Goal: Task Accomplishment & Management: Complete application form

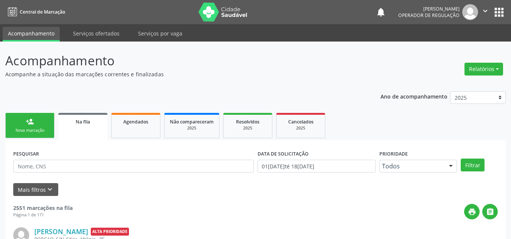
scroll to position [10, 0]
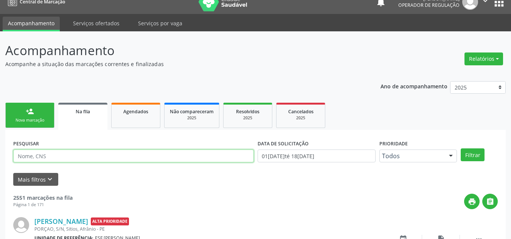
click at [127, 157] on input "text" at bounding box center [133, 156] width 241 height 13
type input "705809497115030"
click at [461, 149] on button "Filtrar" at bounding box center [473, 155] width 24 height 13
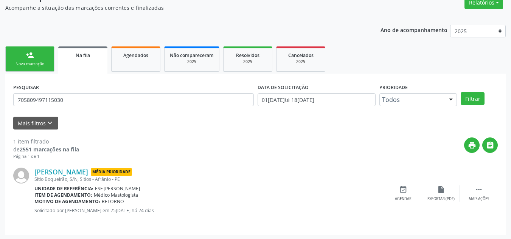
scroll to position [68, 0]
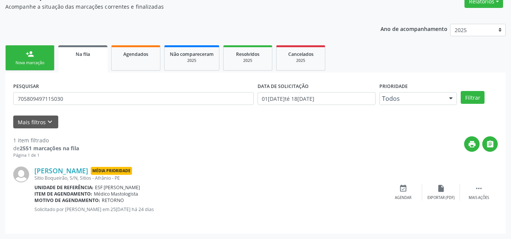
click at [22, 54] on link "person_add Nova marcação" at bounding box center [29, 57] width 49 height 25
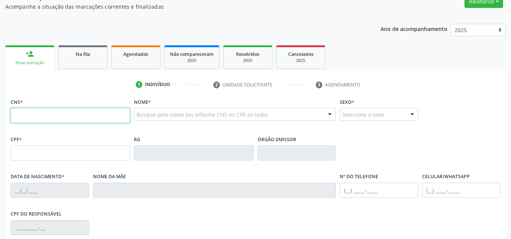
click at [39, 118] on input "text" at bounding box center [71, 115] width 120 height 15
type input "705 8094 9711 5030"
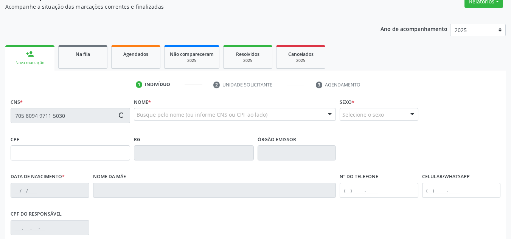
type input "029.314.234-32"
type input "16[DATE]"
type input "[PERSON_NAME]"
type input "[PHONE_NUMBER]"
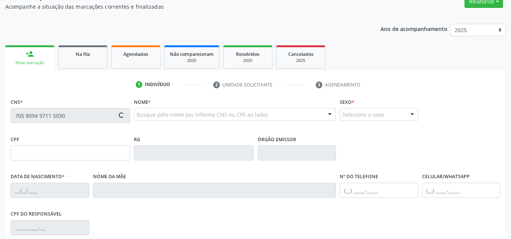
type input "S/N"
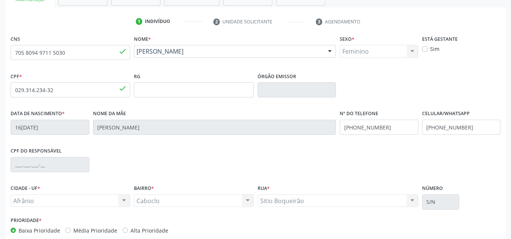
scroll to position [171, 0]
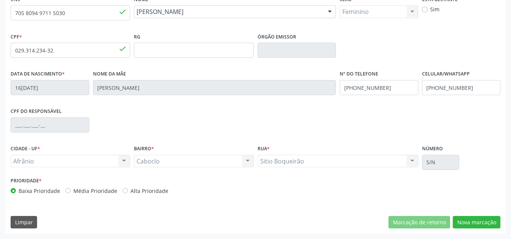
click at [81, 191] on label "Média Prioridade" at bounding box center [95, 191] width 44 height 8
click at [71, 191] on input "Média Prioridade" at bounding box center [67, 190] width 5 height 7
radio input "true"
click at [472, 226] on button "Nova marcação" at bounding box center [477, 222] width 48 height 13
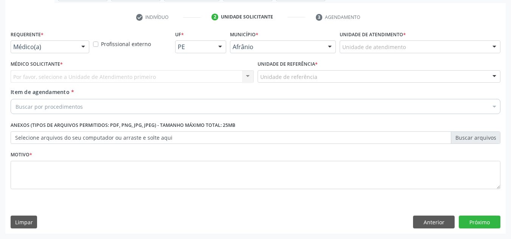
click at [376, 42] on div "Unidade de atendimento" at bounding box center [420, 46] width 161 height 13
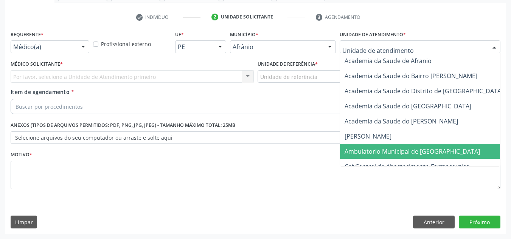
click at [397, 145] on span "Ambulatorio Municipal de [GEOGRAPHIC_DATA]" at bounding box center [432, 151] width 185 height 15
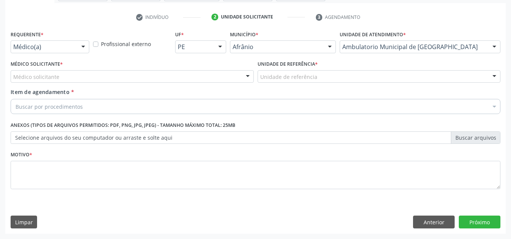
click at [151, 67] on div "Médico Solicitante * Médico solicitante [PERSON_NAME] [PERSON_NAME] [PERSON_NAM…" at bounding box center [132, 71] width 243 height 24
click at [167, 75] on div "Médico solicitante" at bounding box center [132, 76] width 243 height 13
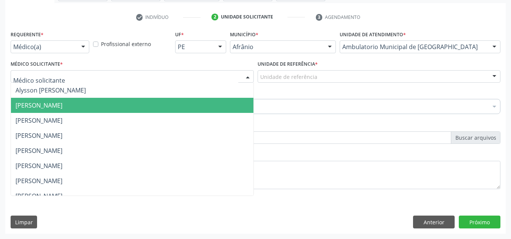
click at [222, 98] on span "[PERSON_NAME]" at bounding box center [132, 105] width 243 height 15
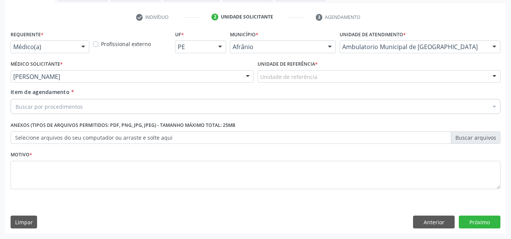
click at [225, 81] on div "[PERSON_NAME]" at bounding box center [132, 76] width 243 height 13
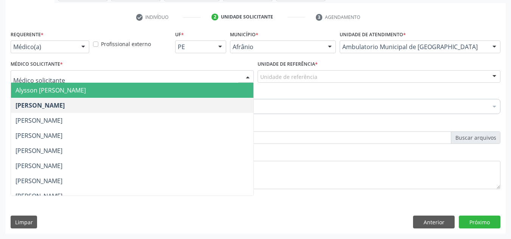
click at [225, 89] on span "Alysson [PERSON_NAME]" at bounding box center [132, 90] width 243 height 15
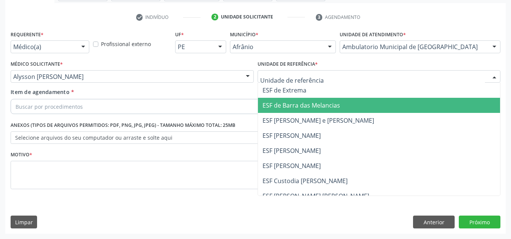
click at [308, 112] on span "ESF de Barra das Melancias" at bounding box center [379, 105] width 243 height 15
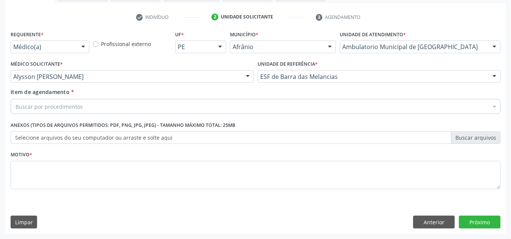
click at [289, 111] on div "Buscar por procedimentos" at bounding box center [256, 106] width 490 height 15
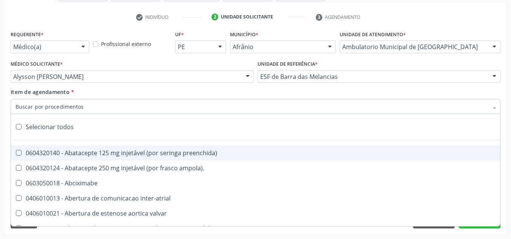
paste input "0301010072-225120"
type input "0301010072-225120"
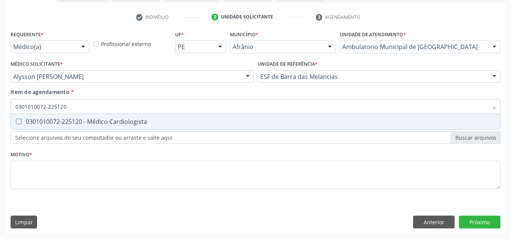
click at [64, 119] on div "0301010072-225120 - Médico Cardiologista" at bounding box center [256, 122] width 480 height 6
checkbox Cardiologista "true"
click at [81, 192] on div "Requerente * Médico(a) Médico(a) Enfermeiro(a) Paciente Nenhum resultado encont…" at bounding box center [256, 114] width 490 height 171
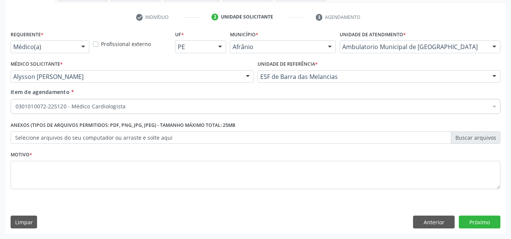
click at [87, 182] on div "Requerente * Médico(a) Médico(a) Enfermeiro(a) Paciente Nenhum resultado encont…" at bounding box center [256, 114] width 490 height 171
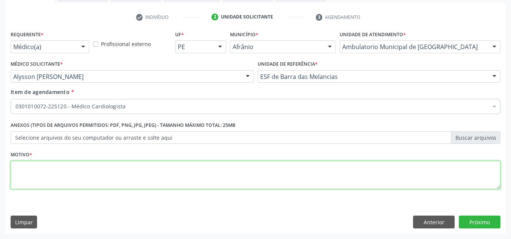
click at [87, 182] on textarea at bounding box center [256, 175] width 490 height 29
paste textarea "0301010072-225120"
type textarea "0301010072-225120"
type textarea "RETORNO"
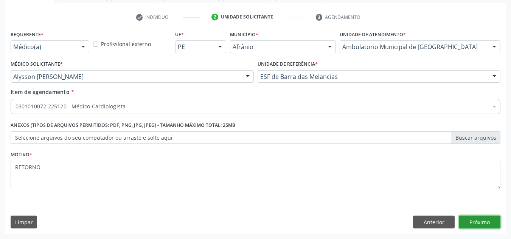
click at [464, 218] on button "Próximo" at bounding box center [480, 222] width 42 height 13
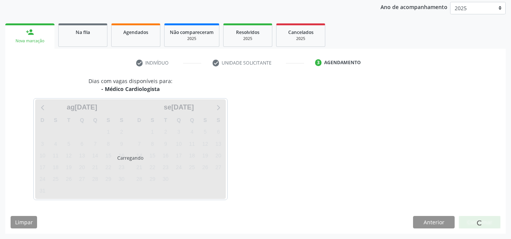
scroll to position [90, 0]
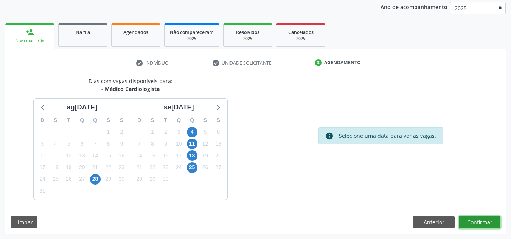
click at [483, 226] on button "Confirmar" at bounding box center [480, 222] width 42 height 13
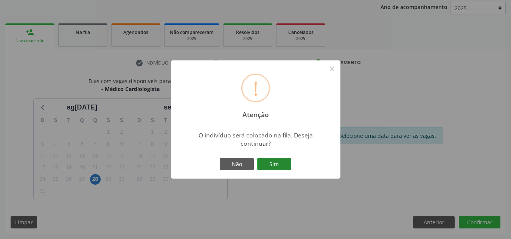
click at [272, 165] on button "Sim" at bounding box center [274, 164] width 34 height 13
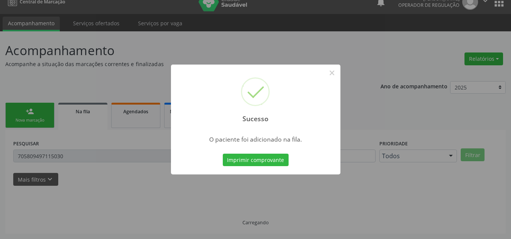
scroll to position [10, 0]
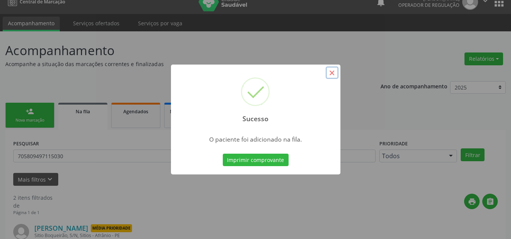
click at [331, 77] on button "×" at bounding box center [332, 73] width 13 height 13
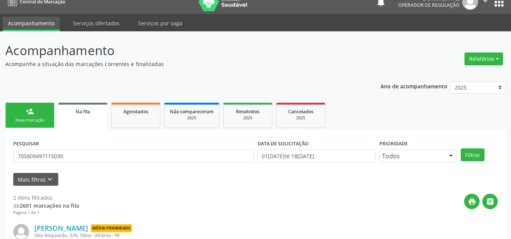
click at [50, 112] on link "person_add Nova marcação" at bounding box center [29, 115] width 49 height 25
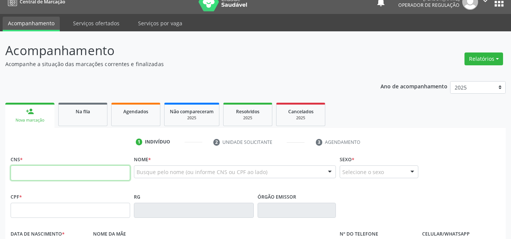
click at [108, 172] on input "text" at bounding box center [71, 173] width 120 height 15
type input "700 0097 2659 7905"
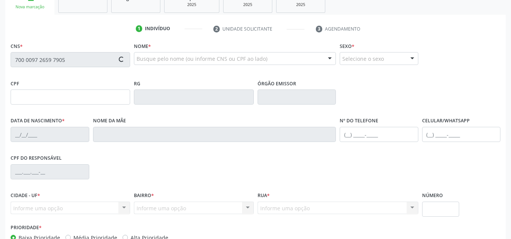
type input "341.737.814-15"
type input "08[DATE]"
type input "[PERSON_NAME]"
type input "[PHONE_NUMBER]"
type input "S/N"
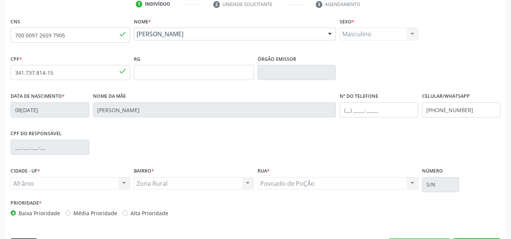
scroll to position [162, 0]
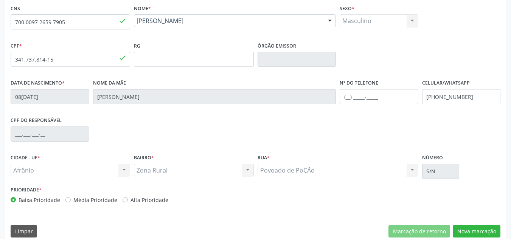
click at [73, 198] on label "Média Prioridade" at bounding box center [95, 200] width 44 height 8
click at [69, 198] on input "Média Prioridade" at bounding box center [67, 199] width 5 height 7
radio input "true"
click at [465, 223] on div "CNS 700 0097 2659 7905 done Nome * [PERSON_NAME] [PERSON_NAME] CNS: 700 0097 26…" at bounding box center [255, 123] width 501 height 241
click at [462, 227] on button "Nova marcação" at bounding box center [477, 231] width 48 height 13
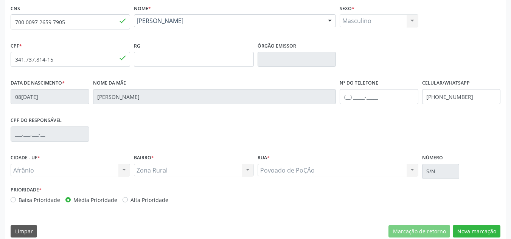
scroll to position [135, 0]
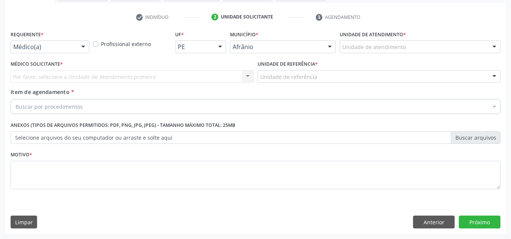
click at [451, 41] on div "Unidade de atendimento" at bounding box center [420, 46] width 161 height 13
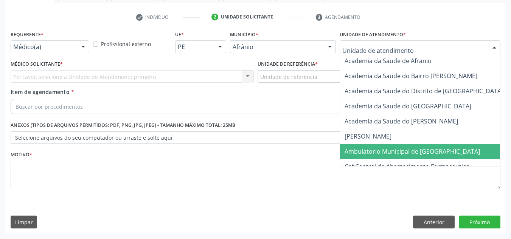
click at [429, 152] on span "Ambulatorio Municipal de [GEOGRAPHIC_DATA]" at bounding box center [412, 152] width 135 height 8
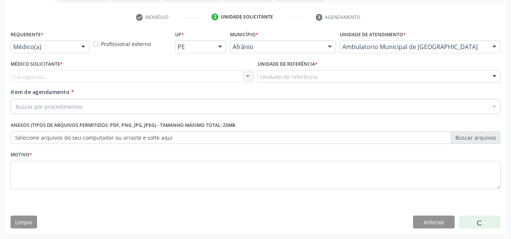
click at [103, 81] on div "Carregando..." at bounding box center [132, 76] width 243 height 13
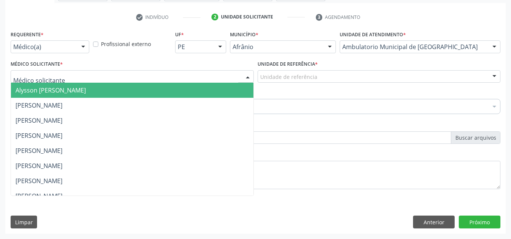
click at [103, 81] on input "text" at bounding box center [125, 80] width 225 height 15
drag, startPoint x: 105, startPoint y: 90, endPoint x: 150, endPoint y: 94, distance: 44.9
click at [86, 90] on span "Alysson [PERSON_NAME]" at bounding box center [51, 90] width 70 height 8
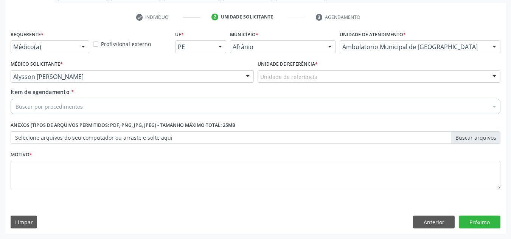
drag, startPoint x: 366, startPoint y: 70, endPoint x: 362, endPoint y: 111, distance: 41.4
click at [366, 72] on div "Unidade de referência" at bounding box center [379, 76] width 243 height 13
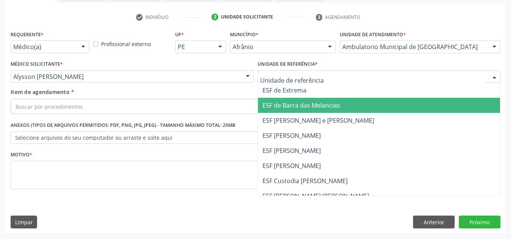
click at [362, 111] on span "ESF de Barra das Melancias" at bounding box center [379, 105] width 243 height 15
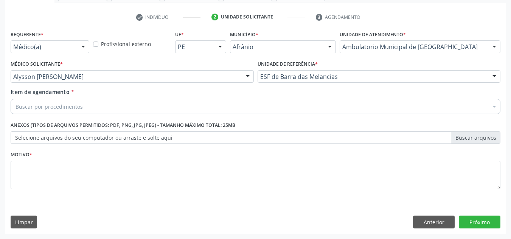
click at [333, 106] on div "Buscar por procedimentos" at bounding box center [256, 106] width 490 height 15
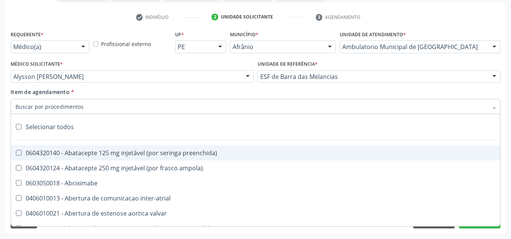
paste input "0301010072-225120"
type input "0301010072-225120"
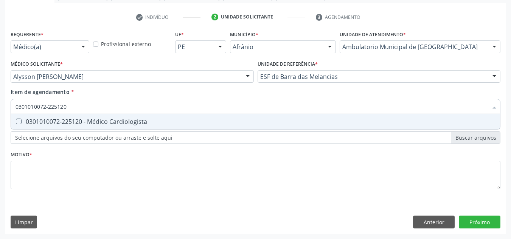
drag, startPoint x: 137, startPoint y: 128, endPoint x: 137, endPoint y: 124, distance: 4.2
click at [137, 126] on span "0301010072-225120 - Médico Cardiologista" at bounding box center [255, 121] width 489 height 15
checkbox Cardiologista "true"
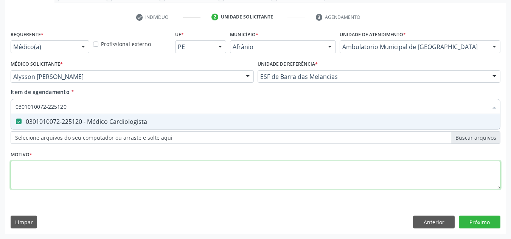
click at [133, 170] on div "Requerente * Médico(a) Médico(a) Enfermeiro(a) Paciente Nenhum resultado encont…" at bounding box center [256, 114] width 490 height 171
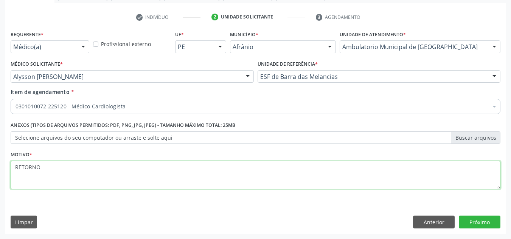
type textarea "RETORNO"
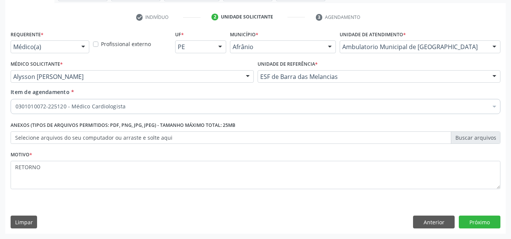
click at [275, 199] on div "Requerente * Médico(a) Médico(a) Enfermeiro(a) Paciente Nenhum resultado encont…" at bounding box center [255, 131] width 501 height 205
click at [433, 227] on button "Anterior" at bounding box center [434, 222] width 42 height 13
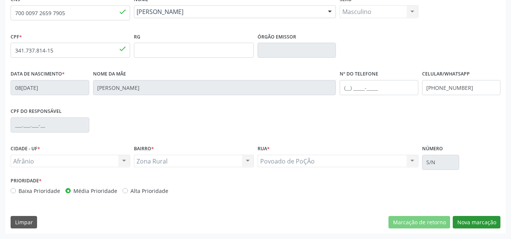
click at [478, 228] on div "CNS 700 0097 2659 7905 done Nome * [PERSON_NAME] [PERSON_NAME] CNS: 700 0097 26…" at bounding box center [255, 114] width 501 height 241
click at [478, 228] on button "Nova marcação" at bounding box center [477, 222] width 48 height 13
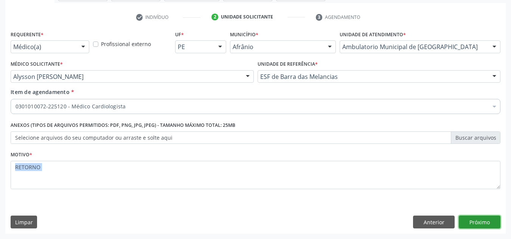
click at [478, 228] on button "Próximo" at bounding box center [480, 222] width 42 height 13
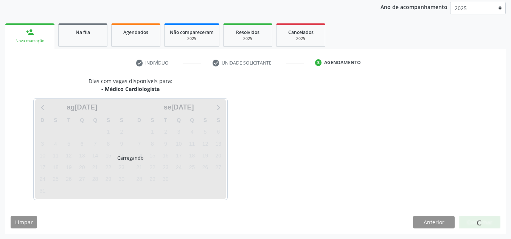
scroll to position [90, 0]
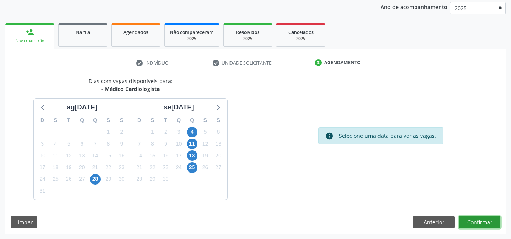
click at [478, 228] on button "Confirmar" at bounding box center [480, 222] width 42 height 13
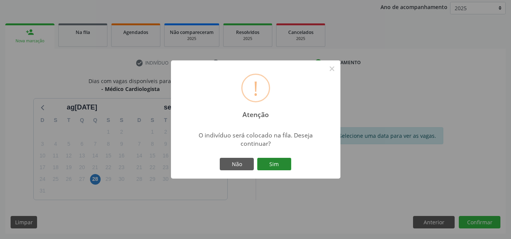
click at [283, 167] on button "Sim" at bounding box center [274, 164] width 34 height 13
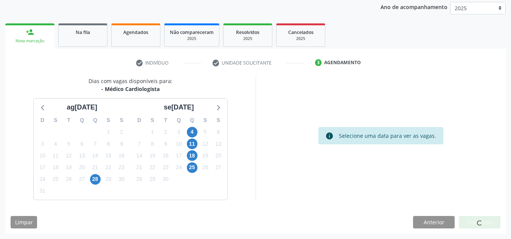
scroll to position [10, 0]
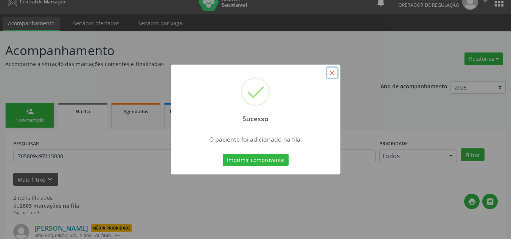
click at [336, 75] on button "×" at bounding box center [332, 73] width 13 height 13
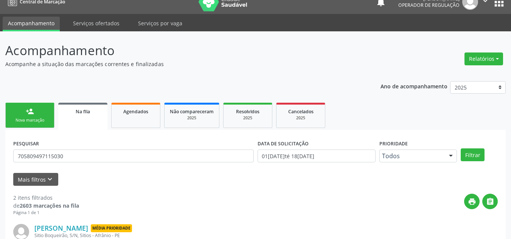
click at [45, 117] on link "person_add Nova marcação" at bounding box center [29, 115] width 49 height 25
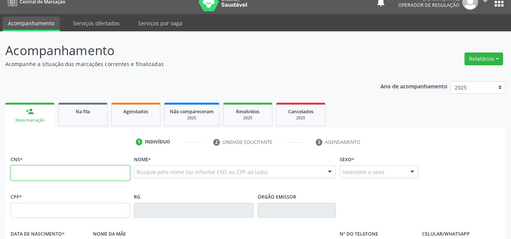
click at [72, 171] on input "text" at bounding box center [71, 173] width 120 height 15
type input "708 4057 2204 2966"
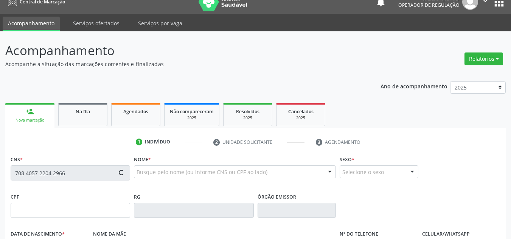
type input "[DATE]"
type input "[PERSON_NAME]"
type input "[PHONE_NUMBER]"
type input "S/N"
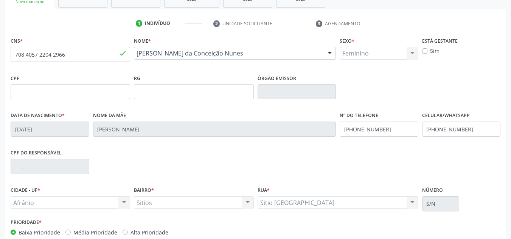
scroll to position [171, 0]
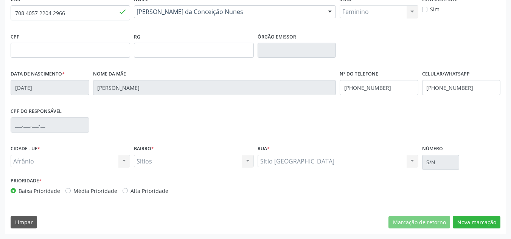
click at [96, 190] on label "Média Prioridade" at bounding box center [95, 191] width 44 height 8
click at [71, 190] on input "Média Prioridade" at bounding box center [67, 190] width 5 height 7
radio input "true"
click at [489, 225] on button "Nova marcação" at bounding box center [477, 222] width 48 height 13
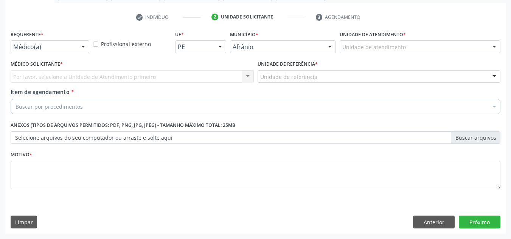
scroll to position [135, 0]
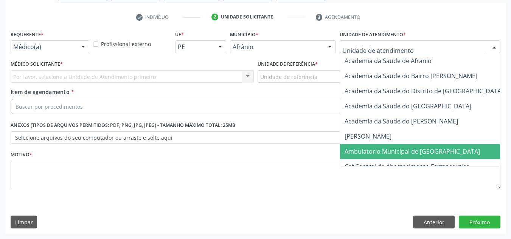
click at [384, 157] on span "Ambulatorio Municipal de [GEOGRAPHIC_DATA]" at bounding box center [432, 151] width 185 height 15
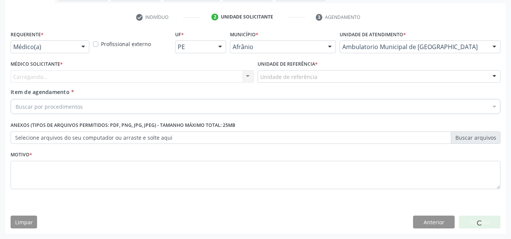
click at [157, 73] on div "Carregando... Nenhum resultado encontrado para: " " Não há nenhuma opção para s…" at bounding box center [132, 76] width 243 height 13
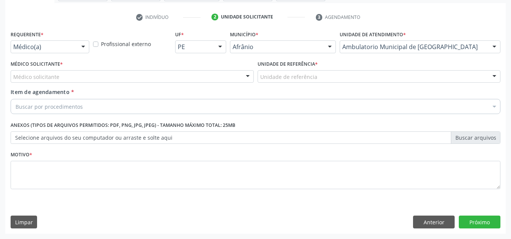
click at [157, 73] on div "Médico solicitante" at bounding box center [132, 76] width 243 height 13
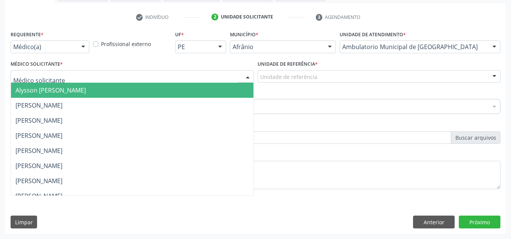
click at [164, 85] on span "Alysson [PERSON_NAME]" at bounding box center [132, 90] width 243 height 15
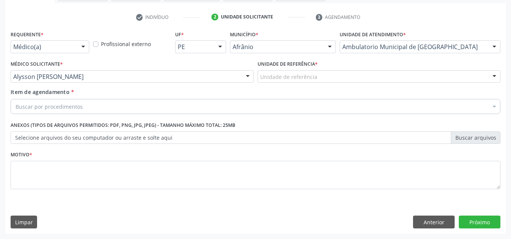
click at [285, 84] on div "Unidade de referência * Unidade de referência ESF de Extrema ESF de Barra das M…" at bounding box center [379, 74] width 247 height 30
click at [289, 86] on div "Unidade de referência * Unidade de referência ESF de Extrema ESF de Barra das M…" at bounding box center [379, 74] width 247 height 30
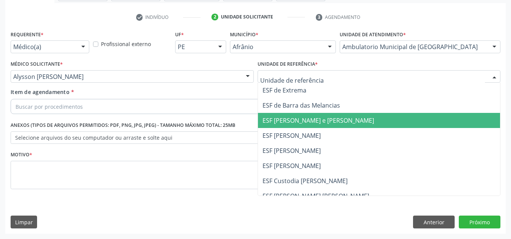
click at [278, 116] on span "ESF [PERSON_NAME] e [PERSON_NAME]" at bounding box center [379, 120] width 243 height 15
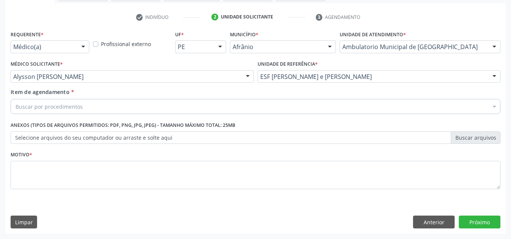
click at [275, 104] on div "Buscar por procedimentos" at bounding box center [256, 106] width 490 height 15
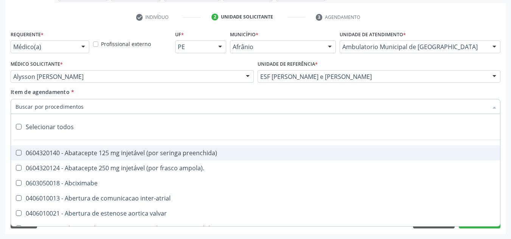
paste input "0301010072-225120"
type input "0301010072-225120"
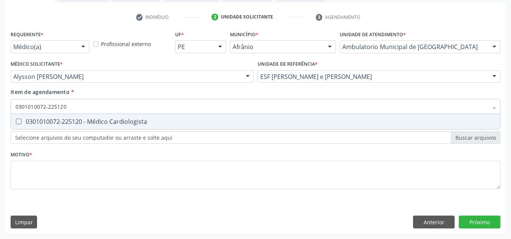
click at [121, 124] on div "0301010072-225120 - Médico Cardiologista" at bounding box center [256, 122] width 480 height 6
checkbox Cardiologista "true"
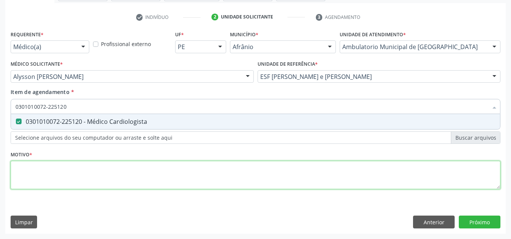
click at [118, 169] on div "Requerente * Médico(a) Médico(a) Enfermeiro(a) Paciente Nenhum resultado encont…" at bounding box center [256, 114] width 490 height 171
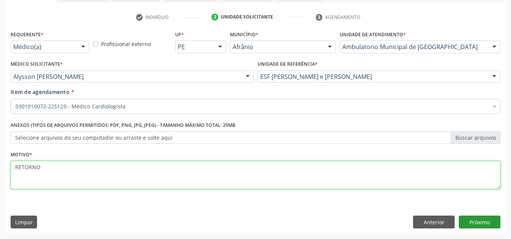
type textarea "RETORNO"
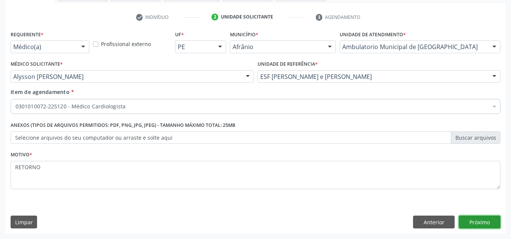
click at [483, 221] on button "Próximo" at bounding box center [480, 222] width 42 height 13
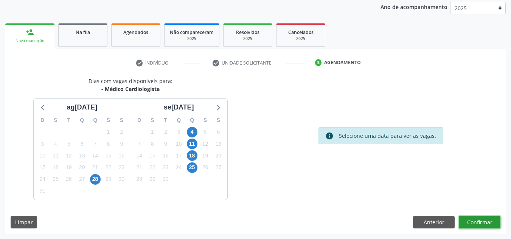
click at [482, 227] on button "Confirmar" at bounding box center [480, 222] width 42 height 13
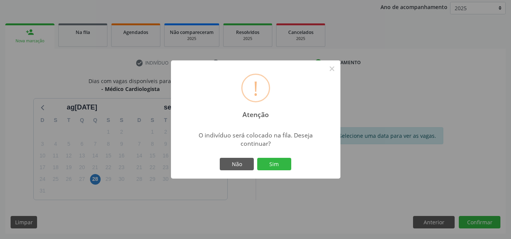
drag, startPoint x: 294, startPoint y: 159, endPoint x: 287, endPoint y: 155, distance: 7.7
click at [291, 157] on div "! Atenção × O indivíduo será colocado na fila. Deseja continuar? Não Sim" at bounding box center [255, 120] width 169 height 119
click at [280, 165] on button "Sim" at bounding box center [274, 164] width 34 height 13
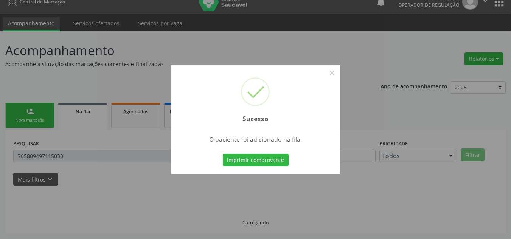
scroll to position [10, 0]
click at [123, 87] on div "Sucesso × O paciente foi adicionado na fila. Imprimir comprovante Cancel" at bounding box center [255, 119] width 511 height 239
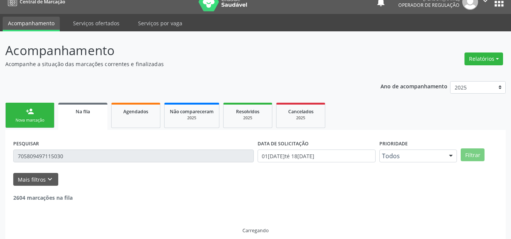
click at [29, 114] on div "person_add" at bounding box center [30, 111] width 8 height 8
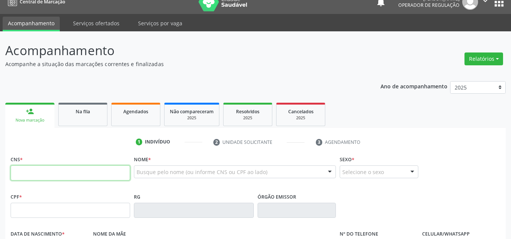
click at [102, 178] on input "text" at bounding box center [71, 173] width 120 height 15
type input "703 0058 3592 8776"
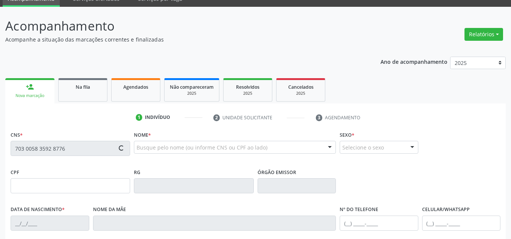
scroll to position [86, 0]
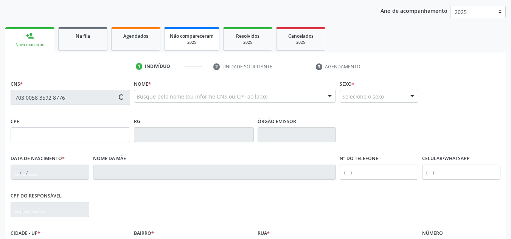
type input "946.104.014-87"
type input "15[DATE]"
type input "[PERSON_NAME]"
type input "[PHONE_NUMBER]"
type input "059.073.934-40"
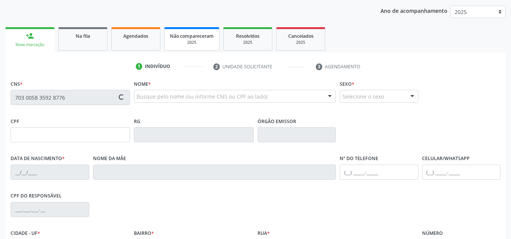
type input "S/N"
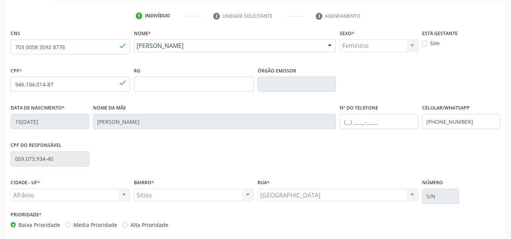
scroll to position [171, 0]
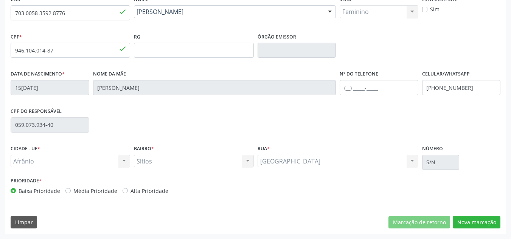
click at [115, 188] on label "Média Prioridade" at bounding box center [95, 191] width 44 height 8
click at [71, 188] on input "Média Prioridade" at bounding box center [67, 190] width 5 height 7
radio input "true"
click at [483, 226] on button "Nova marcação" at bounding box center [477, 222] width 48 height 13
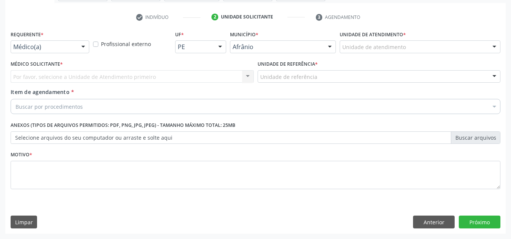
scroll to position [135, 0]
click at [482, 226] on button "Próximo" at bounding box center [480, 222] width 42 height 13
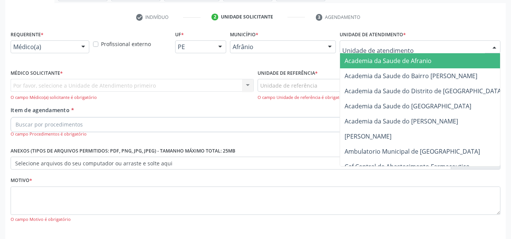
click at [448, 51] on div at bounding box center [420, 46] width 161 height 13
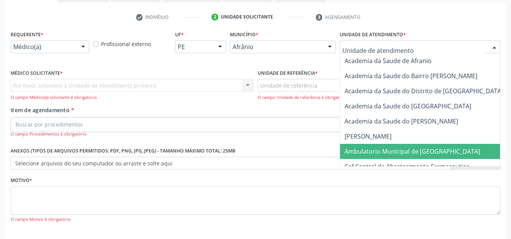
click at [388, 148] on span "Ambulatorio Municipal de [GEOGRAPHIC_DATA]" at bounding box center [412, 152] width 135 height 8
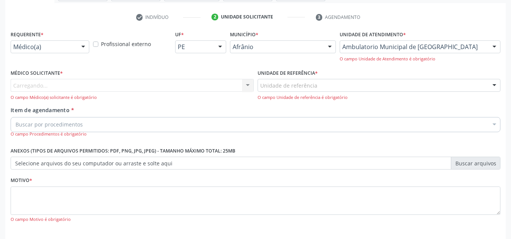
click at [186, 87] on div "Carregando... Nenhum resultado encontrado para: " " Não há nenhuma opção para s…" at bounding box center [132, 90] width 243 height 22
click at [197, 91] on div "Médico solicitante" at bounding box center [132, 85] width 243 height 13
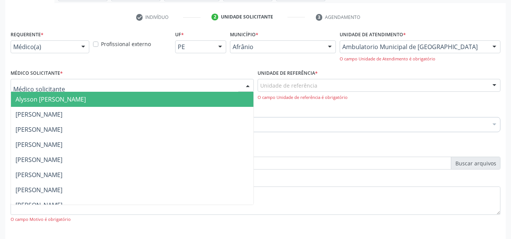
drag, startPoint x: 197, startPoint y: 101, endPoint x: 265, endPoint y: 86, distance: 70.1
click at [219, 97] on span "Alysson [PERSON_NAME]" at bounding box center [132, 99] width 243 height 15
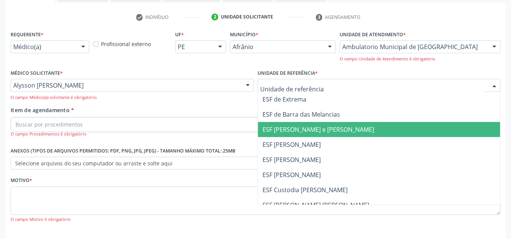
click at [288, 129] on span "ESF [PERSON_NAME] e [PERSON_NAME]" at bounding box center [319, 130] width 112 height 8
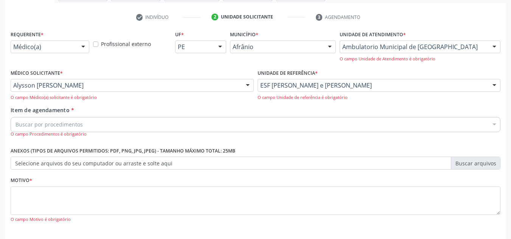
drag, startPoint x: 259, startPoint y: 112, endPoint x: 261, endPoint y: 120, distance: 8.7
click at [260, 118] on div "Item de agendamento * Buscar por procedimentos Selecionar todos 0604320140 - Ab…" at bounding box center [256, 121] width 490 height 31
click at [261, 120] on div "Buscar por procedimentos" at bounding box center [256, 124] width 490 height 15
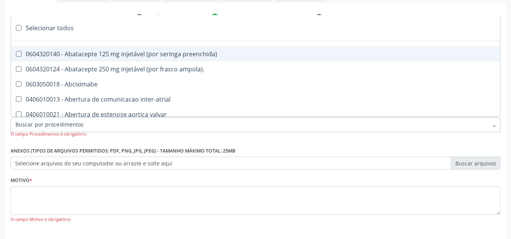
paste input "0301010072-225120"
type input "0301010072-225120"
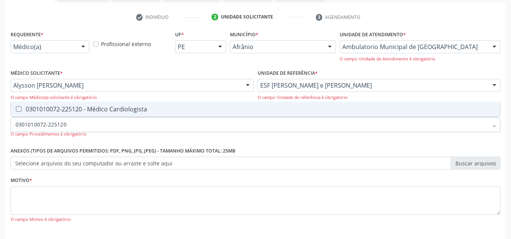
drag, startPoint x: 243, startPoint y: 112, endPoint x: 241, endPoint y: 128, distance: 16.1
click at [243, 113] on span "0301010072-225120 - Médico Cardiologista" at bounding box center [255, 109] width 489 height 15
checkbox Cardiologista "true"
click at [218, 180] on div "Motivo * O [GEOGRAPHIC_DATA] é obrigatório" at bounding box center [256, 199] width 490 height 48
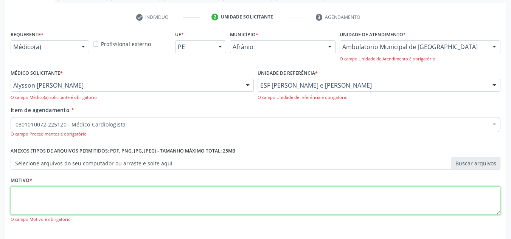
click at [203, 202] on textarea at bounding box center [256, 201] width 490 height 29
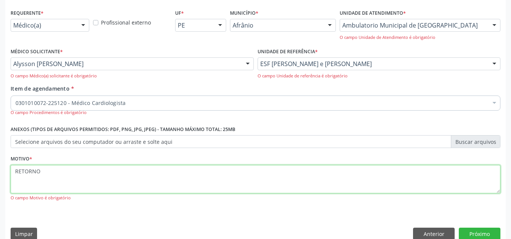
scroll to position [169, 0]
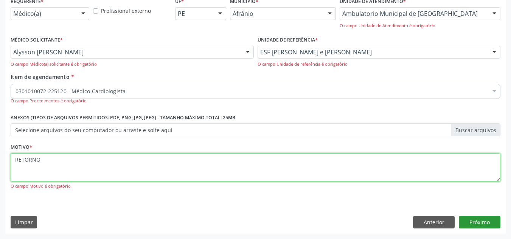
type textarea "RETORNO"
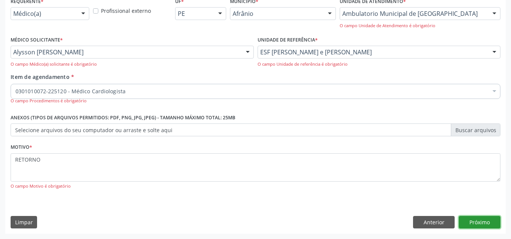
click at [470, 219] on button "Próximo" at bounding box center [480, 222] width 42 height 13
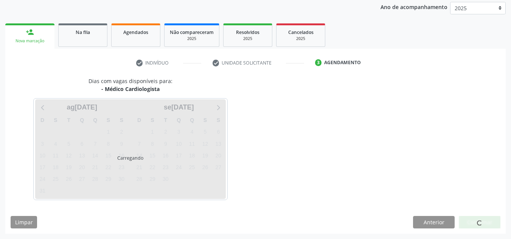
scroll to position [90, 0]
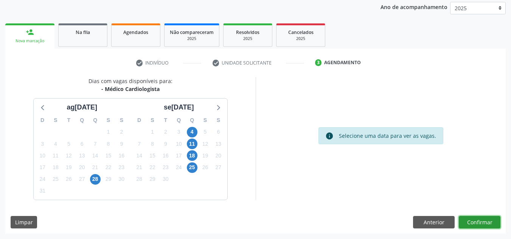
click at [473, 219] on button "Confirmar" at bounding box center [480, 222] width 42 height 13
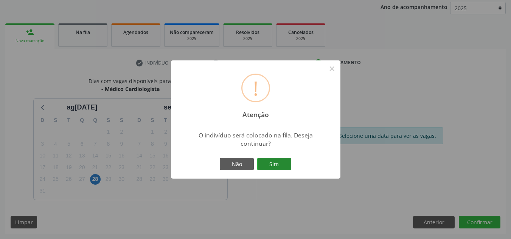
click at [280, 163] on button "Sim" at bounding box center [274, 164] width 34 height 13
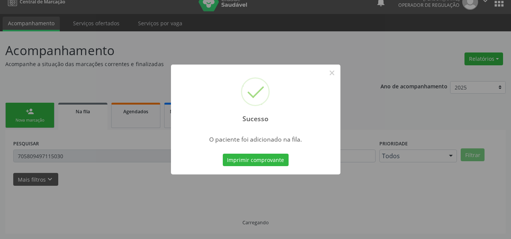
scroll to position [10, 0]
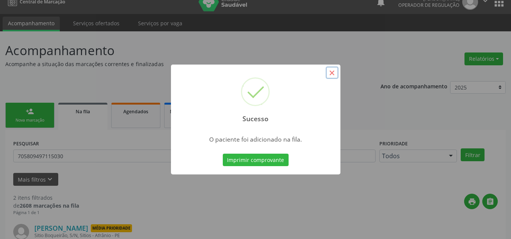
click at [327, 74] on button "×" at bounding box center [332, 73] width 13 height 13
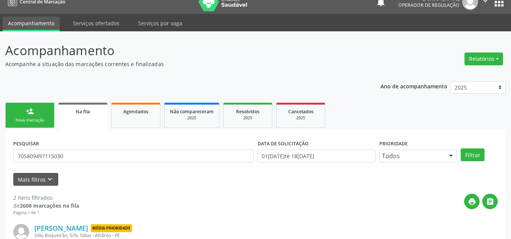
click at [19, 124] on link "person_add Nova marcação" at bounding box center [29, 115] width 49 height 25
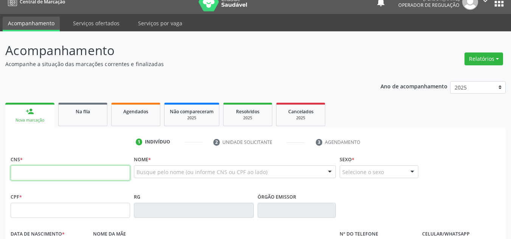
click at [76, 180] on input "text" at bounding box center [71, 173] width 120 height 15
type input "70"
drag, startPoint x: 45, startPoint y: 176, endPoint x: 0, endPoint y: 159, distance: 48.1
click at [0, 159] on div "Acompanhamento Acompanhe a situação das marcações correntes e finalizadas Relat…" at bounding box center [255, 215] width 511 height 368
type input "700 0027 5650 6006"
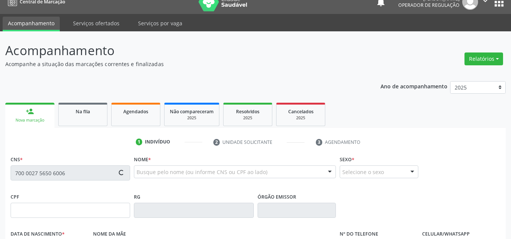
type input "06[DATE]"
type input "[PERSON_NAME]"
type input "S/N"
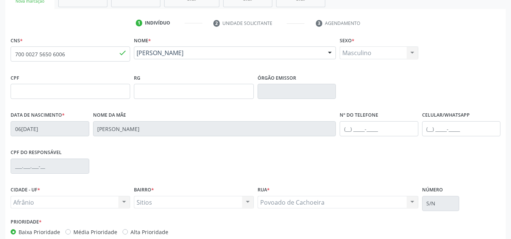
scroll to position [171, 0]
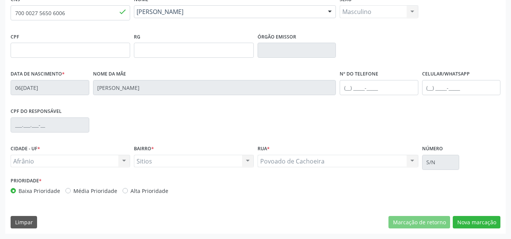
click at [99, 191] on label "Média Prioridade" at bounding box center [95, 191] width 44 height 8
click at [71, 191] on input "Média Prioridade" at bounding box center [67, 190] width 5 height 7
radio input "true"
click at [491, 225] on button "Nova marcação" at bounding box center [477, 222] width 48 height 13
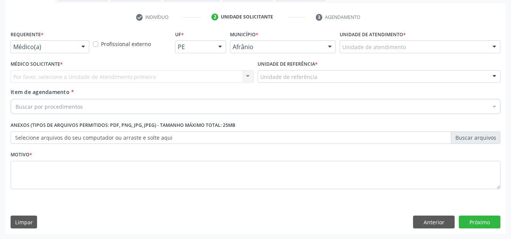
scroll to position [135, 0]
click at [450, 50] on div "Unidade de atendimento" at bounding box center [420, 46] width 161 height 13
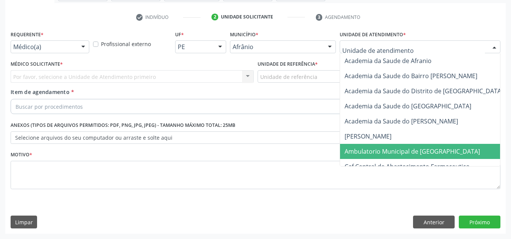
click at [383, 157] on span "Ambulatorio Municipal de [GEOGRAPHIC_DATA]" at bounding box center [432, 151] width 185 height 15
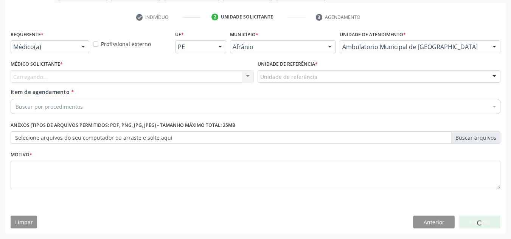
click at [155, 83] on div "Médico Solicitante * [GEOGRAPHIC_DATA]... Nenhum resultado encontrado para: " "…" at bounding box center [132, 74] width 247 height 30
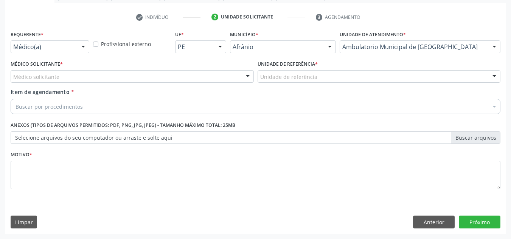
click at [162, 67] on div "Médico Solicitante * Médico solicitante [PERSON_NAME] [PERSON_NAME] [PERSON_NAM…" at bounding box center [132, 71] width 243 height 24
click at [159, 81] on div "Médico solicitante" at bounding box center [132, 76] width 243 height 13
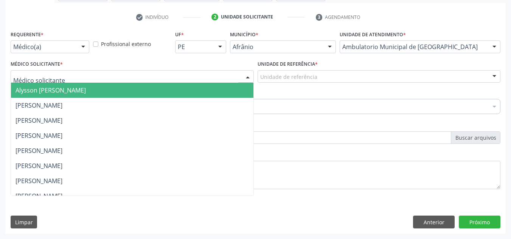
click at [170, 91] on span "Alysson [PERSON_NAME]" at bounding box center [132, 90] width 243 height 15
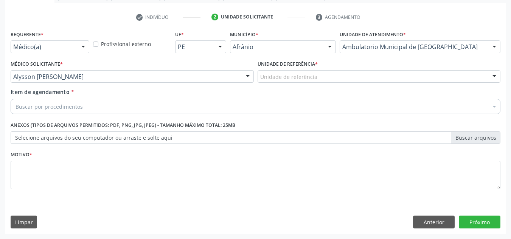
click at [364, 91] on div "Item de agendamento * Buscar por procedimentos Selecionar todos 0604320140 - Ab…" at bounding box center [256, 100] width 490 height 24
click at [400, 77] on div "Unidade de referência" at bounding box center [379, 76] width 243 height 13
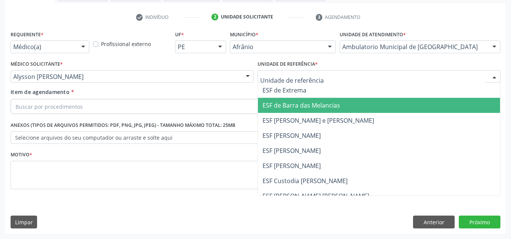
drag, startPoint x: 390, startPoint y: 110, endPoint x: 372, endPoint y: 110, distance: 17.8
click at [389, 111] on span "ESF de Barra das Melancias" at bounding box center [379, 105] width 243 height 15
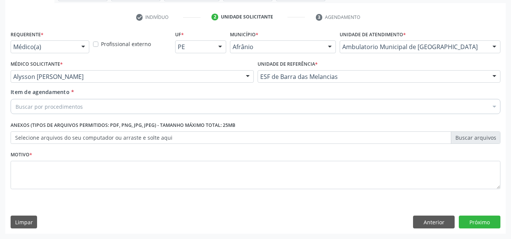
click at [313, 105] on div "Buscar por procedimentos" at bounding box center [256, 106] width 490 height 15
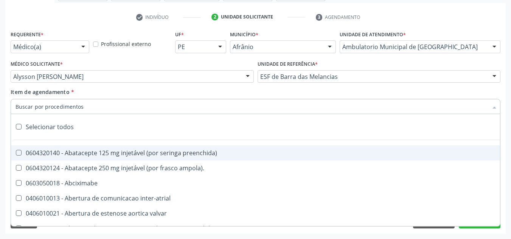
paste input "0301010072-225120"
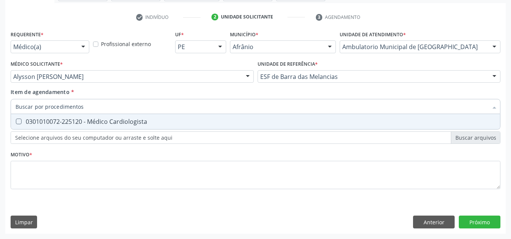
type input "0301010072-225120"
click at [291, 103] on input "0301010072-225120" at bounding box center [252, 106] width 473 height 15
click at [292, 118] on span "0301010072-225120 - Médico Cardiologista" at bounding box center [255, 121] width 489 height 15
checkbox Cardiologista "true"
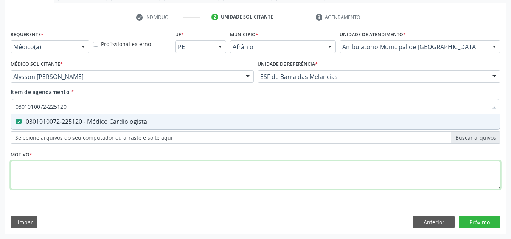
click at [295, 164] on div "Requerente * Médico(a) Médico(a) Enfermeiro(a) Paciente Nenhum resultado encont…" at bounding box center [256, 114] width 490 height 171
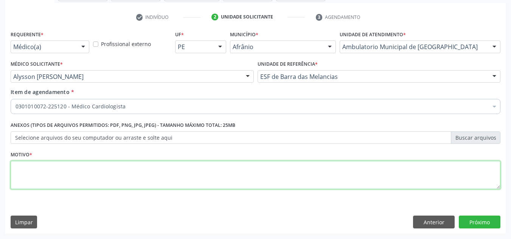
click at [279, 157] on span "0301010072-225120 - Médico Cardiologista" at bounding box center [306, 162] width 591 height 15
type textarea "RETORNO"
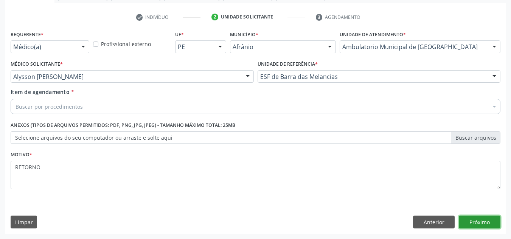
click at [483, 218] on button "Próximo" at bounding box center [480, 222] width 42 height 13
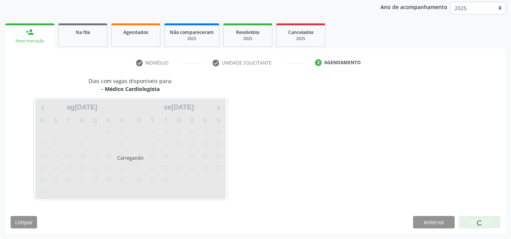
scroll to position [90, 0]
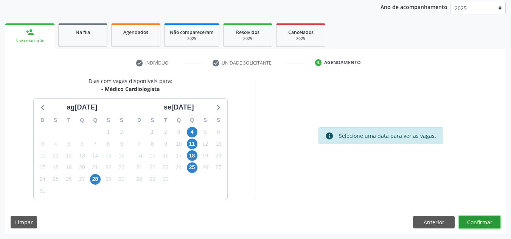
click at [482, 224] on button "Confirmar" at bounding box center [480, 222] width 42 height 13
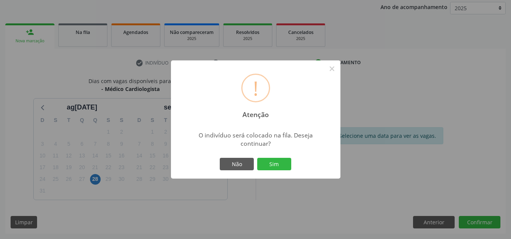
click at [271, 171] on div "Não Sim" at bounding box center [255, 165] width 75 height 16
click at [277, 162] on button "Sim" at bounding box center [274, 164] width 34 height 13
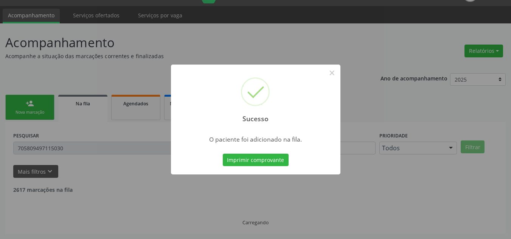
scroll to position [10, 0]
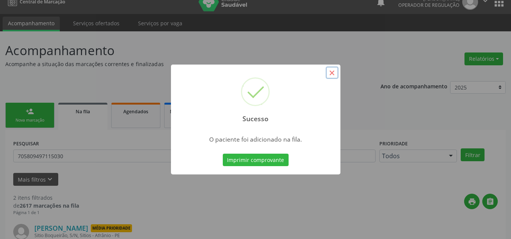
click at [333, 69] on button "×" at bounding box center [332, 73] width 13 height 13
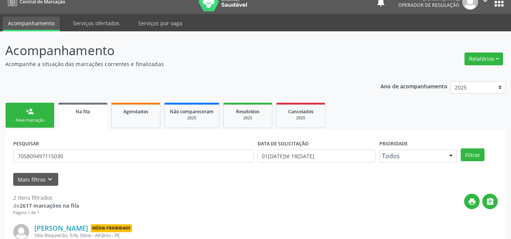
drag, startPoint x: 40, startPoint y: 109, endPoint x: 51, endPoint y: 125, distance: 19.6
click at [40, 109] on link "person_add Nova marcação" at bounding box center [29, 115] width 49 height 25
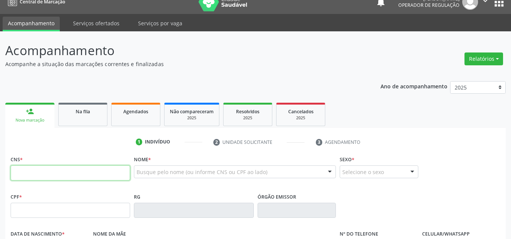
click at [60, 178] on input "text" at bounding box center [71, 173] width 120 height 15
type input "707 8016 9449 1611"
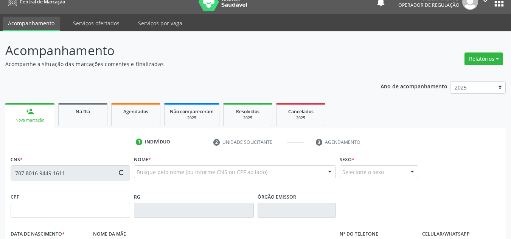
type input "10[DATE]"
type input "[PHONE_NUMBER]"
type input "S/N"
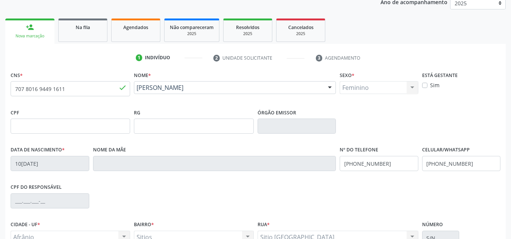
scroll to position [171, 0]
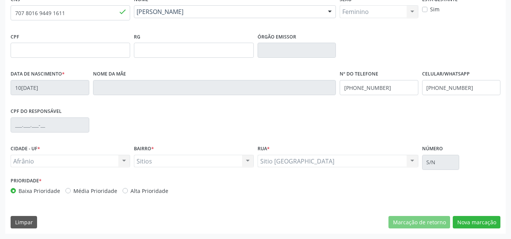
click at [104, 193] on label "Média Prioridade" at bounding box center [95, 191] width 44 height 8
click at [71, 193] on input "Média Prioridade" at bounding box center [67, 190] width 5 height 7
radio input "true"
click at [462, 222] on button "Nova marcação" at bounding box center [477, 222] width 48 height 13
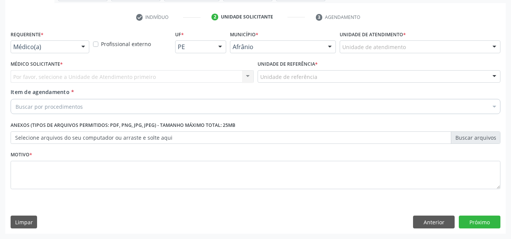
scroll to position [135, 0]
drag, startPoint x: 403, startPoint y: 35, endPoint x: 406, endPoint y: 53, distance: 18.0
click at [404, 46] on div "Unidade de atendimento * Unidade de atendimento Academia da Saude de Afranio Ac…" at bounding box center [420, 41] width 161 height 24
click at [406, 53] on div "Unidade de atendimento Academia da Saude de Afranio Academia da Saude do Bairro…" at bounding box center [420, 46] width 161 height 13
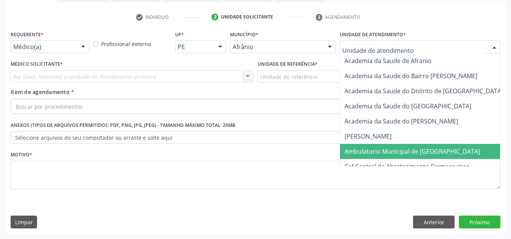
click at [419, 150] on span "Ambulatorio Municipal de [GEOGRAPHIC_DATA]" at bounding box center [412, 152] width 135 height 8
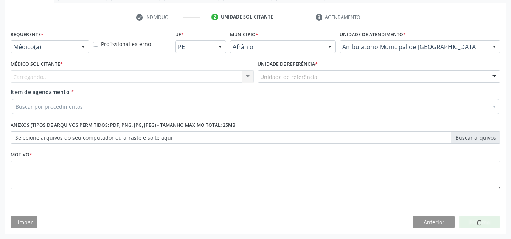
click at [181, 80] on div "Carregando... Nenhum resultado encontrado para: " " Não há nenhuma opção para s…" at bounding box center [132, 76] width 243 height 13
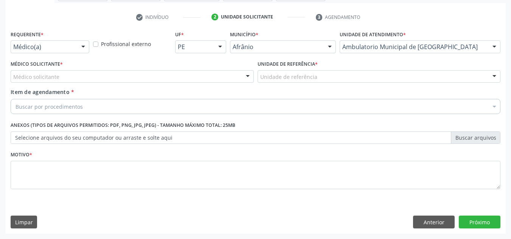
click at [181, 80] on div "Médico solicitante" at bounding box center [132, 76] width 243 height 13
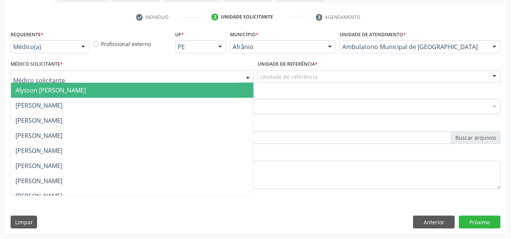
click at [181, 86] on span "Alysson [PERSON_NAME]" at bounding box center [132, 90] width 243 height 15
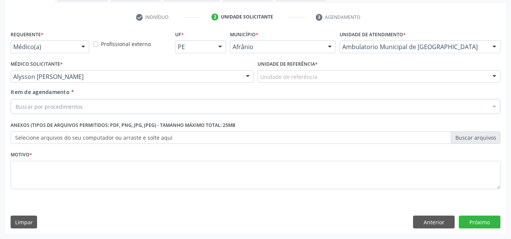
click at [404, 79] on div "Unidade de referência" at bounding box center [379, 76] width 243 height 13
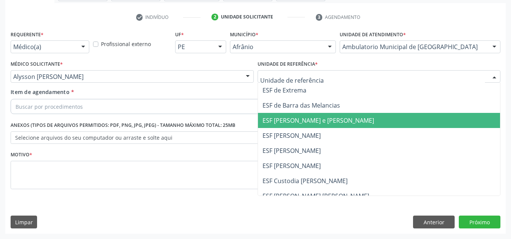
click at [408, 130] on span "ESF [PERSON_NAME]" at bounding box center [379, 135] width 243 height 15
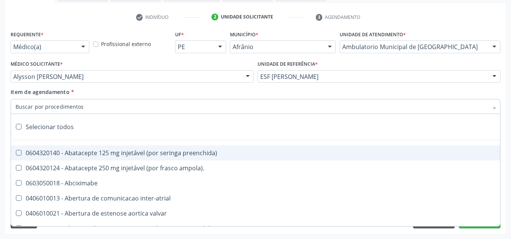
click at [395, 99] on div at bounding box center [256, 106] width 490 height 15
paste input "0301010072-225120"
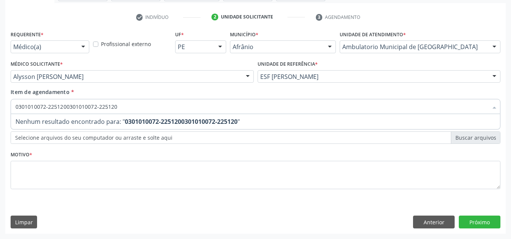
click at [187, 128] on span "Nenhum resultado encontrado para: " 0301010072-2251200301010072-225120 "" at bounding box center [255, 121] width 489 height 15
type input "0301010072-225120"
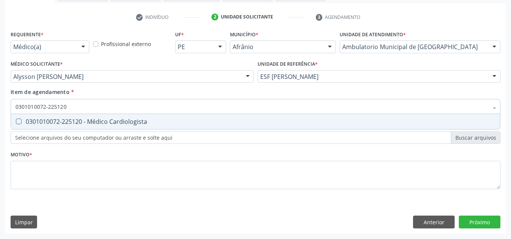
click at [264, 123] on div "0301010072-225120 - Médico Cardiologista" at bounding box center [256, 122] width 480 height 6
checkbox Cardiologista "true"
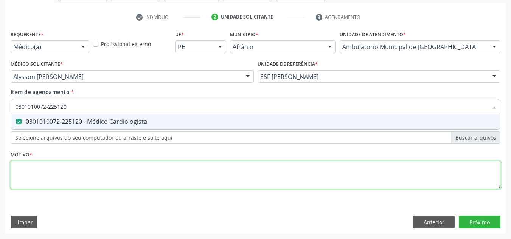
click at [230, 188] on div "Requerente * Médico(a) Médico(a) Enfermeiro(a) Paciente Nenhum resultado encont…" at bounding box center [256, 114] width 490 height 171
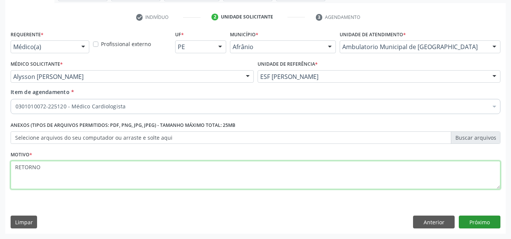
type textarea "RETORNO"
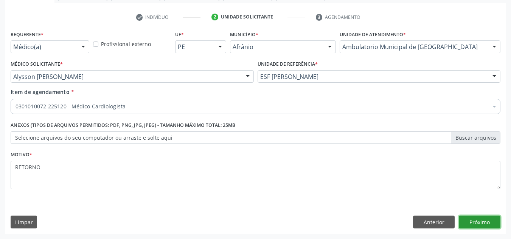
drag, startPoint x: 477, startPoint y: 216, endPoint x: 471, endPoint y: 214, distance: 6.5
click at [473, 215] on div "Requerente * Médico(a) Médico(a) Enfermeiro(a) Paciente Nenhum resultado encont…" at bounding box center [255, 131] width 501 height 205
click at [475, 220] on button "Próximo" at bounding box center [480, 222] width 42 height 13
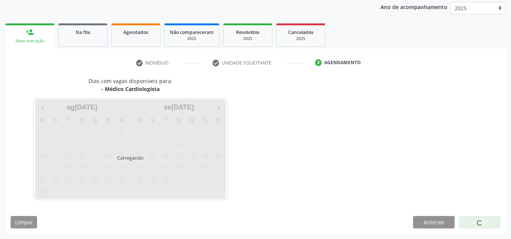
scroll to position [90, 0]
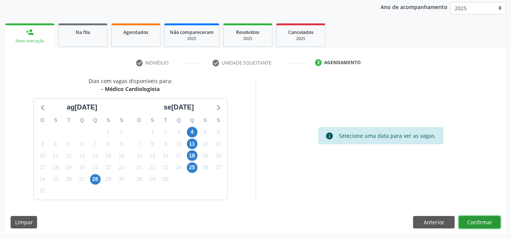
click at [473, 221] on button "Confirmar" at bounding box center [480, 222] width 42 height 13
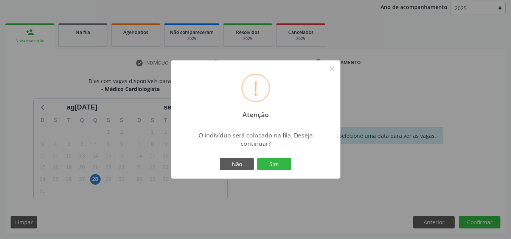
click at [257, 158] on button "Sim" at bounding box center [274, 164] width 34 height 13
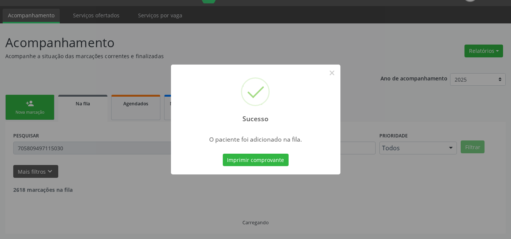
scroll to position [10, 0]
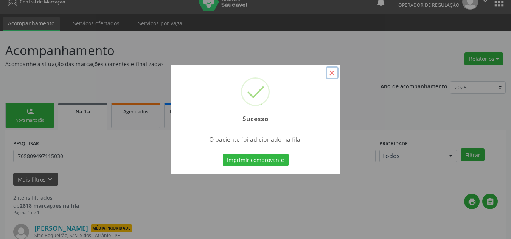
click at [335, 69] on button "×" at bounding box center [332, 73] width 13 height 13
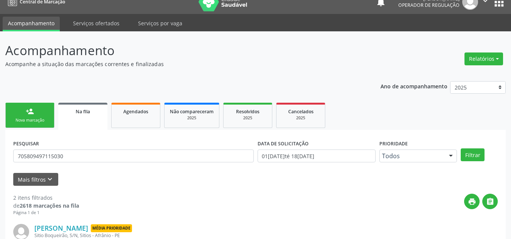
click at [26, 110] on div "person_add" at bounding box center [30, 111] width 8 height 8
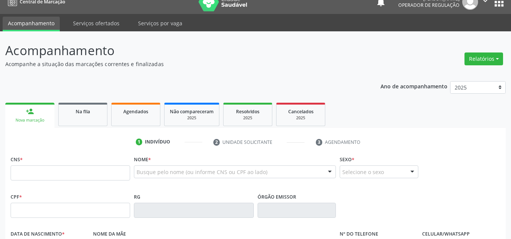
click at [54, 163] on div "CNS *" at bounding box center [71, 167] width 120 height 27
click at [53, 169] on input "text" at bounding box center [71, 173] width 120 height 15
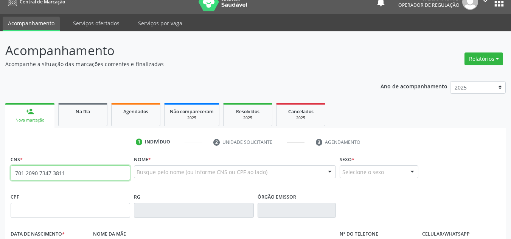
type input "701 2090 7347 3811"
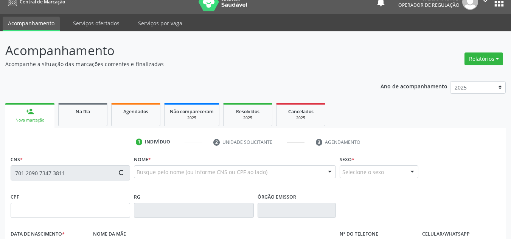
type input "747.939.504-34"
type input "14[DATE]"
type input "[PERSON_NAME]"
type input "[PHONE_NUMBER]"
type input "763.354.964-53"
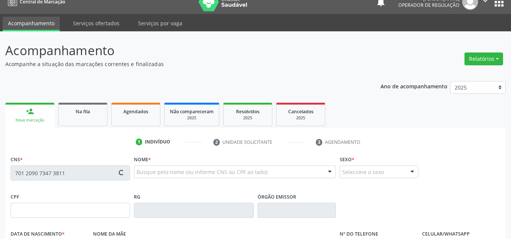
type input "S/N"
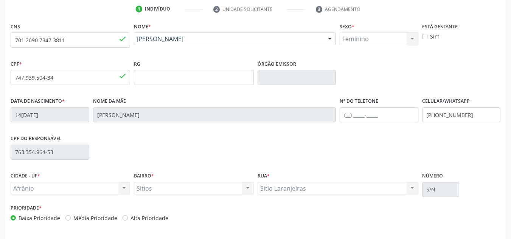
scroll to position [162, 0]
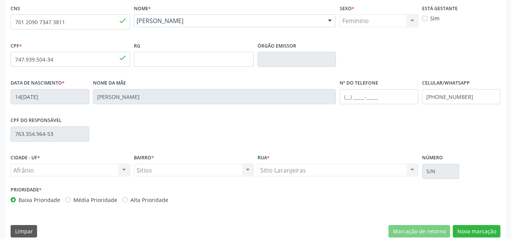
click at [118, 203] on div "Baixa Prioridade Média Prioridade Alta Prioridade" at bounding box center [132, 200] width 243 height 8
click at [102, 203] on label "Média Prioridade" at bounding box center [95, 200] width 44 height 8
click at [71, 203] on input "Média Prioridade" at bounding box center [67, 199] width 5 height 7
radio input "true"
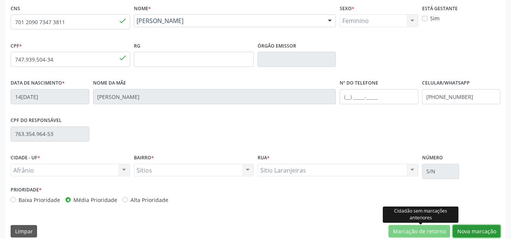
click at [470, 232] on button "Nova marcação" at bounding box center [477, 231] width 48 height 13
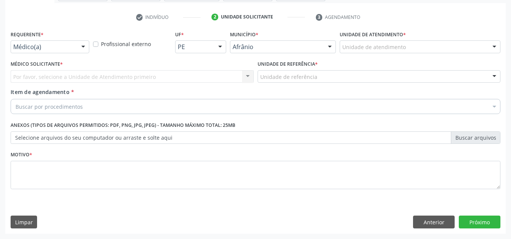
scroll to position [135, 0]
click at [479, 44] on div "Unidade de atendimento" at bounding box center [420, 46] width 161 height 13
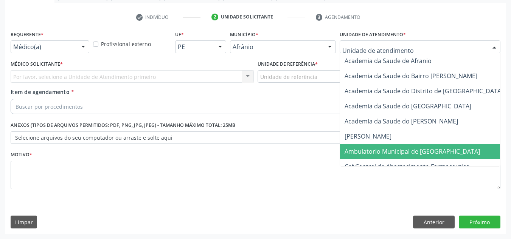
click at [447, 148] on span "Ambulatorio Municipal de [GEOGRAPHIC_DATA]" at bounding box center [432, 151] width 185 height 15
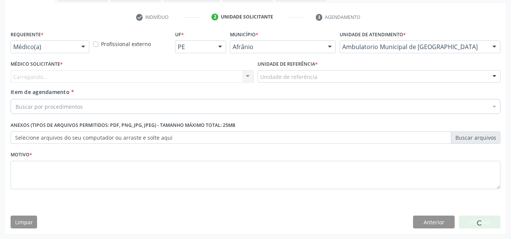
click at [237, 81] on div "Carregando... Nenhum resultado encontrado para: " " Não há nenhuma opção para s…" at bounding box center [132, 76] width 243 height 13
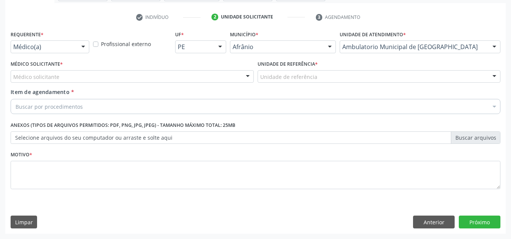
click at [237, 81] on div "Médico solicitante" at bounding box center [132, 76] width 243 height 13
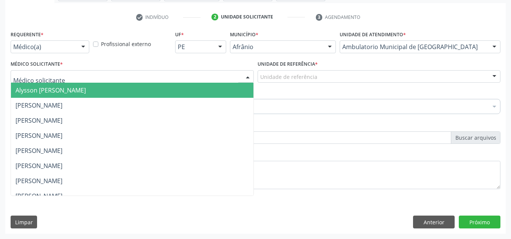
drag, startPoint x: 233, startPoint y: 90, endPoint x: 258, endPoint y: 83, distance: 25.2
click at [233, 90] on span "Alysson [PERSON_NAME]" at bounding box center [132, 90] width 243 height 15
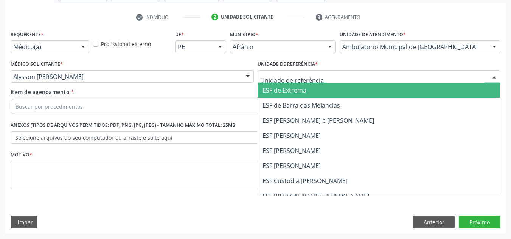
click at [317, 79] on div at bounding box center [379, 76] width 243 height 13
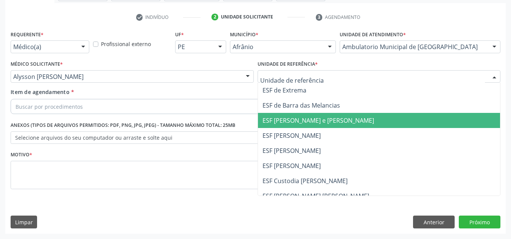
click at [326, 114] on span "ESF [PERSON_NAME] e [PERSON_NAME]" at bounding box center [379, 120] width 243 height 15
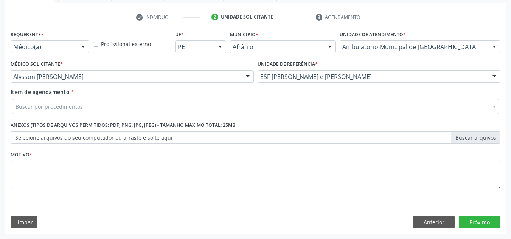
click at [310, 104] on div "Buscar por procedimentos" at bounding box center [256, 106] width 490 height 15
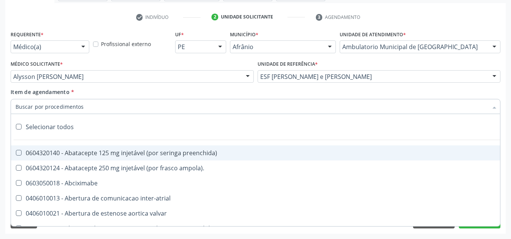
type input "V"
paste input "0301010072-225120"
type input "0301010072-225120"
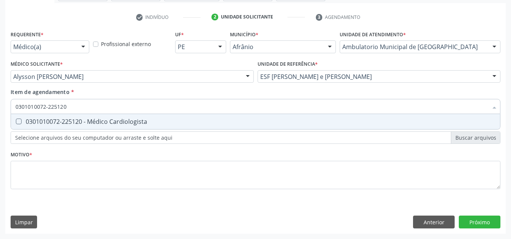
click at [310, 117] on span "0301010072-225120 - Médico Cardiologista" at bounding box center [255, 121] width 489 height 15
checkbox Cardiologista "true"
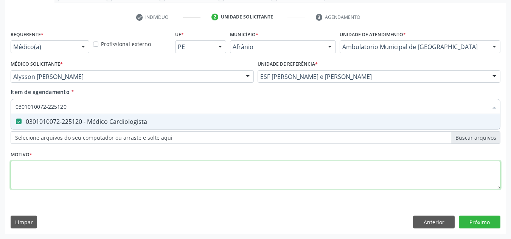
click at [297, 168] on div "Requerente * Médico(a) Médico(a) Enfermeiro(a) Paciente Nenhum resultado encont…" at bounding box center [256, 114] width 490 height 171
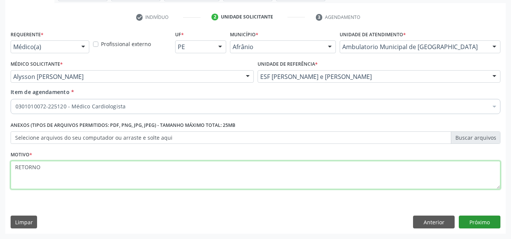
type textarea "RETORNO"
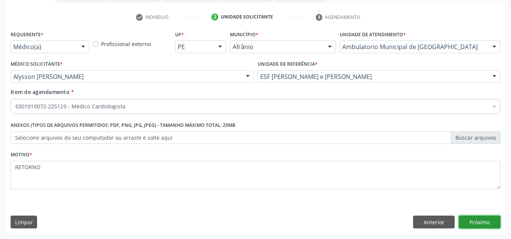
click at [471, 222] on button "Próximo" at bounding box center [480, 222] width 42 height 13
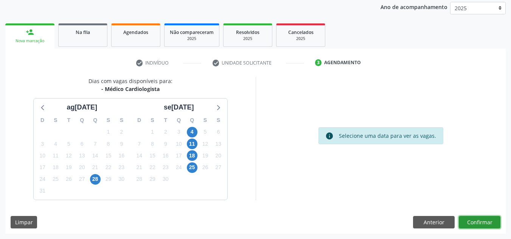
click at [482, 222] on button "Confirmar" at bounding box center [480, 222] width 42 height 13
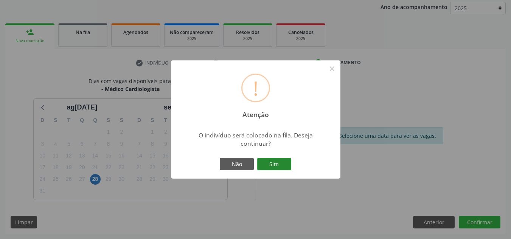
click at [285, 166] on button "Sim" at bounding box center [274, 164] width 34 height 13
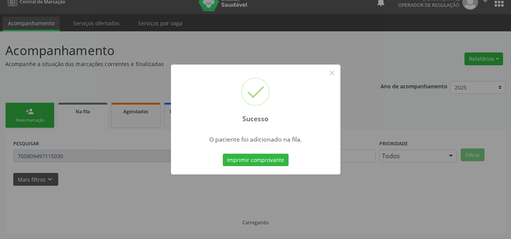
scroll to position [10, 0]
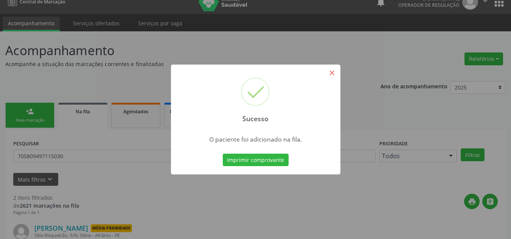
click at [331, 74] on button "×" at bounding box center [332, 73] width 13 height 13
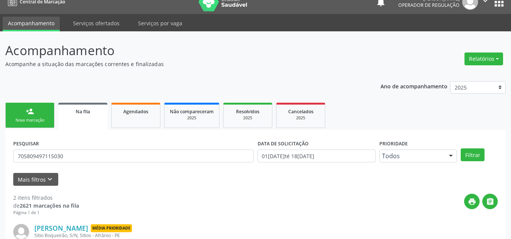
click at [24, 129] on ul "person_add Nova marcação Na fila Agendados Não compareceram 2025 Resolvidos 202…" at bounding box center [255, 115] width 501 height 29
click at [29, 120] on div "Nova marcação" at bounding box center [30, 121] width 38 height 6
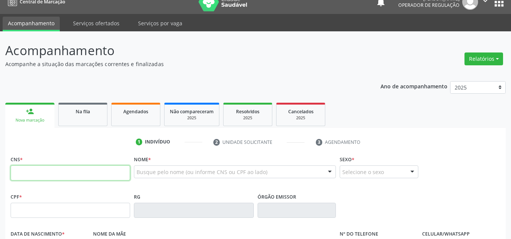
click at [31, 170] on input "text" at bounding box center [71, 173] width 120 height 15
type input "706 8072 1318 7224"
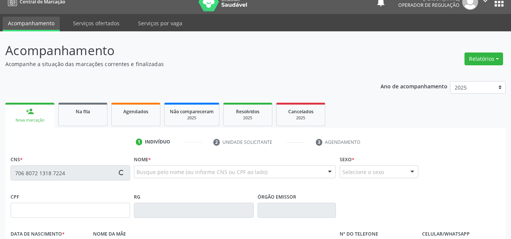
type input "219.327.195-04"
type input "14[DATE]"
type input "[PERSON_NAME]"
type input "[PHONE_NUMBER]"
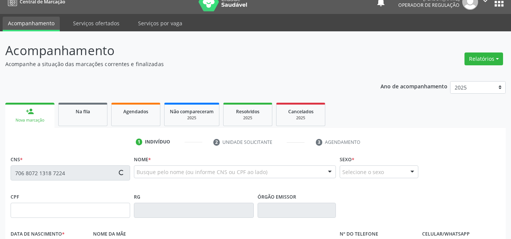
type input "338"
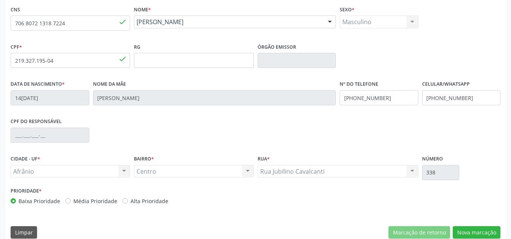
scroll to position [171, 0]
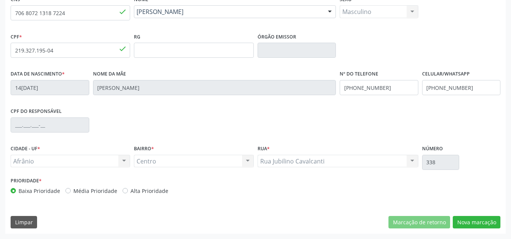
drag, startPoint x: 82, startPoint y: 195, endPoint x: 87, endPoint y: 190, distance: 7.5
click at [85, 191] on label "Média Prioridade" at bounding box center [95, 191] width 44 height 8
click at [88, 189] on label "Média Prioridade" at bounding box center [95, 191] width 44 height 8
click at [71, 189] on input "Média Prioridade" at bounding box center [67, 190] width 5 height 7
radio input "true"
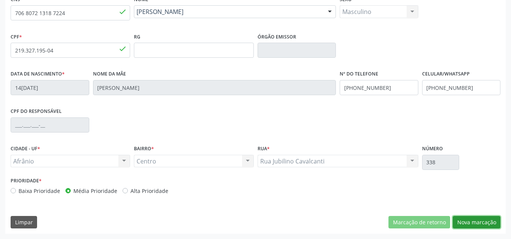
click at [473, 221] on button "Nova marcação" at bounding box center [477, 222] width 48 height 13
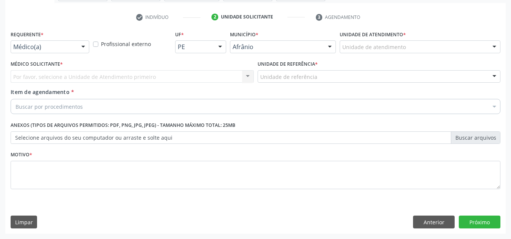
click at [471, 44] on div "Unidade de atendimento" at bounding box center [420, 46] width 161 height 13
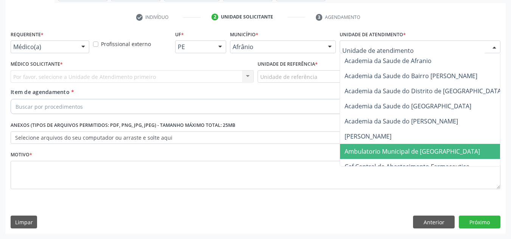
click at [410, 145] on span "Ambulatorio Municipal de [GEOGRAPHIC_DATA]" at bounding box center [432, 151] width 185 height 15
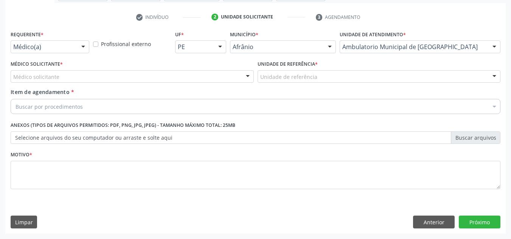
click at [222, 68] on div "Médico Solicitante * Médico solicitante [PERSON_NAME] [PERSON_NAME] [PERSON_NAM…" at bounding box center [132, 71] width 243 height 24
click at [226, 74] on div "Médico solicitante" at bounding box center [132, 76] width 243 height 13
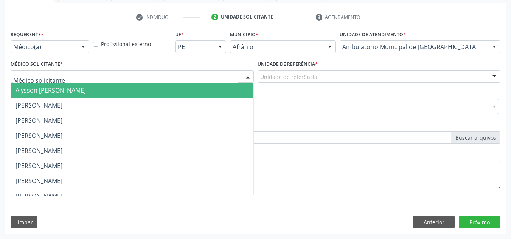
click at [231, 86] on span "Alysson [PERSON_NAME]" at bounding box center [132, 90] width 243 height 15
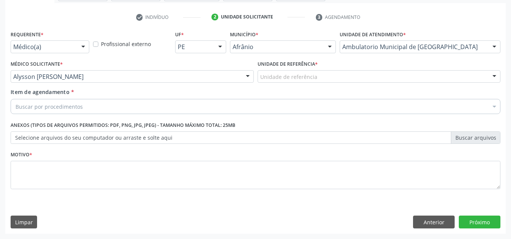
drag, startPoint x: 326, startPoint y: 80, endPoint x: 325, endPoint y: 126, distance: 45.8
click at [325, 83] on div "Unidade de referência ESF de Extrema ESF de Barra das Melancias ESF [PERSON_NAM…" at bounding box center [379, 76] width 243 height 13
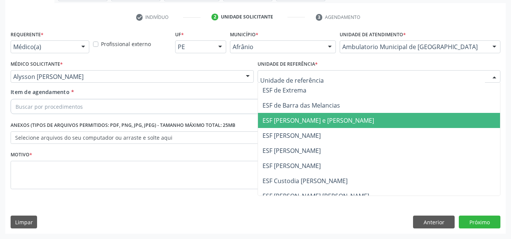
click at [325, 126] on span "ESF [PERSON_NAME] e [PERSON_NAME]" at bounding box center [379, 120] width 243 height 15
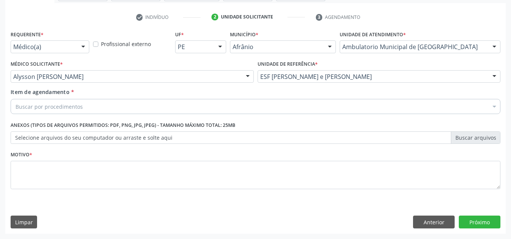
click at [305, 104] on div "Buscar por procedimentos" at bounding box center [256, 106] width 490 height 15
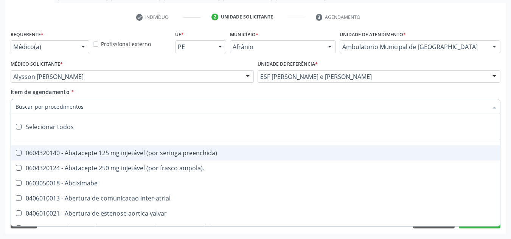
paste input "0301010072-225120"
type input "0301010072-225120"
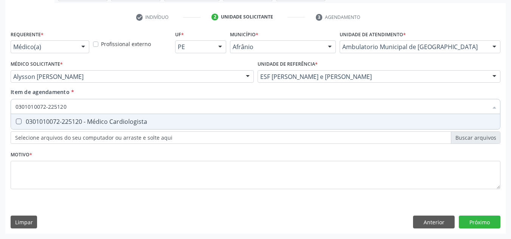
click at [244, 117] on span "0301010072-225120 - Médico Cardiologista" at bounding box center [255, 121] width 489 height 15
checkbox Cardiologista "true"
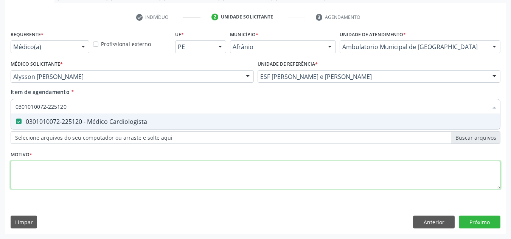
click at [236, 166] on div "Requerente * Médico(a) Médico(a) Enfermeiro(a) Paciente Nenhum resultado encont…" at bounding box center [256, 114] width 490 height 171
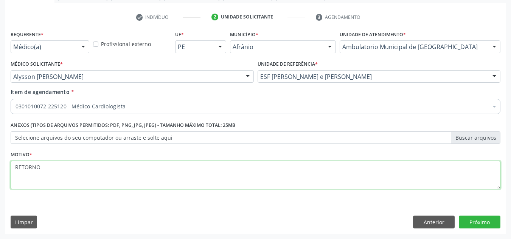
type textarea "RETORNO"
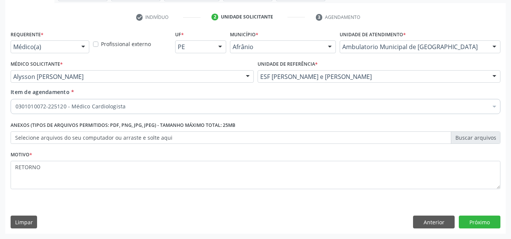
click at [484, 216] on div "Requerente * Médico(a) Médico(a) Enfermeiro(a) Paciente Nenhum resultado encont…" at bounding box center [255, 131] width 501 height 205
click at [485, 219] on button "Próximo" at bounding box center [480, 222] width 42 height 13
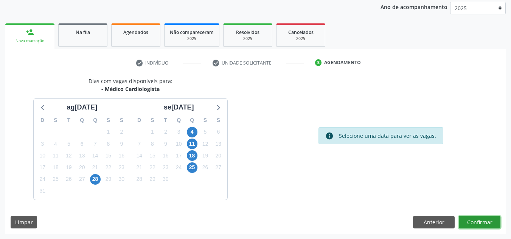
click at [485, 219] on button "Confirmar" at bounding box center [480, 222] width 42 height 13
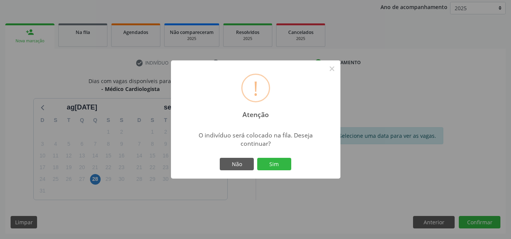
click at [273, 171] on div "Não Sim" at bounding box center [255, 165] width 75 height 16
click at [271, 163] on button "Sim" at bounding box center [274, 164] width 34 height 13
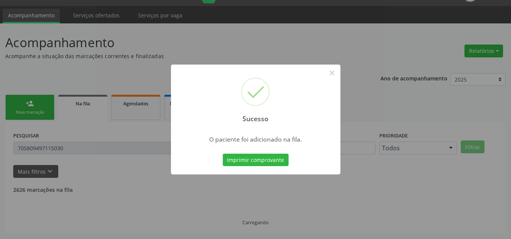
scroll to position [10, 0]
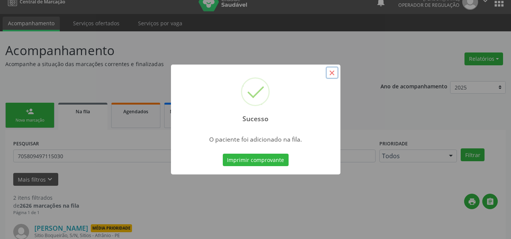
click at [334, 77] on button "×" at bounding box center [332, 73] width 13 height 13
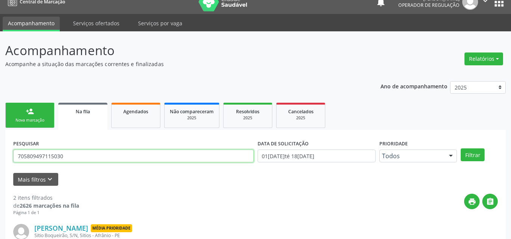
drag, startPoint x: 86, startPoint y: 160, endPoint x: 0, endPoint y: 144, distance: 87.4
click at [0, 144] on div "Acompanhamento Acompanhe a situação das marcações correntes e finalizadas Relat…" at bounding box center [255, 197] width 511 height 333
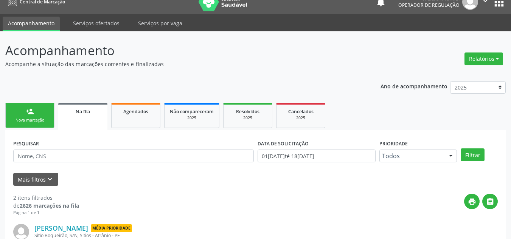
click at [31, 113] on div "person_add" at bounding box center [30, 111] width 8 height 8
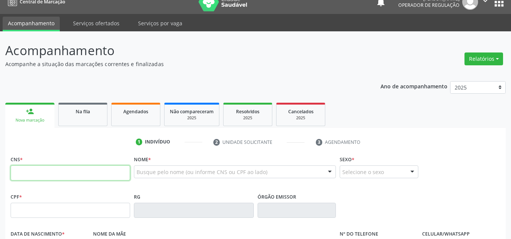
click at [26, 171] on input "text" at bounding box center [71, 173] width 120 height 15
type input "707 0088 2165 3937"
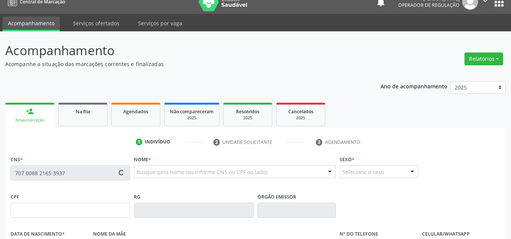
type input "27[DATE]"
type input "Enedina de Amorim"
type input "[PHONE_NUMBER]"
type input "S/N"
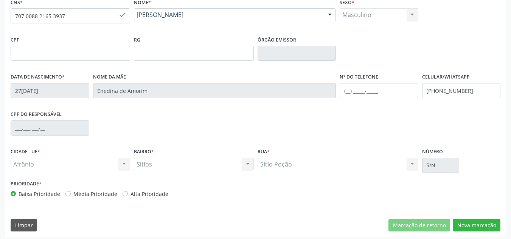
scroll to position [171, 0]
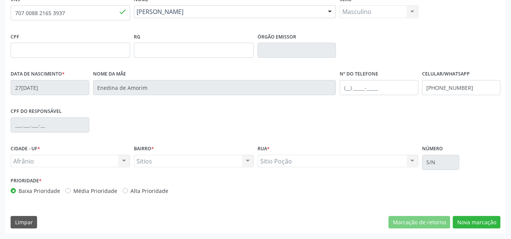
click at [111, 193] on label "Média Prioridade" at bounding box center [95, 191] width 44 height 8
click at [71, 193] on input "Média Prioridade" at bounding box center [67, 190] width 5 height 7
radio input "true"
click at [479, 220] on button "Nova marcação" at bounding box center [477, 222] width 48 height 13
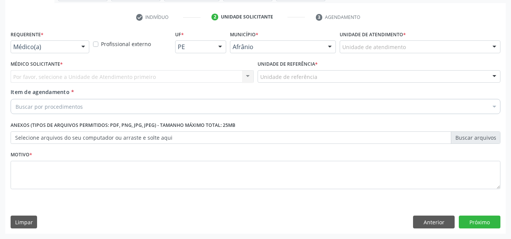
scroll to position [135, 0]
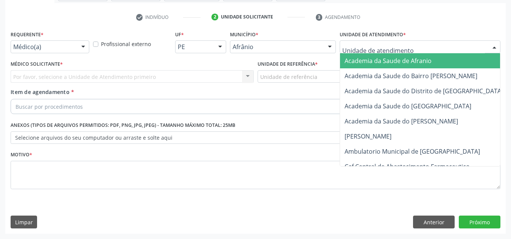
click at [413, 44] on div at bounding box center [420, 46] width 161 height 13
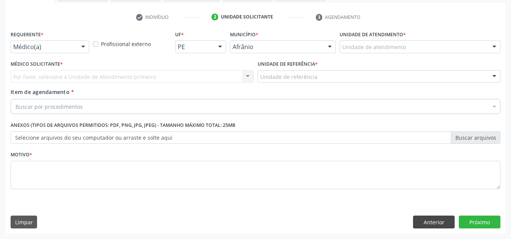
drag, startPoint x: 421, startPoint y: 229, endPoint x: 424, endPoint y: 225, distance: 5.5
click at [423, 229] on div "Requerente * Médico(a) Médico(a) Enfermeiro(a) Paciente Nenhum resultado encont…" at bounding box center [255, 131] width 501 height 205
click at [424, 225] on button "Anterior" at bounding box center [434, 222] width 42 height 13
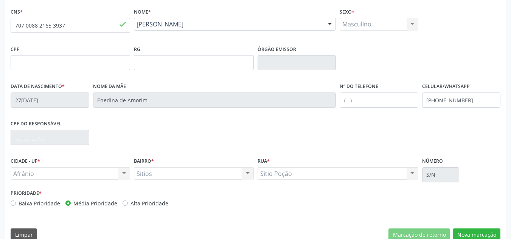
scroll to position [171, 0]
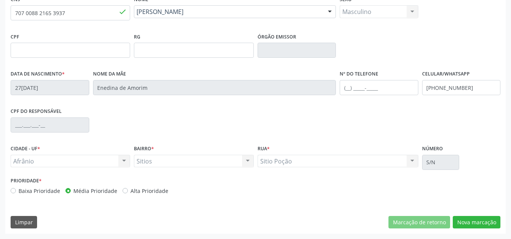
click at [495, 233] on div "CNS * 707 0088 2165 3937 done Nome * [PERSON_NAME] [PERSON_NAME] CNS: 707 0088 …" at bounding box center [255, 114] width 501 height 241
click at [494, 225] on button "Nova marcação" at bounding box center [477, 222] width 48 height 13
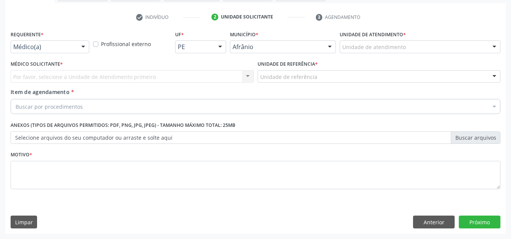
scroll to position [135, 0]
click at [412, 50] on div "Unidade de atendimento" at bounding box center [420, 46] width 161 height 13
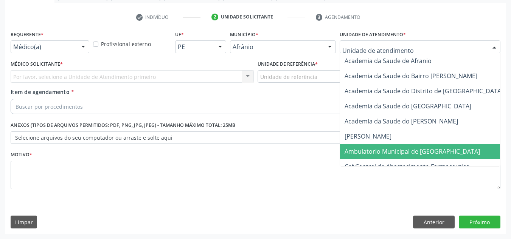
click at [403, 151] on span "Ambulatorio Municipal de [GEOGRAPHIC_DATA]" at bounding box center [412, 152] width 135 height 8
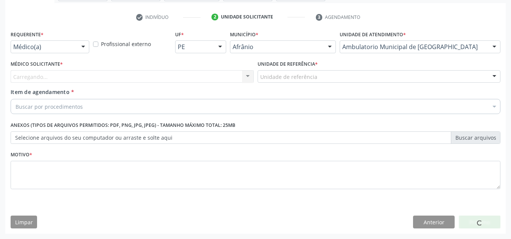
click at [225, 81] on div "Carregando..." at bounding box center [132, 76] width 243 height 13
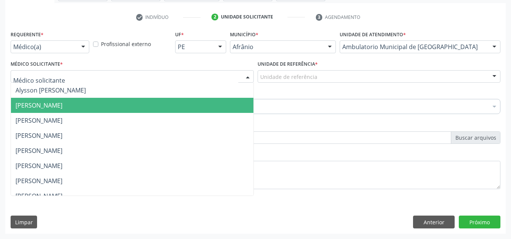
drag, startPoint x: 221, startPoint y: 98, endPoint x: 254, endPoint y: 80, distance: 37.6
click at [224, 98] on span "[PERSON_NAME]" at bounding box center [132, 105] width 243 height 15
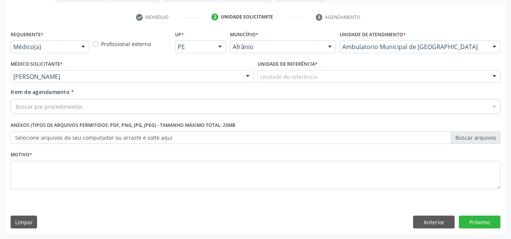
drag, startPoint x: 254, startPoint y: 80, endPoint x: 264, endPoint y: 76, distance: 10.3
click at [256, 79] on div "Médico Solicitante * [PERSON_NAME] [PERSON_NAME] [PERSON_NAME] [PERSON_NAME] Re…" at bounding box center [256, 74] width 494 height 30
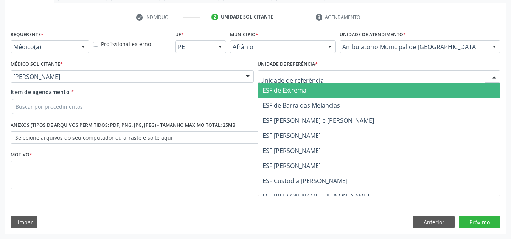
drag, startPoint x: 279, startPoint y: 79, endPoint x: 281, endPoint y: 115, distance: 35.6
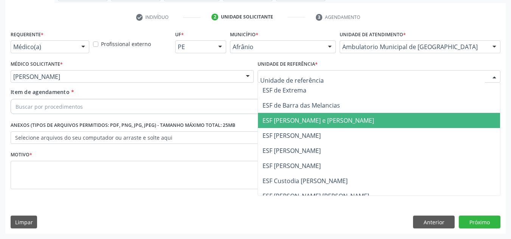
drag, startPoint x: 281, startPoint y: 115, endPoint x: 241, endPoint y: 110, distance: 40.7
click at [261, 115] on span "ESF [PERSON_NAME] e [PERSON_NAME]" at bounding box center [379, 120] width 243 height 15
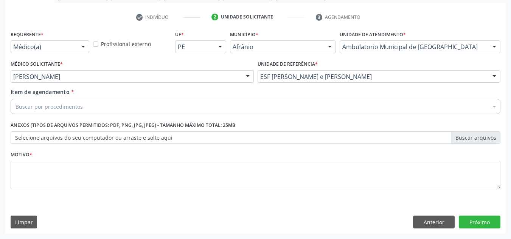
click at [241, 110] on div "Buscar por procedimentos" at bounding box center [256, 106] width 490 height 15
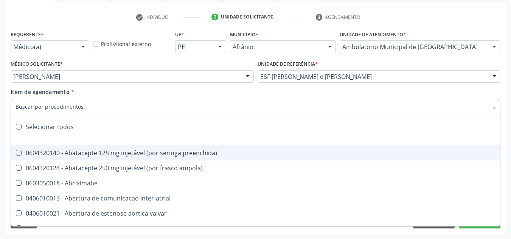
click at [202, 85] on div "Médico Solicitante * [PERSON_NAME] [PERSON_NAME] [PERSON_NAME] [PERSON_NAME] Re…" at bounding box center [132, 74] width 247 height 30
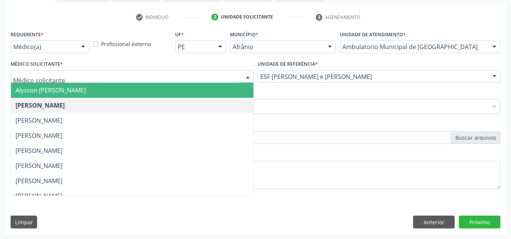
click at [192, 99] on span "[PERSON_NAME]" at bounding box center [132, 105] width 243 height 15
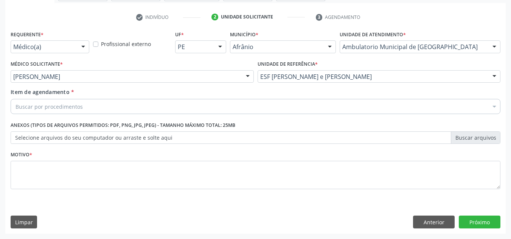
drag, startPoint x: 197, startPoint y: 81, endPoint x: 200, endPoint y: 76, distance: 5.9
click at [200, 76] on div "[PERSON_NAME]" at bounding box center [132, 76] width 243 height 13
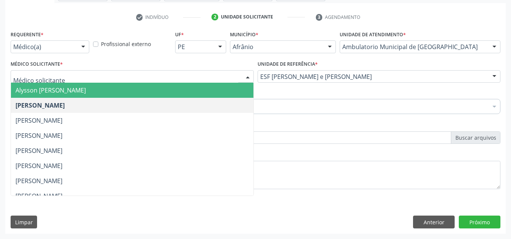
drag, startPoint x: 200, startPoint y: 76, endPoint x: 188, endPoint y: 89, distance: 17.1
click at [197, 82] on input "text" at bounding box center [125, 80] width 225 height 15
click at [188, 89] on span "Alysson [PERSON_NAME]" at bounding box center [132, 90] width 243 height 15
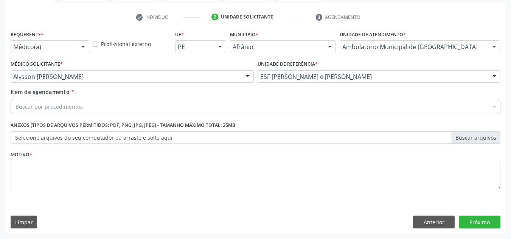
click at [163, 109] on div "Buscar por procedimentos" at bounding box center [256, 106] width 490 height 15
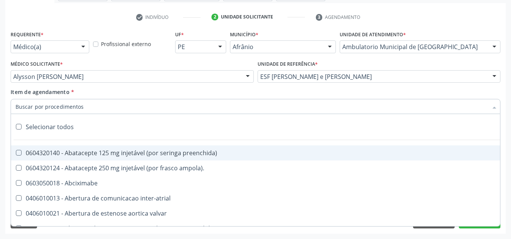
paste input "0301010072-225120"
type input "0301010072-225120"
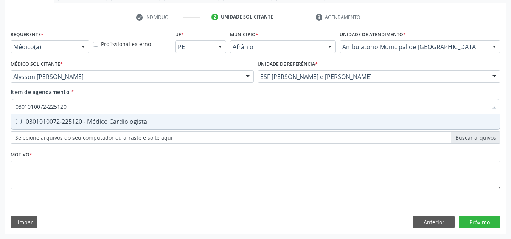
drag, startPoint x: 150, startPoint y: 120, endPoint x: 149, endPoint y: 126, distance: 5.4
click at [150, 120] on div "0301010072-225120 - Médico Cardiologista" at bounding box center [256, 122] width 480 height 6
checkbox Cardiologista "true"
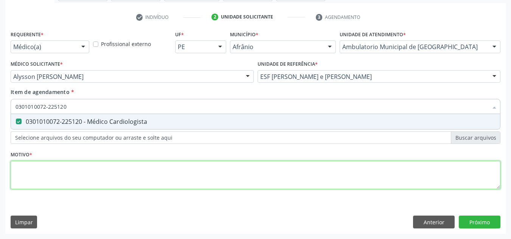
click at [131, 169] on div "Requerente * Médico(a) Médico(a) Enfermeiro(a) Paciente Nenhum resultado encont…" at bounding box center [256, 114] width 490 height 171
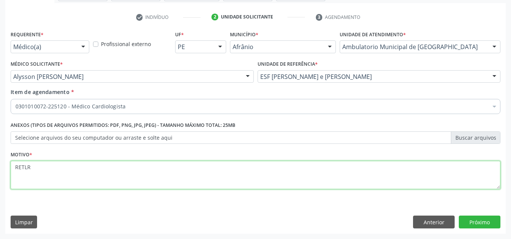
scroll to position [0, 0]
type textarea "RETORNO"
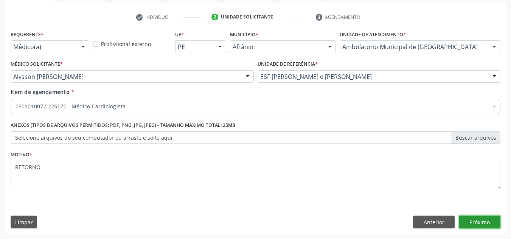
click at [500, 224] on button "Próximo" at bounding box center [480, 222] width 42 height 13
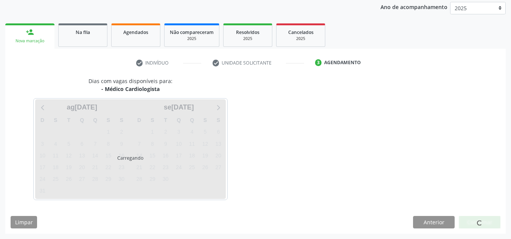
scroll to position [90, 0]
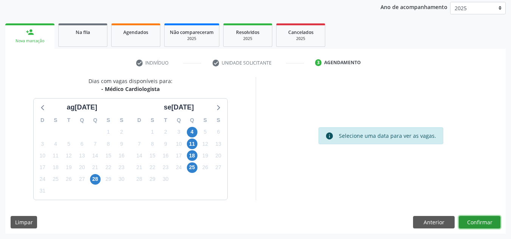
click at [500, 224] on button "Confirmar" at bounding box center [480, 222] width 42 height 13
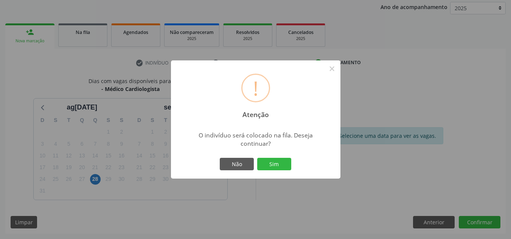
click at [257, 158] on button "Sim" at bounding box center [274, 164] width 34 height 13
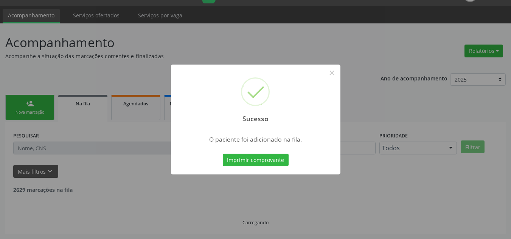
scroll to position [10, 0]
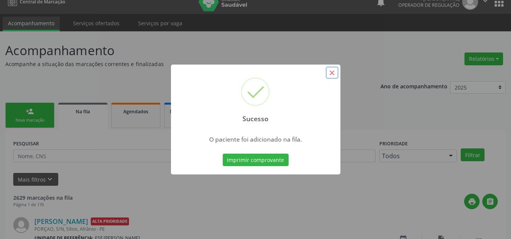
click at [334, 71] on button "×" at bounding box center [332, 73] width 13 height 13
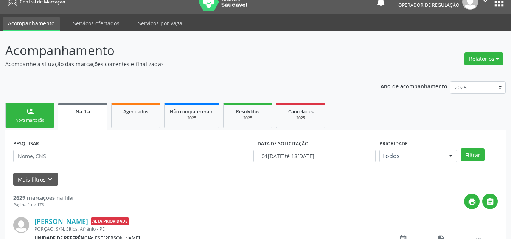
click at [30, 124] on link "person_add Nova marcação" at bounding box center [29, 115] width 49 height 25
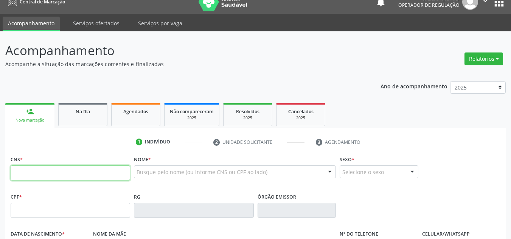
click at [114, 169] on input "text" at bounding box center [71, 173] width 120 height 15
type input "700 6069 9220 1564"
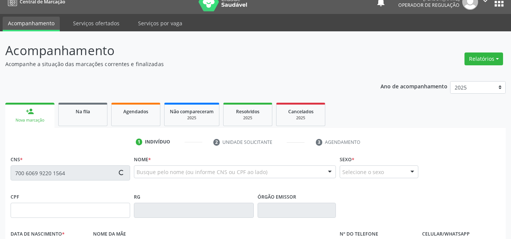
type input "09[DATE]"
type input "[PERSON_NAME]"
type input "[PHONE_NUMBER]"
type input "S/N"
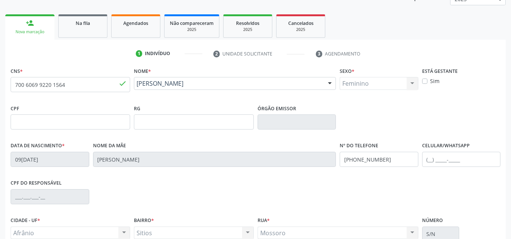
scroll to position [171, 0]
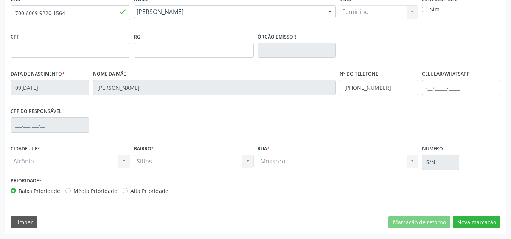
click at [75, 187] on label "Média Prioridade" at bounding box center [95, 191] width 44 height 8
click at [71, 187] on input "Média Prioridade" at bounding box center [67, 190] width 5 height 7
radio input "true"
click at [479, 231] on div "CNS * 700 6069 9220 1564 done [GEOGRAPHIC_DATA] * [PERSON_NAME] [PERSON_NAME] C…" at bounding box center [255, 114] width 501 height 241
click at [490, 218] on button "Nova marcação" at bounding box center [477, 222] width 48 height 13
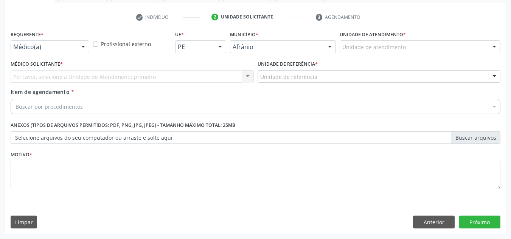
scroll to position [135, 0]
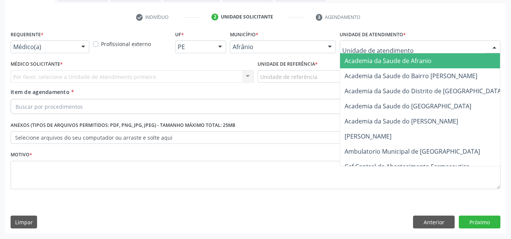
click at [474, 44] on div at bounding box center [420, 46] width 161 height 13
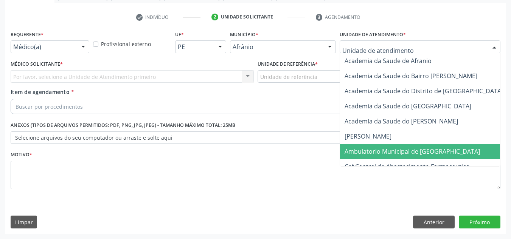
click at [446, 153] on span "Ambulatorio Municipal de [GEOGRAPHIC_DATA]" at bounding box center [432, 151] width 185 height 15
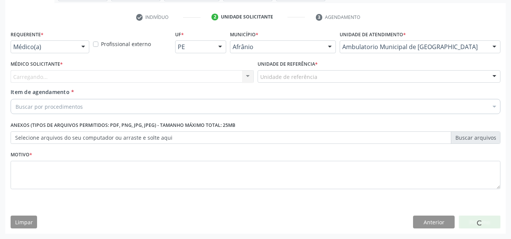
click at [198, 66] on div "Médico Solicitante * [GEOGRAPHIC_DATA]... Nenhum resultado encontrado para: " "…" at bounding box center [132, 71] width 243 height 24
click at [197, 74] on div "Carregando... Nenhum resultado encontrado para: " " Não há nenhuma opção para s…" at bounding box center [132, 76] width 243 height 13
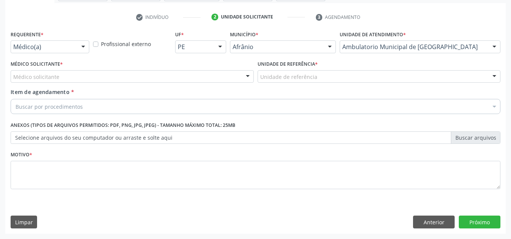
click at [197, 74] on div "Médico solicitante" at bounding box center [132, 76] width 243 height 13
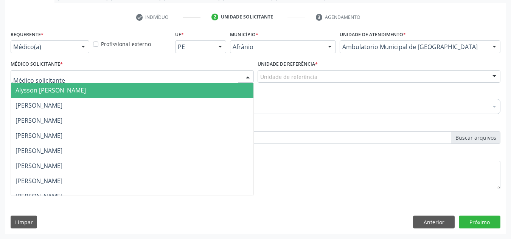
drag, startPoint x: 197, startPoint y: 94, endPoint x: 282, endPoint y: 78, distance: 86.5
click at [207, 91] on span "Alysson [PERSON_NAME]" at bounding box center [132, 90] width 243 height 15
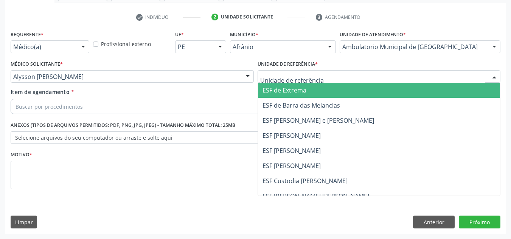
drag, startPoint x: 305, startPoint y: 83, endPoint x: 313, endPoint y: 97, distance: 16.2
click at [307, 83] on div "ESF de Extrema ESF de Barra das Melancias ESF [PERSON_NAME] e [PERSON_NAME] ESF…" at bounding box center [379, 76] width 243 height 13
click at [313, 97] on span "ESF de Extrema" at bounding box center [379, 90] width 243 height 15
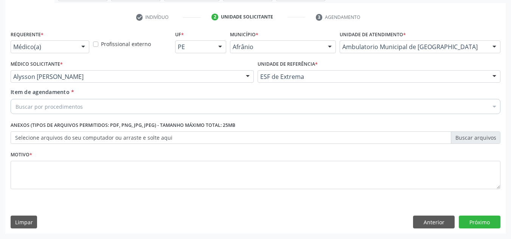
click at [311, 110] on div "Buscar por procedimentos" at bounding box center [256, 106] width 490 height 15
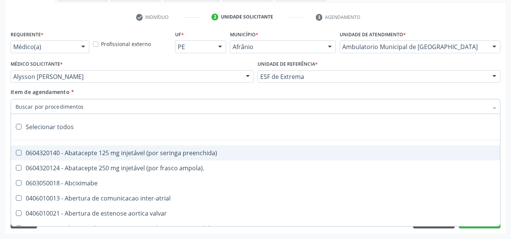
paste input "0301010072-225120"
type input "0301010072-225120"
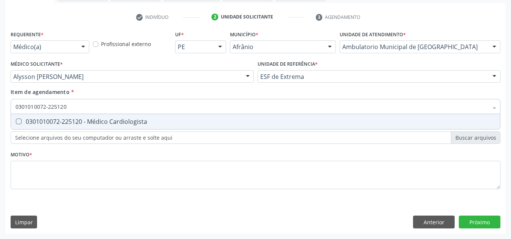
click at [309, 121] on div "0301010072-225120 - Médico Cardiologista" at bounding box center [256, 122] width 480 height 6
checkbox Cardiologista "true"
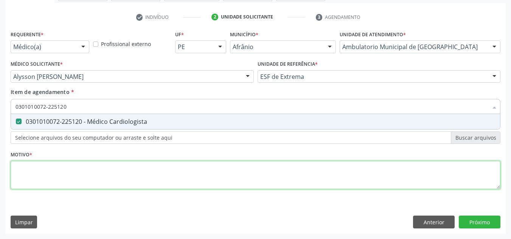
click at [250, 168] on div "Requerente * Médico(a) Médico(a) Enfermeiro(a) Paciente Nenhum resultado encont…" at bounding box center [256, 114] width 490 height 171
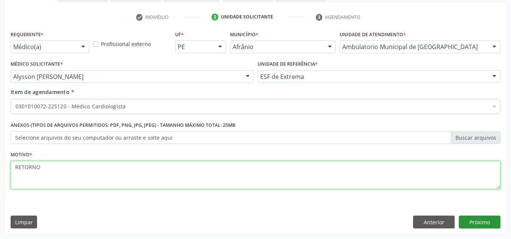
type textarea "RETORNO"
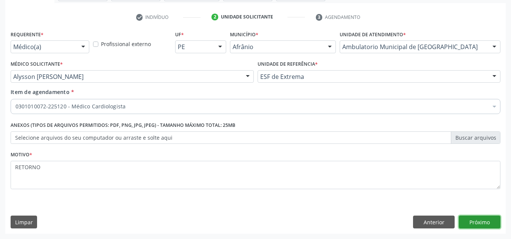
click at [493, 227] on button "Próximo" at bounding box center [480, 222] width 42 height 13
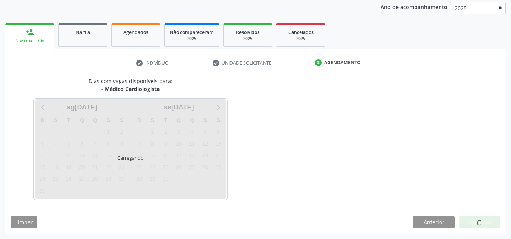
scroll to position [90, 0]
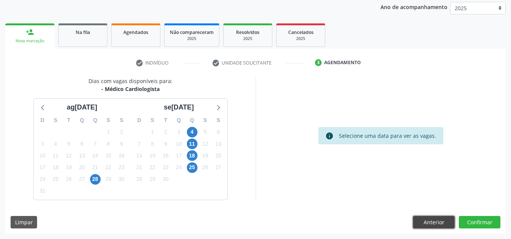
click at [426, 227] on button "Anterior" at bounding box center [434, 222] width 42 height 13
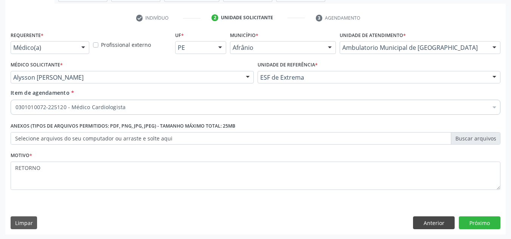
scroll to position [135, 0]
click at [439, 223] on button "Anterior" at bounding box center [434, 222] width 42 height 13
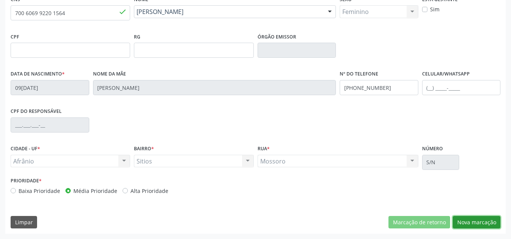
click at [497, 222] on button "Nova marcação" at bounding box center [477, 222] width 48 height 13
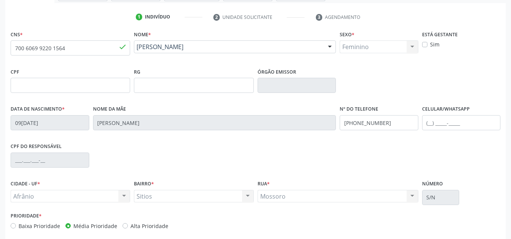
click at [0, 0] on button "Próximo" at bounding box center [0, 0] width 0 height 0
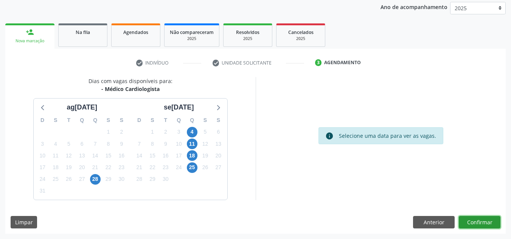
scroll to position [90, 0]
click at [497, 222] on button "Confirmar" at bounding box center [480, 222] width 42 height 13
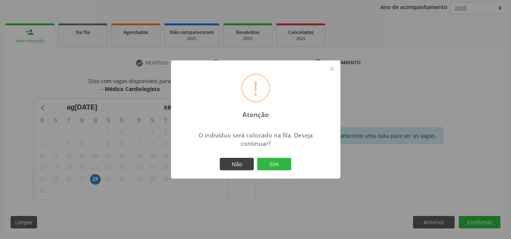
click at [257, 158] on button "Sim" at bounding box center [274, 164] width 34 height 13
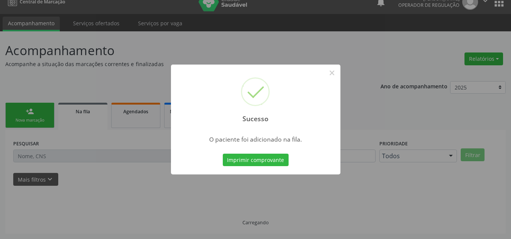
scroll to position [10, 0]
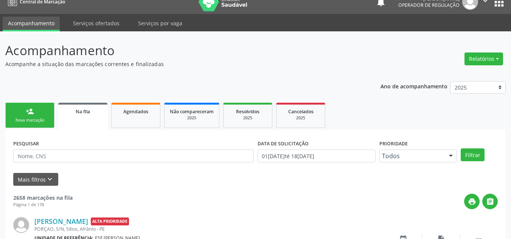
click at [19, 107] on link "person_add Nova marcação" at bounding box center [29, 115] width 49 height 25
click at [34, 117] on link "person_add Nova marcação" at bounding box center [29, 115] width 49 height 25
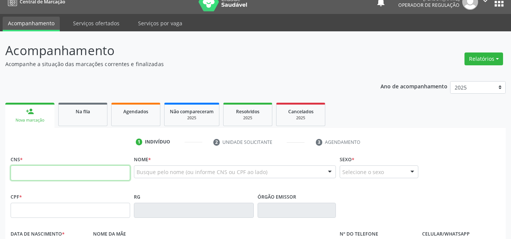
click at [58, 176] on input "text" at bounding box center [71, 173] width 120 height 15
type input "7"
type input "700 5007 6689 3359"
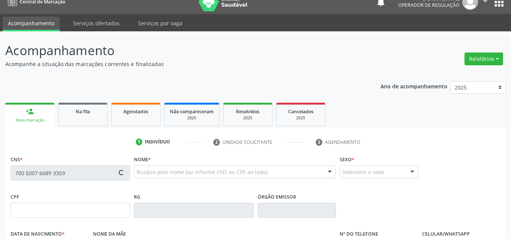
type input "018.403.874-08"
type input "1[DATE]"
type input "[PERSON_NAME]"
type input "[PHONE_NUMBER]"
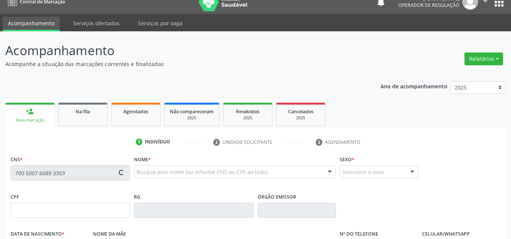
type input "1"
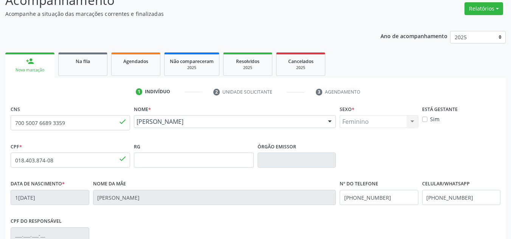
scroll to position [171, 0]
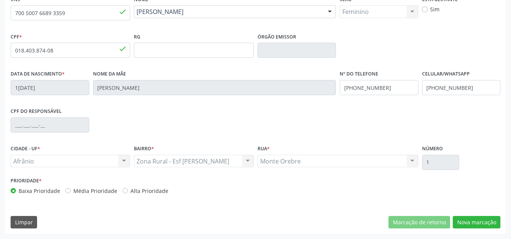
click at [110, 191] on label "Média Prioridade" at bounding box center [95, 191] width 44 height 8
click at [71, 191] on input "Média Prioridade" at bounding box center [67, 190] width 5 height 7
radio input "true"
click at [482, 225] on button "Nova marcação" at bounding box center [477, 222] width 48 height 13
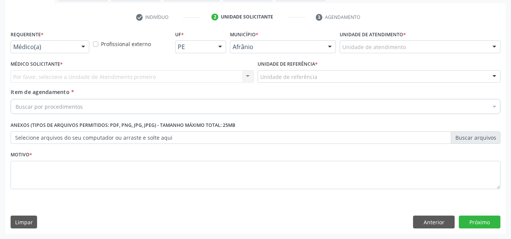
scroll to position [135, 0]
drag, startPoint x: 439, startPoint y: 47, endPoint x: 418, endPoint y: 138, distance: 93.5
click at [439, 48] on div "Unidade de atendimento" at bounding box center [420, 46] width 161 height 13
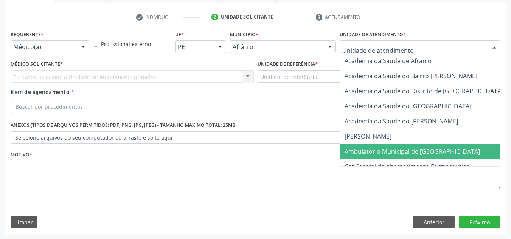
drag, startPoint x: 417, startPoint y: 144, endPoint x: 399, endPoint y: 140, distance: 18.6
click at [416, 145] on span "Ambulatorio Municipal de [GEOGRAPHIC_DATA]" at bounding box center [432, 151] width 185 height 15
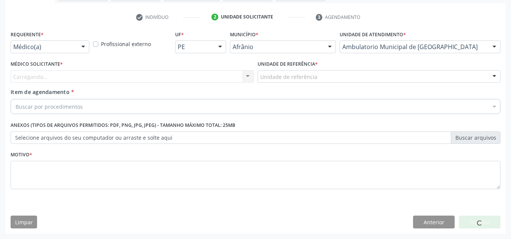
click at [191, 73] on div "Carregando... Nenhum resultado encontrado para: " " Não há nenhuma opção para s…" at bounding box center [132, 76] width 243 height 13
drag, startPoint x: 191, startPoint y: 73, endPoint x: 192, endPoint y: 94, distance: 21.2
click at [190, 72] on div "Carregando... Nenhum resultado encontrado para: " " Não há nenhuma opção para s…" at bounding box center [132, 76] width 243 height 13
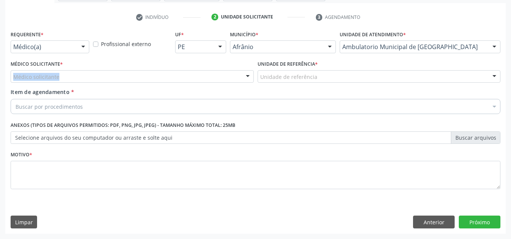
click at [180, 87] on div "Médico Solicitante * Médico solicitante [PERSON_NAME] [PERSON_NAME] [PERSON_NAM…" at bounding box center [132, 74] width 247 height 30
drag, startPoint x: 177, startPoint y: 79, endPoint x: 149, endPoint y: 92, distance: 30.5
click at [150, 83] on div "Médico solicitante [PERSON_NAME] [PERSON_NAME] [PERSON_NAME] Reis [PERSON_NAME]…" at bounding box center [132, 76] width 243 height 13
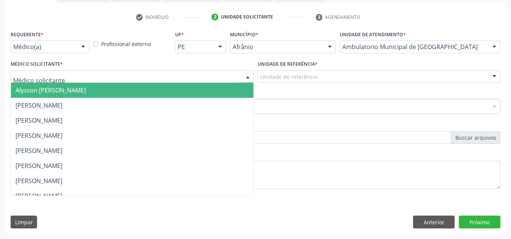
click at [149, 92] on span "Alysson [PERSON_NAME]" at bounding box center [132, 90] width 243 height 15
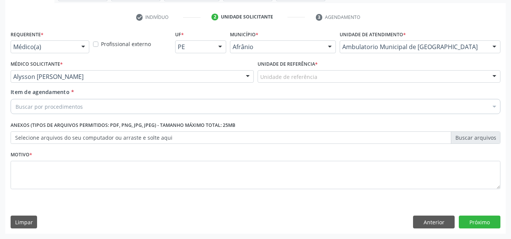
click at [294, 82] on div "Unidade de referência" at bounding box center [379, 76] width 243 height 13
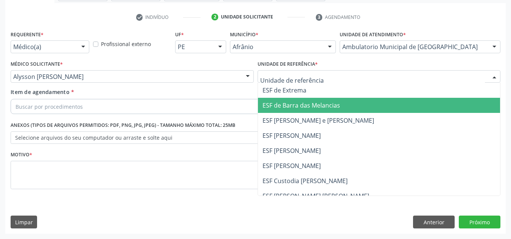
drag, startPoint x: 303, startPoint y: 110, endPoint x: 226, endPoint y: 98, distance: 77.7
click at [274, 105] on span "ESF de Barra das Melancias" at bounding box center [302, 105] width 78 height 8
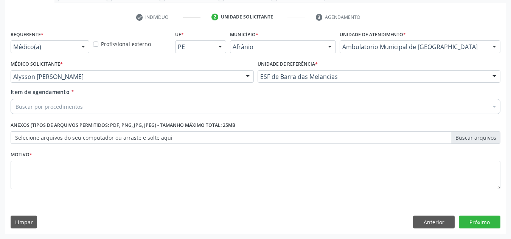
click at [226, 98] on div "Item de agendamento * Buscar por procedimentos Selecionar todos 0604320140 - Ab…" at bounding box center [256, 100] width 490 height 24
click at [224, 109] on div "Buscar por procedimentos" at bounding box center [256, 106] width 490 height 15
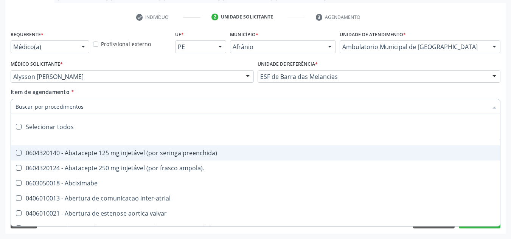
paste input "0301010072-225120"
type input "0301010072-225120"
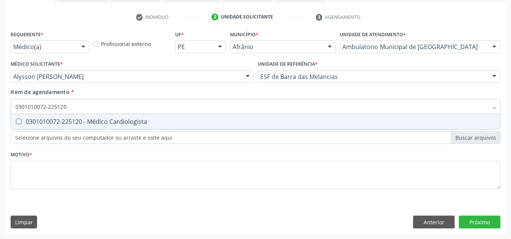
click at [182, 117] on span "0301010072-225120 - Médico Cardiologista" at bounding box center [255, 121] width 489 height 15
checkbox Cardiologista "true"
click at [183, 157] on div "Requerente * Médico(a) Médico(a) Enfermeiro(a) Paciente Nenhum resultado encont…" at bounding box center [256, 114] width 490 height 171
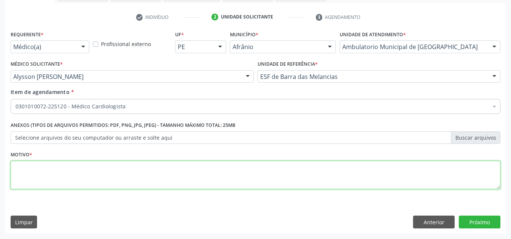
click at [176, 175] on textarea at bounding box center [256, 175] width 490 height 29
type textarea "RETORNO"
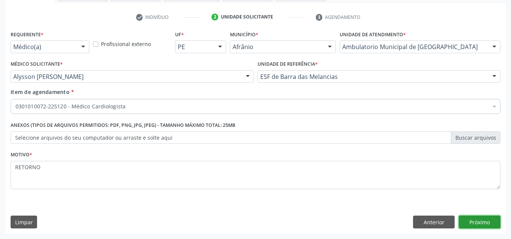
click at [480, 228] on button "Próximo" at bounding box center [480, 222] width 42 height 13
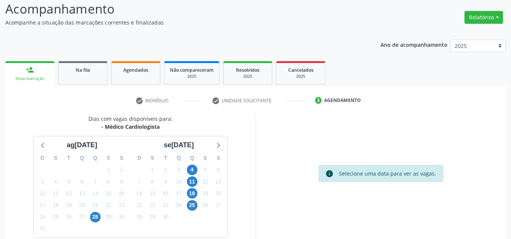
scroll to position [90, 0]
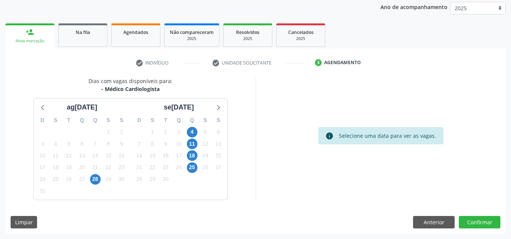
click at [481, 216] on div "Dias com vagas disponíveis para: - Médico Cardiologista ag[DATE] S T Q Q S S 27…" at bounding box center [255, 155] width 501 height 157
click at [477, 222] on button "Confirmar" at bounding box center [480, 222] width 42 height 13
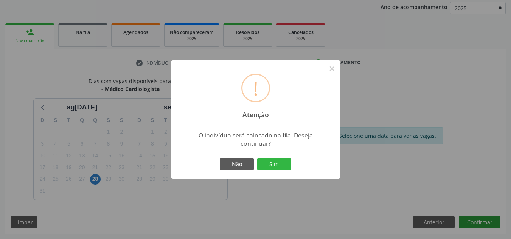
click at [257, 158] on button "Sim" at bounding box center [274, 164] width 34 height 13
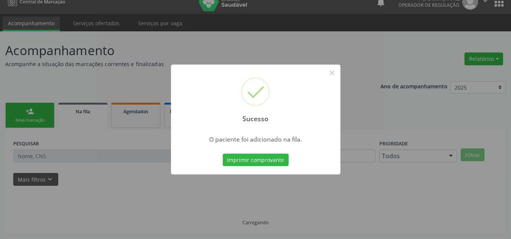
scroll to position [10, 0]
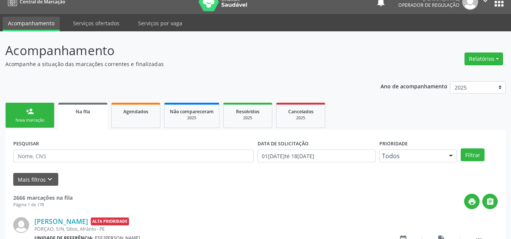
click at [23, 109] on link "person_add Nova marcação" at bounding box center [29, 115] width 49 height 25
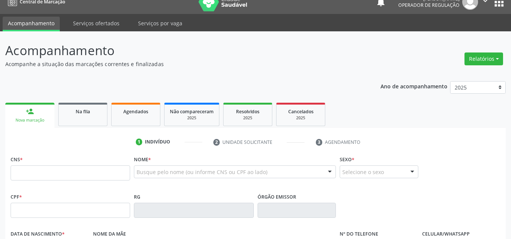
click at [50, 157] on div "CNS *" at bounding box center [71, 167] width 120 height 27
click at [53, 169] on input "text" at bounding box center [71, 173] width 120 height 15
type input "708 0"
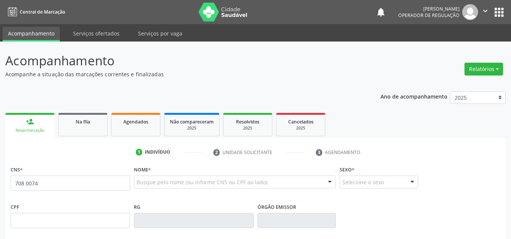
scroll to position [10, 0]
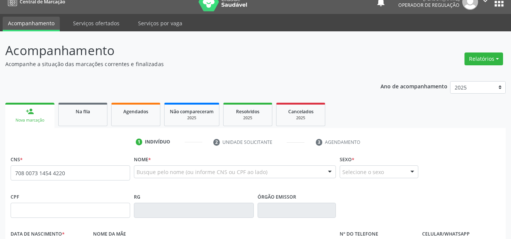
type input "708 0073 1454 4220"
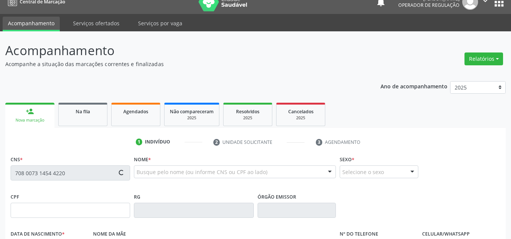
type input "20/01/2003"
type input "(87) 98855-5408"
type input "S/N"
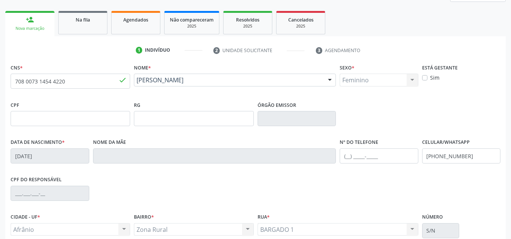
scroll to position [171, 0]
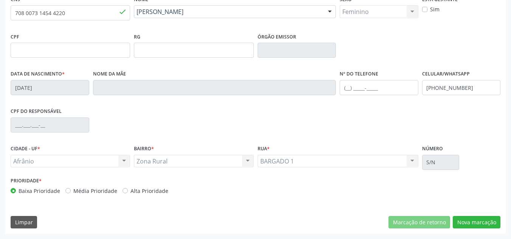
click at [93, 191] on label "Média Prioridade" at bounding box center [95, 191] width 44 height 8
click at [71, 191] on input "Média Prioridade" at bounding box center [67, 190] width 5 height 7
radio input "true"
click at [474, 226] on button "Nova marcação" at bounding box center [477, 222] width 48 height 13
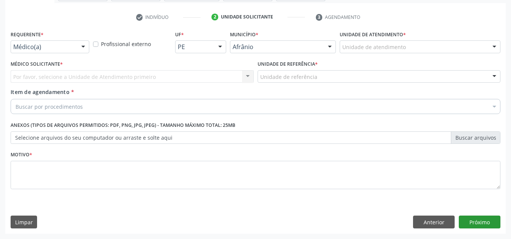
scroll to position [135, 0]
click at [453, 40] on div "Unidade de atendimento * Unidade de atendimento Academia da Saude de Afranio Ac…" at bounding box center [420, 41] width 161 height 24
click at [452, 43] on div at bounding box center [420, 46] width 161 height 13
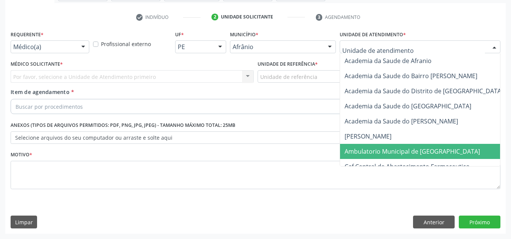
click at [437, 144] on span "Ambulatorio Municipal de [GEOGRAPHIC_DATA]" at bounding box center [432, 151] width 185 height 15
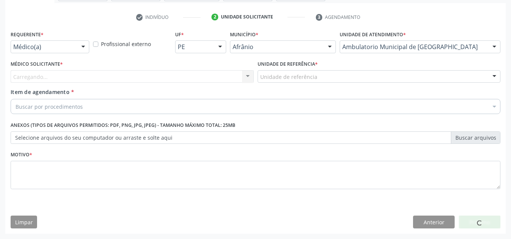
click at [208, 74] on div "Carregando... Nenhum resultado encontrado para: " " Não há nenhuma opção para s…" at bounding box center [132, 76] width 243 height 13
click at [208, 76] on div "Carregando... Nenhum resultado encontrado para: " " Não há nenhuma opção para s…" at bounding box center [132, 76] width 243 height 13
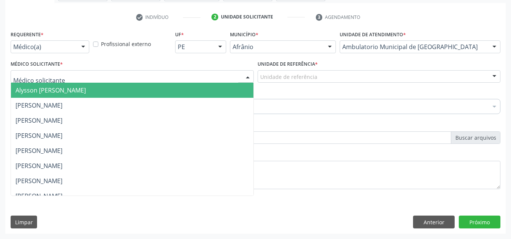
click at [212, 82] on div at bounding box center [132, 76] width 243 height 13
drag, startPoint x: 208, startPoint y: 94, endPoint x: 270, endPoint y: 81, distance: 63.1
click at [215, 92] on span "Alysson [PERSON_NAME]" at bounding box center [132, 90] width 243 height 15
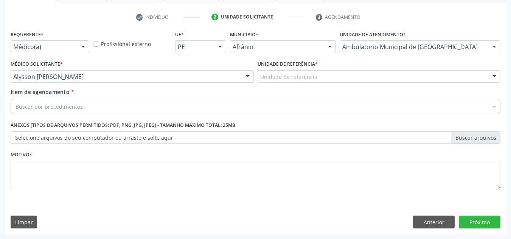
drag, startPoint x: 275, startPoint y: 79, endPoint x: 281, endPoint y: 92, distance: 13.7
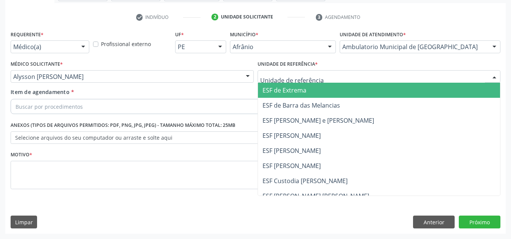
click at [282, 105] on span "ESF de Barra das Melancias" at bounding box center [302, 105] width 78 height 8
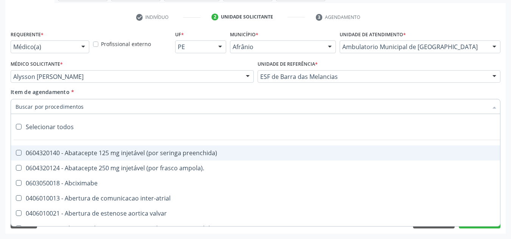
click at [272, 105] on div at bounding box center [256, 106] width 490 height 15
paste input "0301010072-225120"
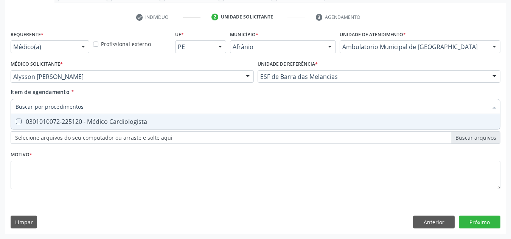
type input "0301010072-225120"
click at [306, 123] on div "0301010072-225120 - Médico Cardiologista" at bounding box center [256, 122] width 480 height 6
checkbox Cardiologista "true"
click at [295, 149] on div "Requerente * Médico(a) Médico(a) Enfermeiro(a) Paciente Nenhum resultado encont…" at bounding box center [256, 114] width 490 height 171
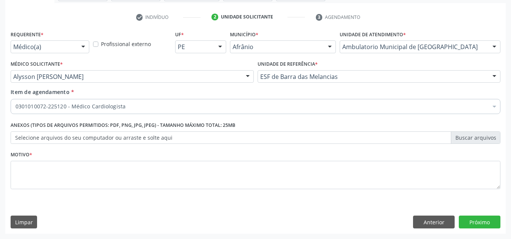
click at [283, 194] on fieldset "Motivo *" at bounding box center [256, 171] width 490 height 45
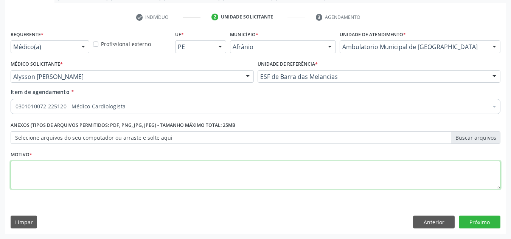
drag, startPoint x: 274, startPoint y: 167, endPoint x: 262, endPoint y: 166, distance: 12.2
click at [272, 166] on textarea at bounding box center [256, 175] width 490 height 29
type textarea "RETORNO"
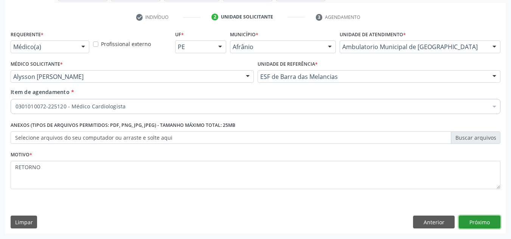
click at [470, 225] on button "Próximo" at bounding box center [480, 222] width 42 height 13
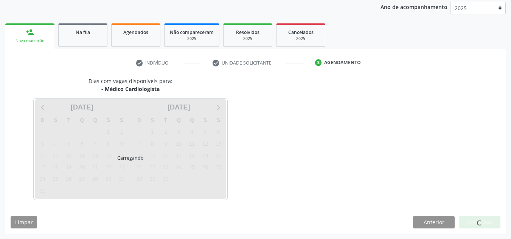
scroll to position [90, 0]
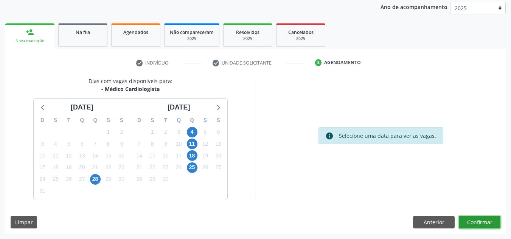
click at [483, 219] on button "Confirmar" at bounding box center [480, 222] width 42 height 13
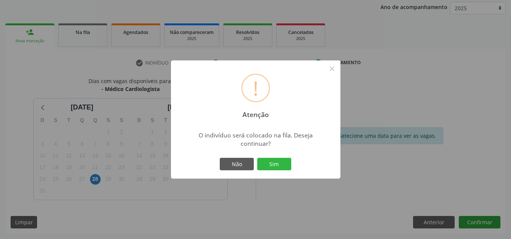
click at [257, 158] on button "Sim" at bounding box center [274, 164] width 34 height 13
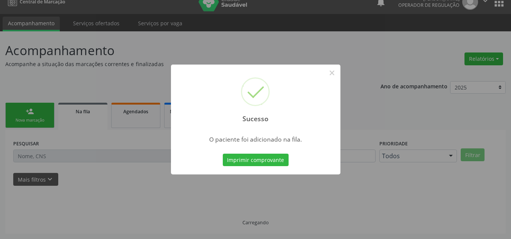
scroll to position [10, 0]
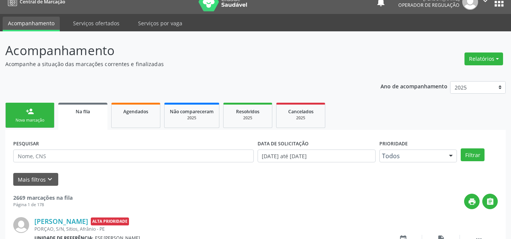
click at [50, 118] on link "person_add Nova marcação" at bounding box center [29, 115] width 49 height 25
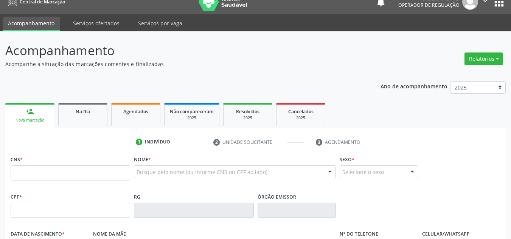
click at [40, 159] on div "CNS *" at bounding box center [71, 167] width 120 height 27
click at [40, 169] on input "text" at bounding box center [71, 173] width 120 height 15
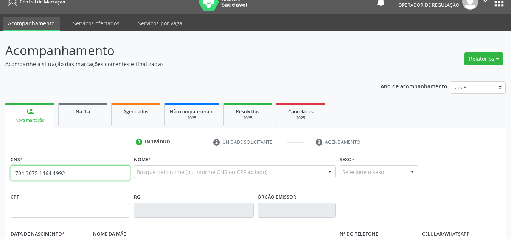
type input "704 3075 1464 1992"
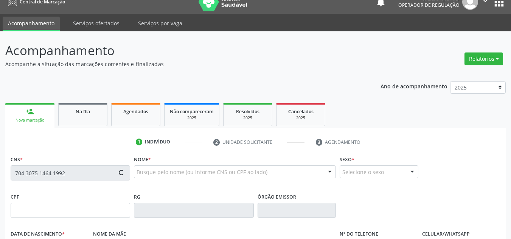
type input "055.092.834-08"
type input "27/09/1976"
type input "Josefa Vieira Benicio"
type input "(87) 98847-7452"
type input "29"
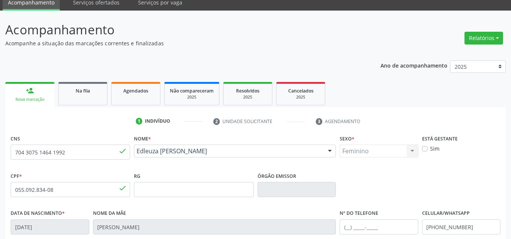
scroll to position [162, 0]
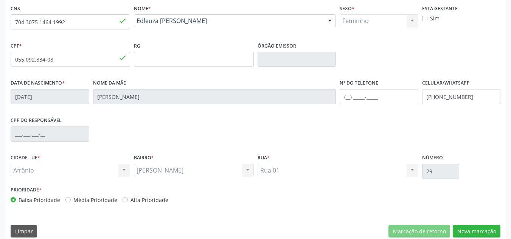
click at [79, 202] on label "Média Prioridade" at bounding box center [95, 200] width 44 height 8
click at [71, 202] on input "Média Prioridade" at bounding box center [67, 199] width 5 height 7
radio input "true"
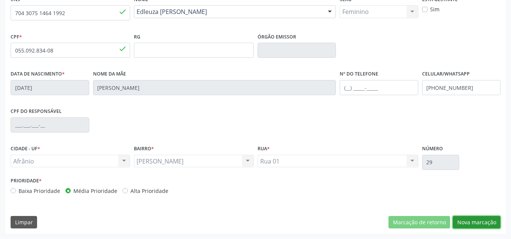
click at [475, 218] on button "Nova marcação" at bounding box center [477, 222] width 48 height 13
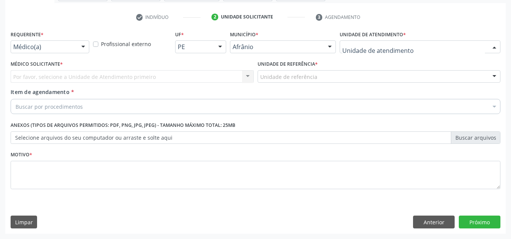
drag, startPoint x: 462, startPoint y: 56, endPoint x: 461, endPoint y: 59, distance: 3.9
click at [461, 53] on div "Academia da Saude de Afranio Academia da Saude do Bairro Roberto Luis Academia …" at bounding box center [420, 46] width 161 height 13
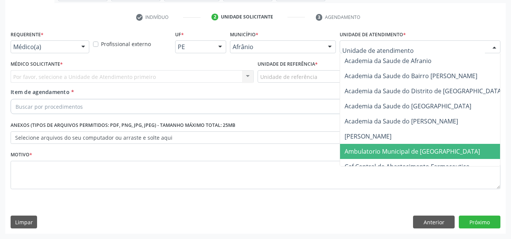
click at [425, 155] on span "Ambulatorio Municipal de [GEOGRAPHIC_DATA]" at bounding box center [412, 152] width 135 height 8
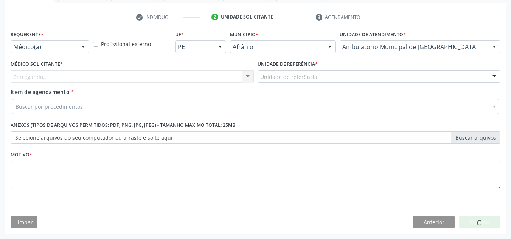
click at [146, 76] on div "Carregando... Nenhum resultado encontrado para: " " Não há nenhuma opção para s…" at bounding box center [132, 76] width 243 height 13
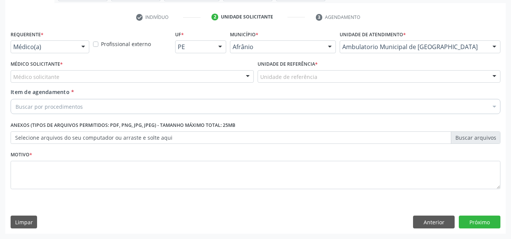
click at [146, 76] on div "Médico solicitante" at bounding box center [132, 76] width 243 height 13
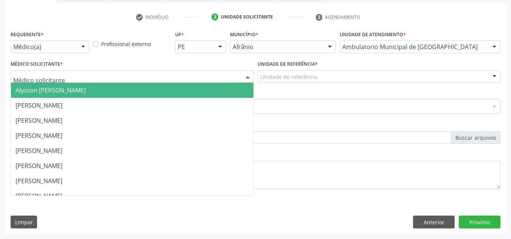
click at [137, 91] on span "Alysson [PERSON_NAME]" at bounding box center [132, 90] width 243 height 15
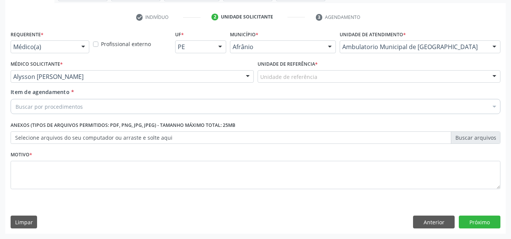
drag, startPoint x: 333, startPoint y: 90, endPoint x: 337, endPoint y: 82, distance: 9.3
click at [335, 86] on div "Requerente * Médico(a) Médico(a) Enfermeiro(a) Paciente Nenhum resultado encont…" at bounding box center [256, 114] width 490 height 171
drag, startPoint x: 337, startPoint y: 82, endPoint x: 330, endPoint y: 113, distance: 32.2
click at [335, 83] on div "Unidade de referência ESF de Extrema ESF de Barra das Melancias ESF [PERSON_NAM…" at bounding box center [379, 76] width 243 height 13
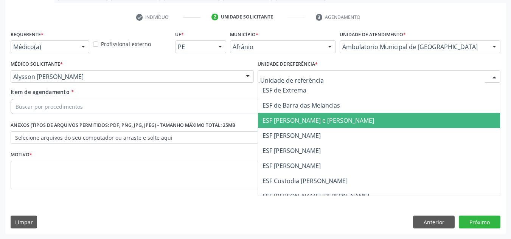
drag, startPoint x: 330, startPoint y: 113, endPoint x: 301, endPoint y: 114, distance: 28.8
click at [329, 114] on span "ESF [PERSON_NAME] e [PERSON_NAME]" at bounding box center [379, 120] width 243 height 15
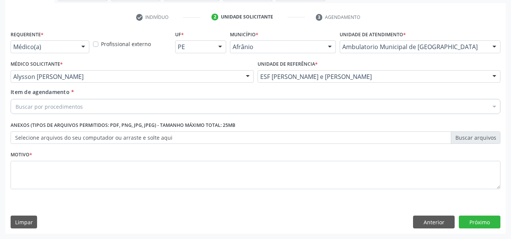
click at [286, 107] on div "Buscar por procedimentos" at bounding box center [256, 106] width 490 height 15
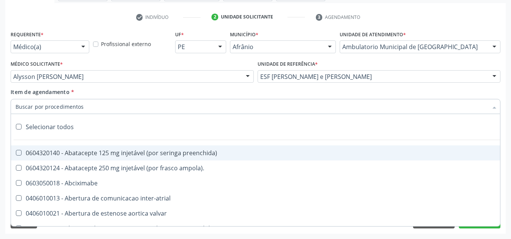
paste input "0301010072-225120"
type input "0301010072-225120"
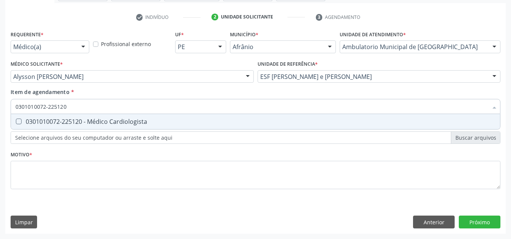
click at [267, 122] on div "0301010072-225120 - Médico Cardiologista" at bounding box center [256, 122] width 480 height 6
checkbox Cardiologista "true"
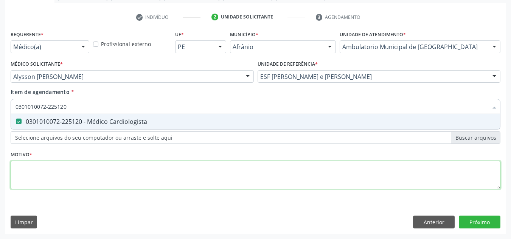
click at [211, 177] on div "Requerente * Médico(a) Médico(a) Enfermeiro(a) Paciente Nenhum resultado encont…" at bounding box center [256, 114] width 490 height 171
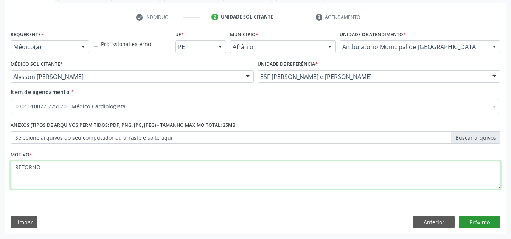
type textarea "RETORNO"
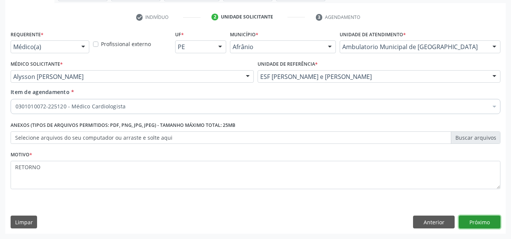
click at [490, 227] on button "Próximo" at bounding box center [480, 222] width 42 height 13
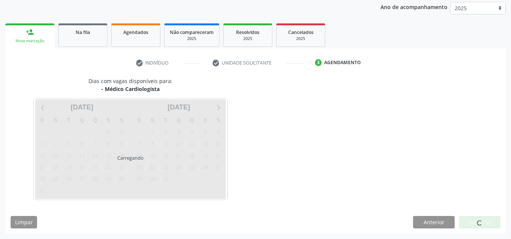
scroll to position [90, 0]
click at [490, 227] on div at bounding box center [480, 222] width 42 height 13
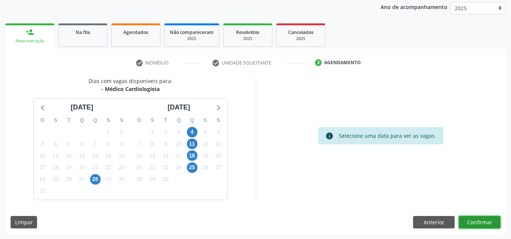
click at [490, 227] on button "Confirmar" at bounding box center [480, 222] width 42 height 13
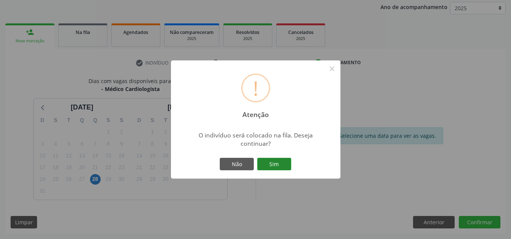
click at [289, 166] on button "Sim" at bounding box center [274, 164] width 34 height 13
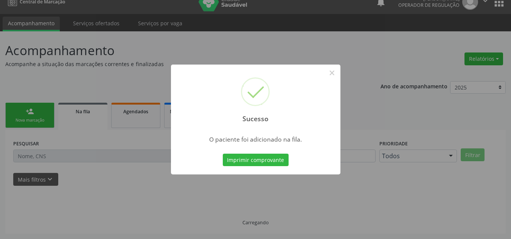
scroll to position [10, 0]
drag, startPoint x: 46, startPoint y: 110, endPoint x: 40, endPoint y: 113, distance: 7.0
click at [46, 110] on div "Sucesso × O paciente foi adicionado na fila. Imprimir comprovante Cancel" at bounding box center [255, 119] width 511 height 239
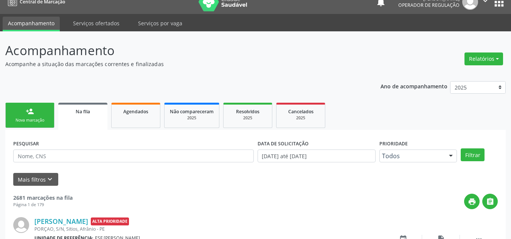
click at [40, 113] on link "person_add Nova marcação" at bounding box center [29, 115] width 49 height 25
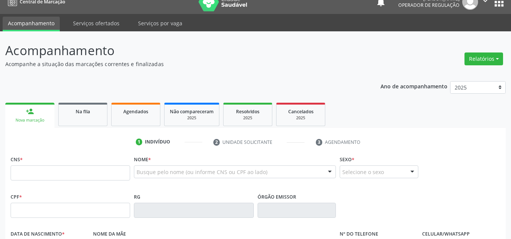
click at [57, 176] on input "text" at bounding box center [71, 173] width 120 height 15
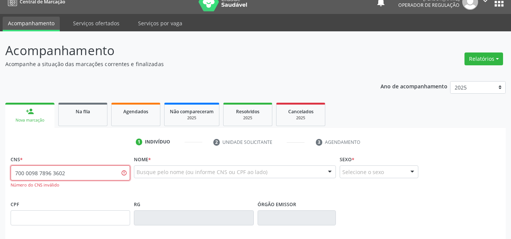
type input "700 0098 7896 3602"
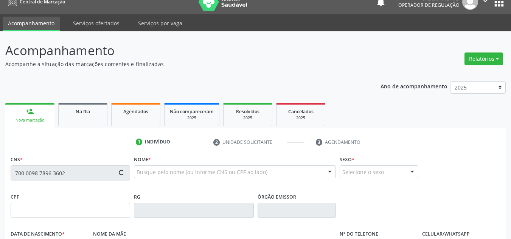
type input "30/12/1946"
type input "(87) 8181-7806"
type input "S/N"
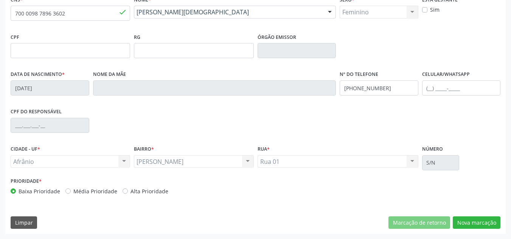
scroll to position [171, 0]
drag, startPoint x: 95, startPoint y: 193, endPoint x: 118, endPoint y: 192, distance: 22.7
click at [96, 193] on label "Média Prioridade" at bounding box center [95, 191] width 44 height 8
click at [92, 196] on div "Prioridade * Baixa Prioridade Média Prioridade Alta Prioridade" at bounding box center [132, 188] width 247 height 25
click at [93, 194] on div "Prioridade * Baixa Prioridade Média Prioridade Alta Prioridade" at bounding box center [132, 188] width 247 height 25
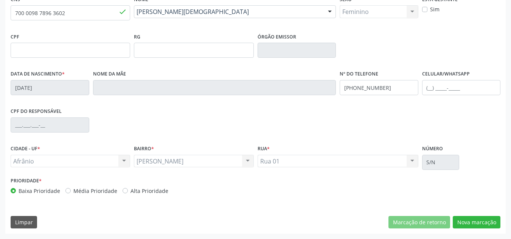
drag, startPoint x: 93, startPoint y: 193, endPoint x: 65, endPoint y: 191, distance: 28.1
click at [92, 193] on label "Média Prioridade" at bounding box center [95, 191] width 44 height 8
click at [71, 193] on input "Média Prioridade" at bounding box center [67, 190] width 5 height 7
radio input "true"
click at [73, 191] on label "Média Prioridade" at bounding box center [95, 191] width 44 height 8
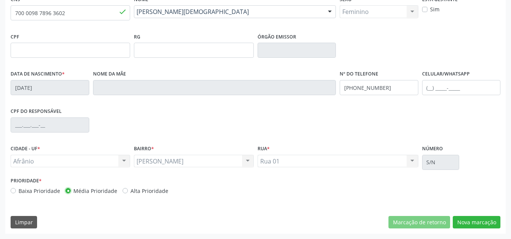
click at [65, 191] on input "Média Prioridade" at bounding box center [67, 190] width 5 height 7
click at [467, 227] on button "Nova marcação" at bounding box center [477, 222] width 48 height 13
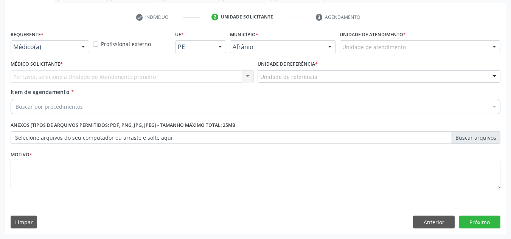
scroll to position [135, 0]
click at [437, 48] on div "Unidade de atendimento" at bounding box center [420, 46] width 161 height 13
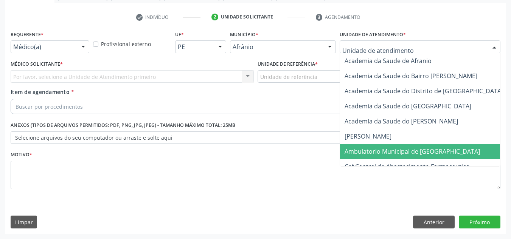
click at [344, 148] on span "Ambulatorio Municipal de [GEOGRAPHIC_DATA]" at bounding box center [432, 151] width 185 height 15
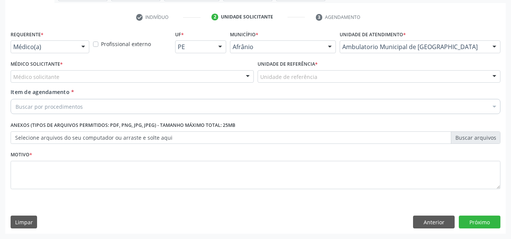
click at [224, 79] on div "Médico solicitante" at bounding box center [132, 76] width 243 height 13
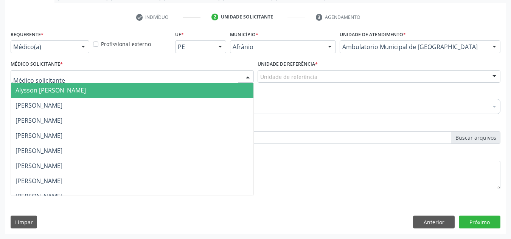
click at [220, 85] on span "Alysson [PERSON_NAME]" at bounding box center [132, 90] width 243 height 15
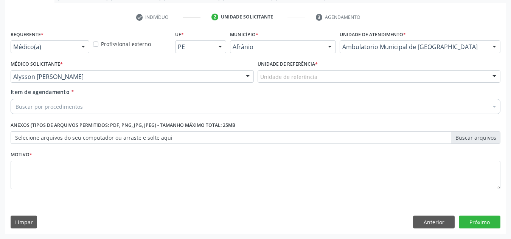
click at [299, 88] on div "Item de agendamento * Buscar por procedimentos Selecionar todos 0604320140 - Ab…" at bounding box center [256, 100] width 490 height 24
drag, startPoint x: 332, startPoint y: 79, endPoint x: 320, endPoint y: 116, distance: 38.9
click at [332, 80] on div "Unidade de referência" at bounding box center [379, 76] width 243 height 13
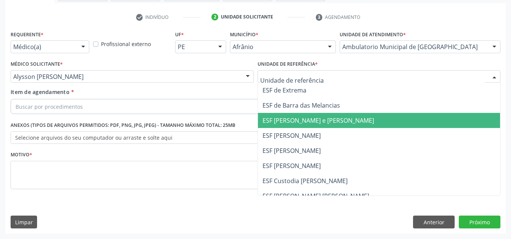
click at [320, 117] on span "ESF [PERSON_NAME] e [PERSON_NAME]" at bounding box center [319, 121] width 112 height 8
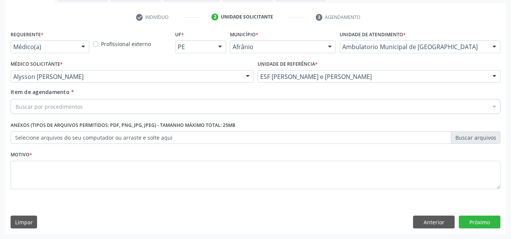
click at [323, 100] on div "Buscar por procedimentos" at bounding box center [256, 106] width 490 height 15
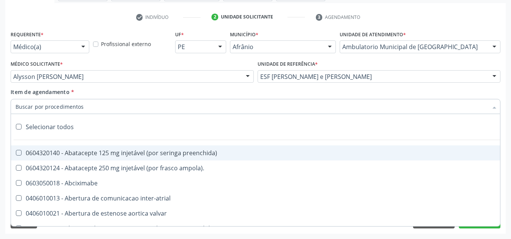
paste input "0301010072-225120"
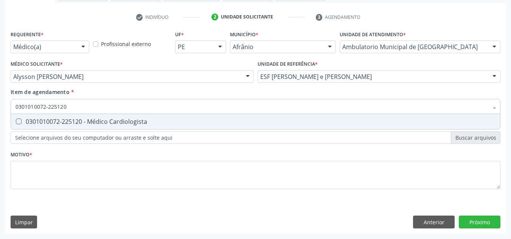
click at [264, 91] on div "Item de agendamento * 0301010072-225120 Selecionar todos 0301010072-225120 - Mé…" at bounding box center [256, 100] width 490 height 24
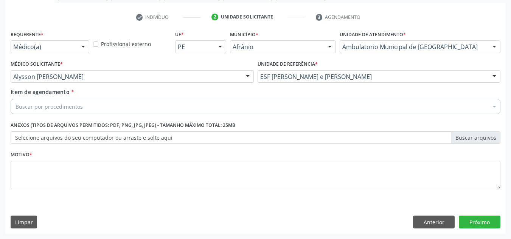
click at [263, 115] on div "Item de agendamento * Buscar por procedimentos Selecionar todos 0604320140 - Ab…" at bounding box center [256, 102] width 494 height 29
click at [225, 107] on div "Buscar por procedimentos" at bounding box center [256, 106] width 490 height 15
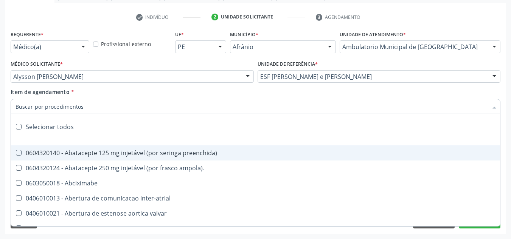
paste input "0301010072-225120"
type input "0301010072-225120"
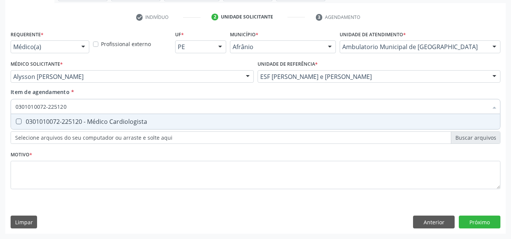
click at [201, 125] on div "0301010072-225120 - Médico Cardiologista" at bounding box center [256, 122] width 480 height 6
checkbox Cardiologista "true"
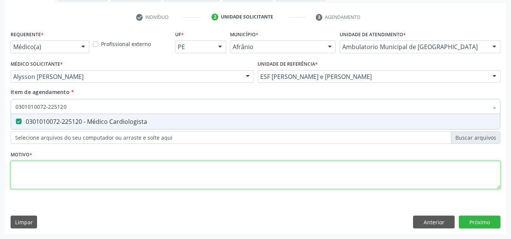
click at [146, 165] on div "Requerente * Médico(a) Médico(a) Enfermeiro(a) Paciente Nenhum resultado encont…" at bounding box center [256, 114] width 490 height 171
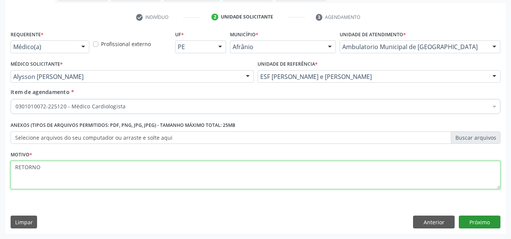
type textarea "RETORNO"
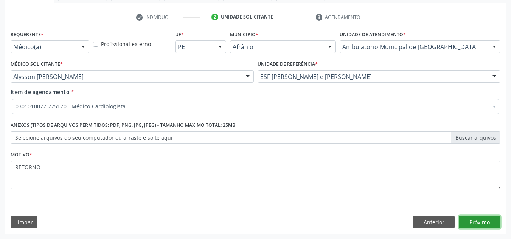
click at [477, 218] on button "Próximo" at bounding box center [480, 222] width 42 height 13
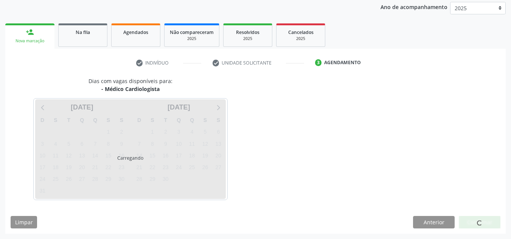
scroll to position [90, 0]
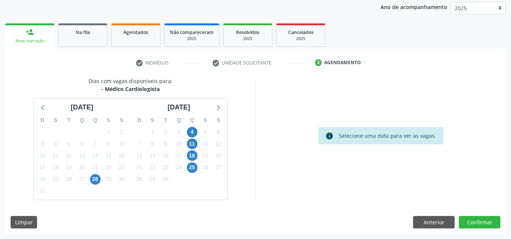
click at [477, 218] on div at bounding box center [480, 222] width 42 height 13
click at [477, 218] on button "Confirmar" at bounding box center [480, 222] width 42 height 13
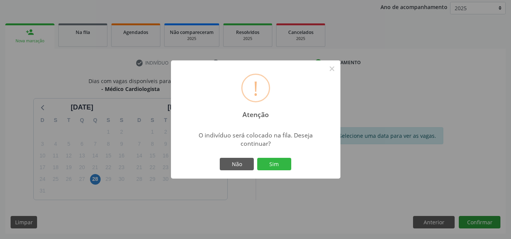
click at [257, 158] on button "Sim" at bounding box center [274, 164] width 34 height 13
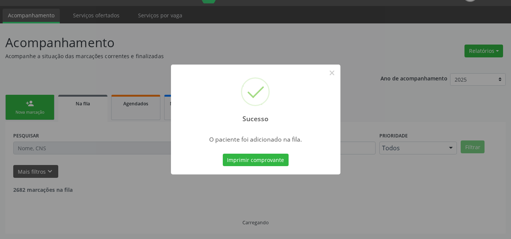
scroll to position [10, 0]
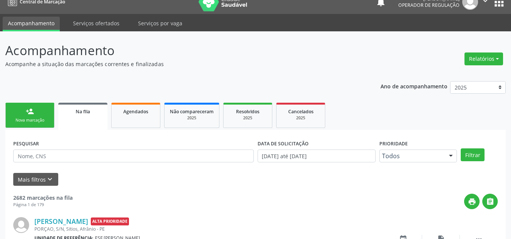
click at [23, 112] on link "person_add Nova marcação" at bounding box center [29, 115] width 49 height 25
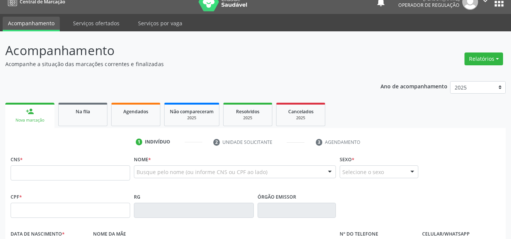
click at [48, 163] on div "CNS *" at bounding box center [71, 167] width 120 height 27
click at [48, 170] on input "text" at bounding box center [71, 173] width 120 height 15
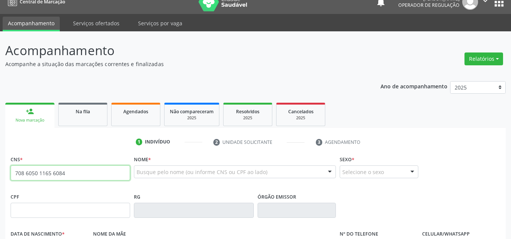
type input "708 6050 1165 6084"
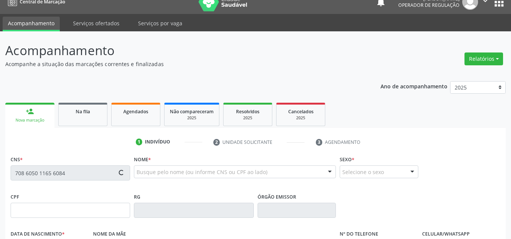
type input "14/09/1957"
type input "(87) 98825-7861"
type input "S/N"
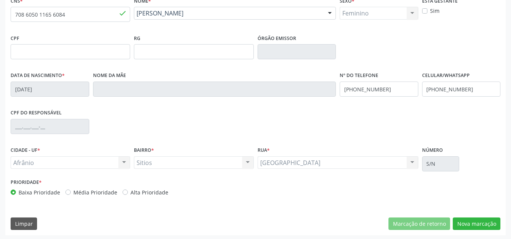
scroll to position [171, 0]
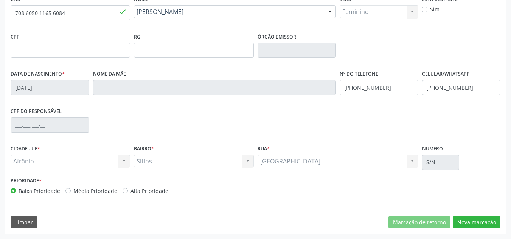
click at [110, 193] on label "Média Prioridade" at bounding box center [95, 191] width 44 height 8
click at [71, 193] on input "Média Prioridade" at bounding box center [67, 190] width 5 height 7
radio input "true"
click at [477, 226] on button "Nova marcação" at bounding box center [477, 222] width 48 height 13
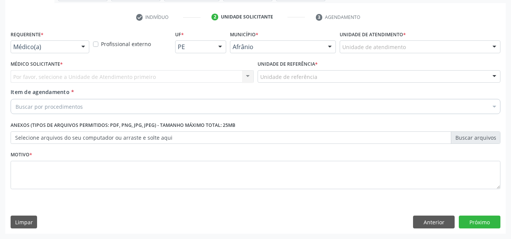
click at [420, 43] on div "Unidade de atendimento" at bounding box center [420, 46] width 161 height 13
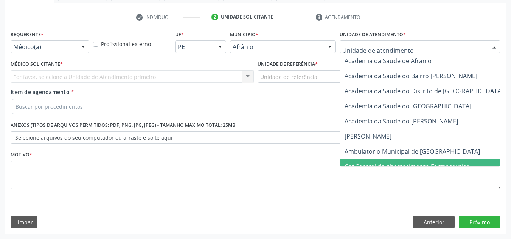
click at [396, 160] on span "Caf Central de Abastecimento Farmaceutico" at bounding box center [432, 166] width 185 height 15
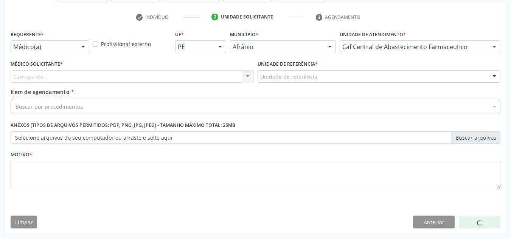
click at [399, 152] on div "Motivo *" at bounding box center [256, 169] width 490 height 40
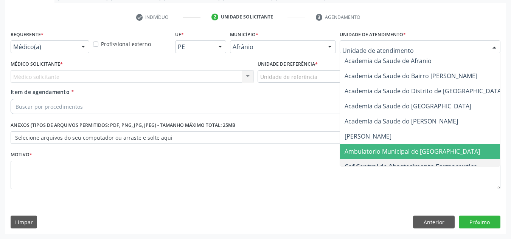
drag, startPoint x: 388, startPoint y: 141, endPoint x: 387, endPoint y: 149, distance: 8.4
click at [387, 149] on span "Ambulatorio Municipal de [GEOGRAPHIC_DATA]" at bounding box center [412, 152] width 135 height 8
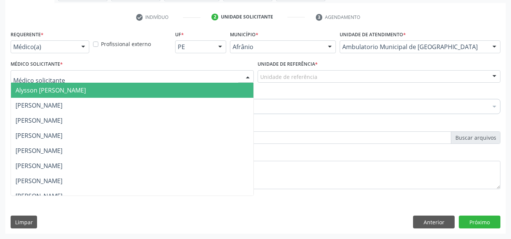
click at [146, 74] on div at bounding box center [132, 76] width 243 height 13
click at [135, 86] on span "Alysson [PERSON_NAME]" at bounding box center [132, 90] width 243 height 15
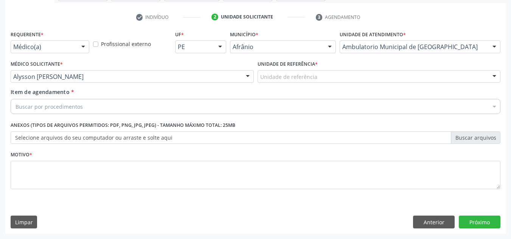
click at [243, 86] on div "Médico Solicitante * Alysson Rodrigo Ferreira Cavalcanti Alysson Rodrigo Ferrei…" at bounding box center [132, 74] width 247 height 30
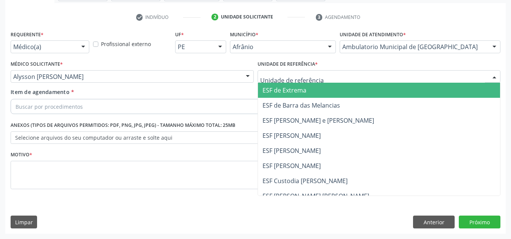
drag, startPoint x: 271, startPoint y: 79, endPoint x: 272, endPoint y: 118, distance: 39.4
drag, startPoint x: 272, startPoint y: 118, endPoint x: 265, endPoint y: 124, distance: 8.9
click at [268, 122] on ul "ESF de Extrema ESF de Barra das Melancias ESF [PERSON_NAME] e [PERSON_NAME] ESF…" at bounding box center [379, 158] width 243 height 151
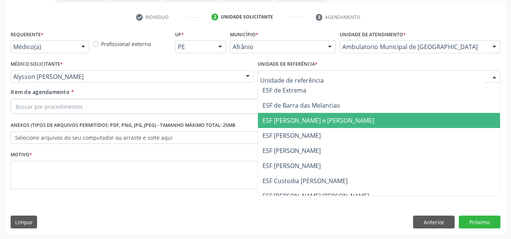
click at [266, 113] on span "ESF [PERSON_NAME] e [PERSON_NAME]" at bounding box center [379, 120] width 243 height 15
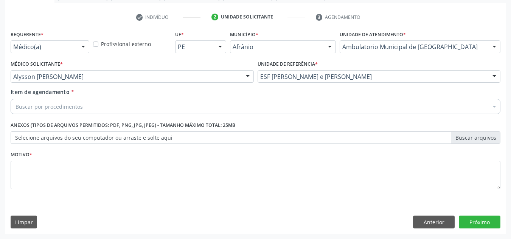
click at [262, 98] on div "Item de agendamento * Buscar por procedimentos Selecionar todos 0604320140 - Ab…" at bounding box center [256, 100] width 490 height 24
click at [250, 101] on div "Buscar por procedimentos" at bounding box center [256, 106] width 490 height 15
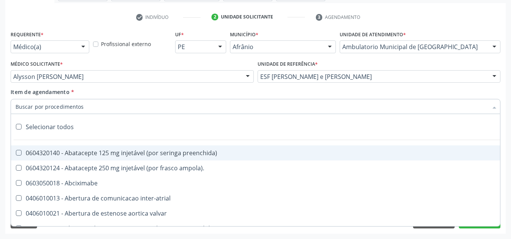
paste input "0301010072-225120"
type input "0301010072-225120"
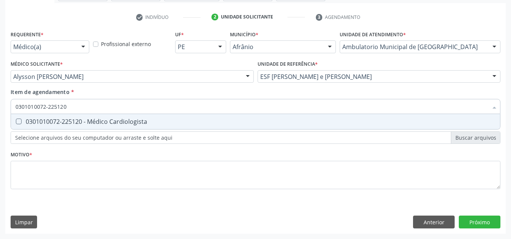
drag, startPoint x: 157, startPoint y: 127, endPoint x: 140, endPoint y: 134, distance: 17.6
click at [149, 128] on span "0301010072-225120 - Médico Cardiologista" at bounding box center [255, 121] width 489 height 15
checkbox Cardiologista "true"
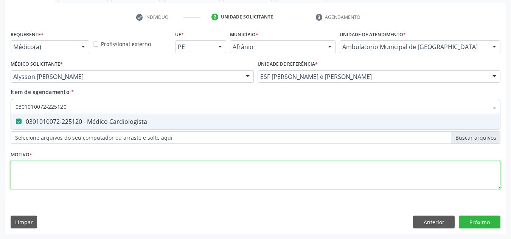
click at [144, 168] on div "Requerente * Médico(a) Médico(a) Enfermeiro(a) Paciente Nenhum resultado encont…" at bounding box center [256, 114] width 490 height 171
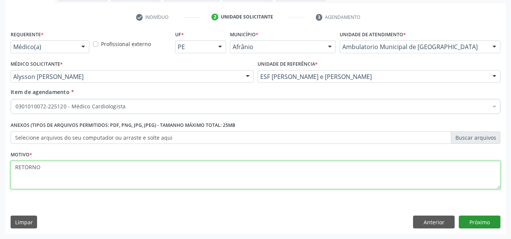
type textarea "RETORNO"
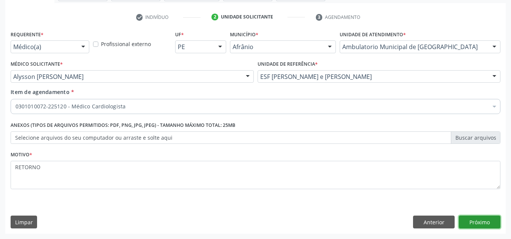
click at [472, 219] on button "Próximo" at bounding box center [480, 222] width 42 height 13
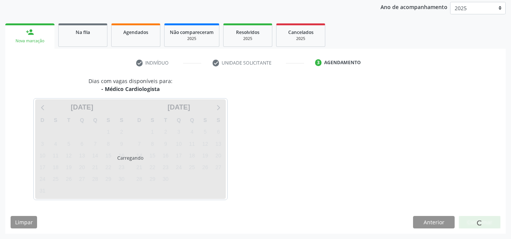
scroll to position [90, 0]
click at [472, 219] on div at bounding box center [480, 222] width 42 height 13
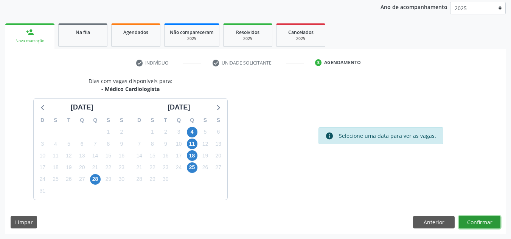
click at [474, 222] on button "Confirmar" at bounding box center [480, 222] width 42 height 13
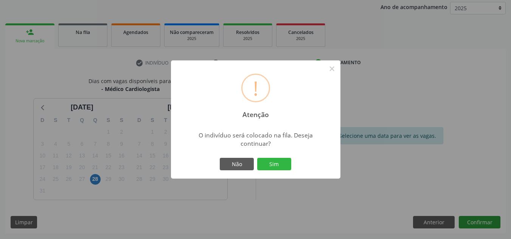
click at [257, 158] on button "Sim" at bounding box center [274, 164] width 34 height 13
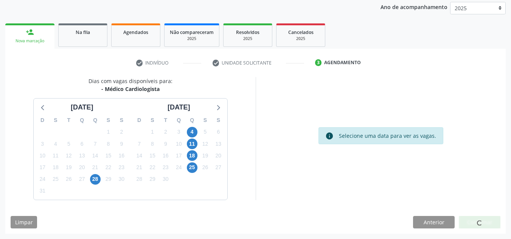
scroll to position [10, 0]
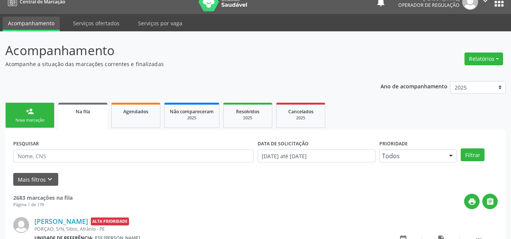
click at [30, 111] on div "person_add" at bounding box center [30, 111] width 8 height 8
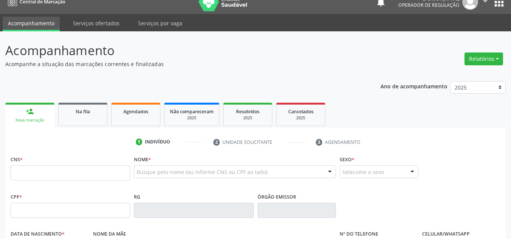
click at [54, 165] on div "CNS *" at bounding box center [71, 167] width 120 height 27
click at [54, 171] on input "text" at bounding box center [71, 173] width 120 height 15
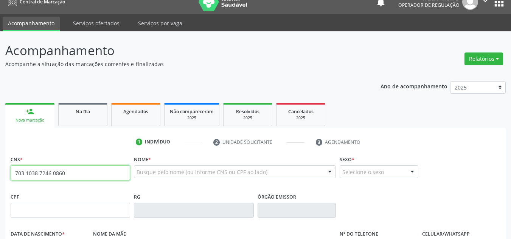
type input "703 1038 7246 0860"
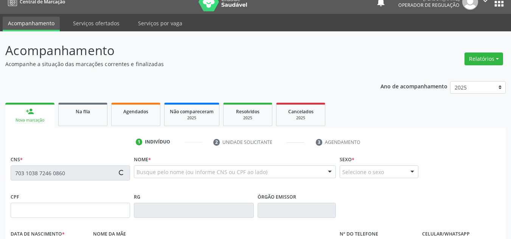
type input "069.171.134-84"
type input "09/05/1950"
type input "Domiciana Ananias de Jesus"
type input "(87) 98169-5549"
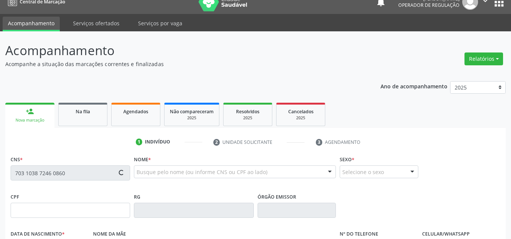
type input "950.361.134-20"
type input "1"
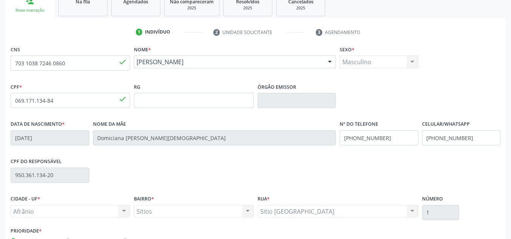
scroll to position [162, 0]
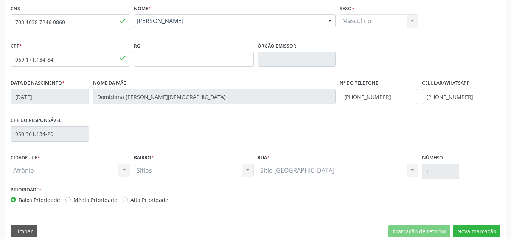
drag, startPoint x: 326, startPoint y: 131, endPoint x: 115, endPoint y: 203, distance: 223.3
click at [115, 203] on div "Baixa Prioridade Média Prioridade Alta Prioridade" at bounding box center [132, 200] width 243 height 8
click at [111, 202] on label "Média Prioridade" at bounding box center [95, 200] width 44 height 8
click at [71, 202] on input "Média Prioridade" at bounding box center [67, 199] width 5 height 7
radio input "true"
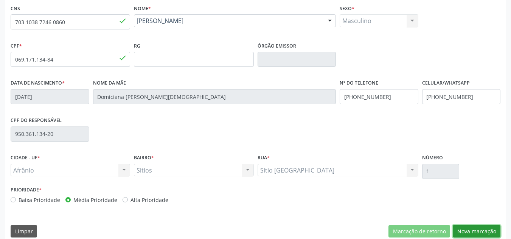
click at [482, 235] on button "Nova marcação" at bounding box center [477, 231] width 48 height 13
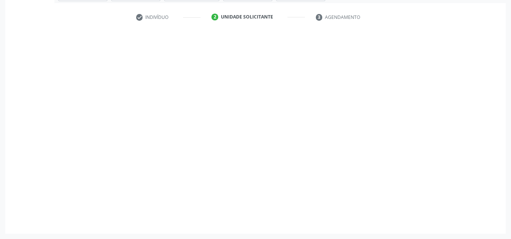
scroll to position [135, 0]
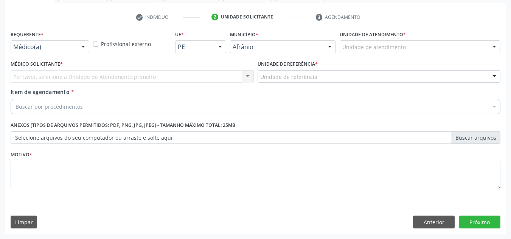
click at [446, 43] on div "Unidade de atendimento" at bounding box center [420, 46] width 161 height 13
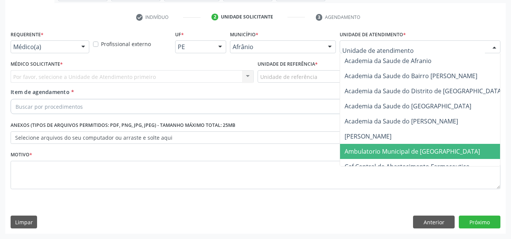
click at [439, 155] on span "Ambulatorio Municipal de [GEOGRAPHIC_DATA]" at bounding box center [432, 151] width 185 height 15
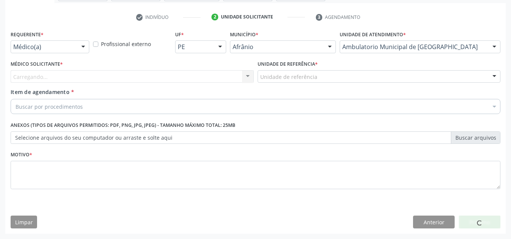
click at [219, 74] on div "Carregando... Nenhum resultado encontrado para: " " Não há nenhuma opção para s…" at bounding box center [132, 76] width 243 height 13
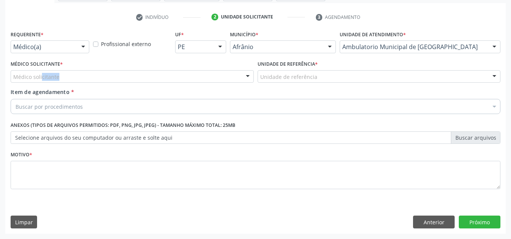
click at [219, 74] on div "Médico solicitante [PERSON_NAME] [PERSON_NAME] [PERSON_NAME] Reis [PERSON_NAME]…" at bounding box center [132, 76] width 243 height 13
click at [219, 74] on div "Médico solicitante" at bounding box center [132, 76] width 243 height 13
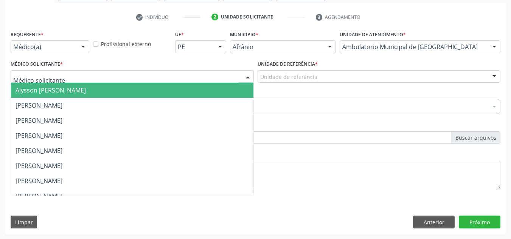
drag, startPoint x: 219, startPoint y: 88, endPoint x: 292, endPoint y: 79, distance: 72.7
click at [224, 87] on span "Alysson [PERSON_NAME]" at bounding box center [132, 90] width 243 height 15
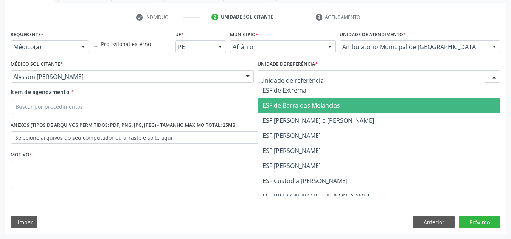
click at [295, 110] on span "ESF de Barra das Melancias" at bounding box center [379, 105] width 243 height 15
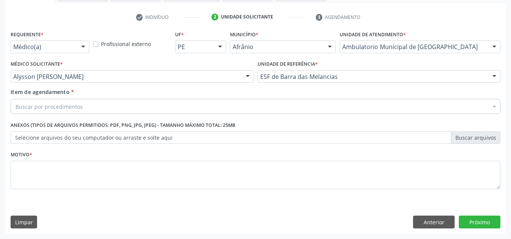
click at [281, 110] on div "Buscar por procedimentos" at bounding box center [256, 106] width 490 height 15
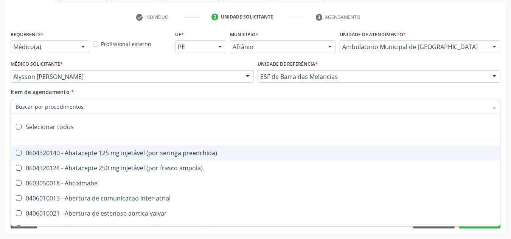
paste input "0301010072-225120"
type input "0301010072-225120"
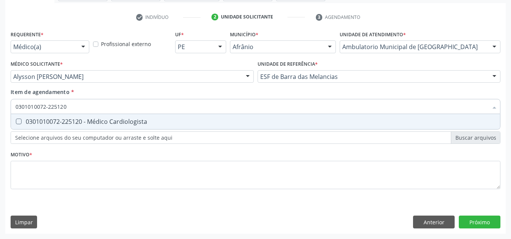
drag, startPoint x: 239, startPoint y: 115, endPoint x: 226, endPoint y: 139, distance: 26.8
click at [237, 120] on span "0301010072-225120 - Médico Cardiologista" at bounding box center [255, 121] width 489 height 15
checkbox Cardiologista "true"
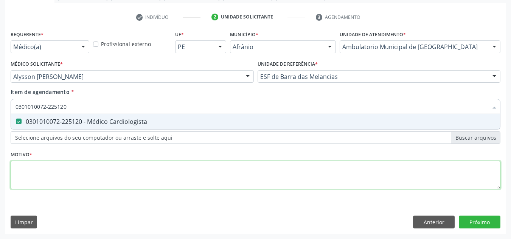
click at [220, 169] on div "Requerente * Médico(a) Médico(a) Enfermeiro(a) Paciente Nenhum resultado encont…" at bounding box center [256, 114] width 490 height 171
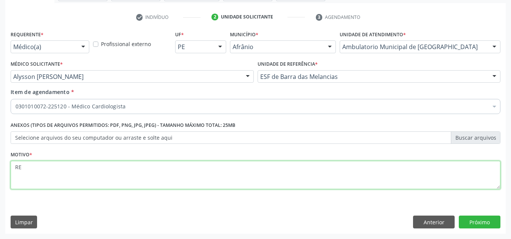
type textarea "R"
type textarea "RETORNO"
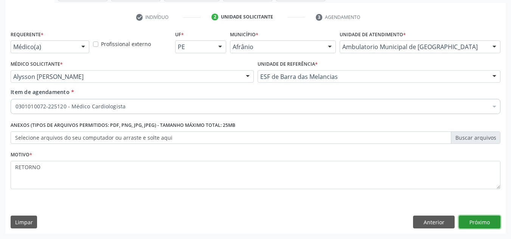
click at [464, 220] on button "Próximo" at bounding box center [480, 222] width 42 height 13
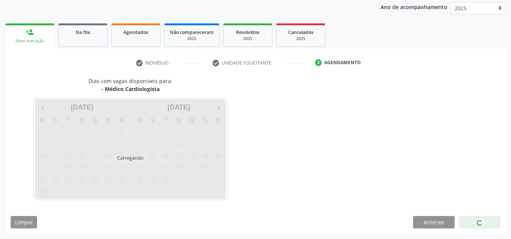
scroll to position [90, 0]
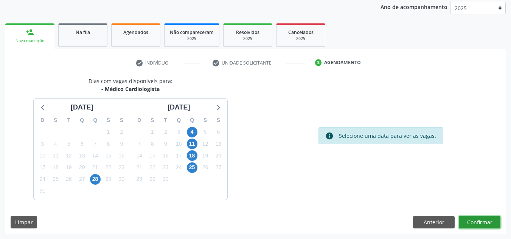
click at [464, 220] on button "Confirmar" at bounding box center [480, 222] width 42 height 13
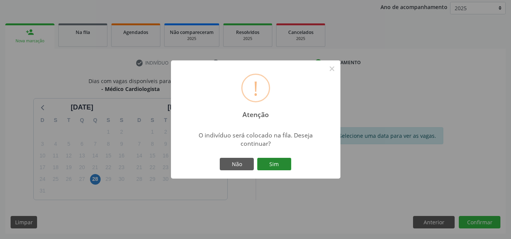
click at [281, 163] on button "Sim" at bounding box center [274, 164] width 34 height 13
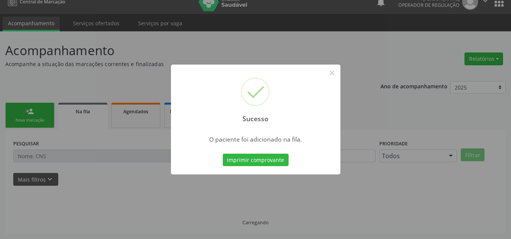
scroll to position [10, 0]
click at [42, 90] on div "Sucesso × O paciente foi adicionado na fila. Imprimir comprovante Cancel" at bounding box center [255, 119] width 511 height 239
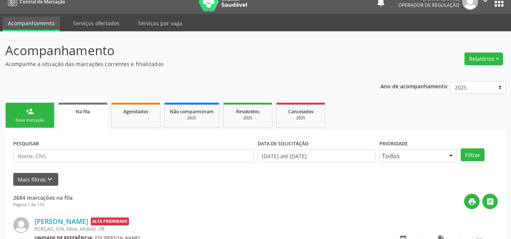
click at [34, 120] on div "Nova marcação" at bounding box center [30, 121] width 38 height 6
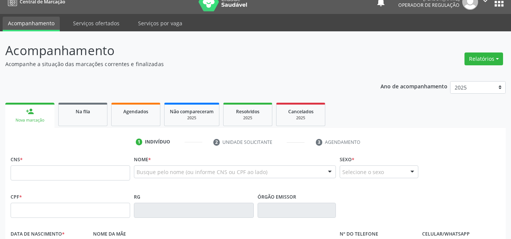
click at [34, 120] on div "Nova marcação" at bounding box center [30, 121] width 39 height 6
click at [58, 172] on input "text" at bounding box center [71, 173] width 120 height 15
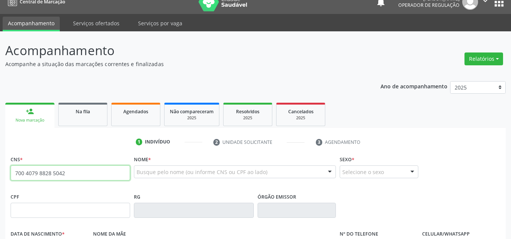
type input "700 4079 8828 5042"
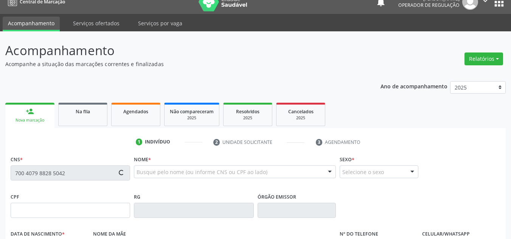
type input "088.259.854-60"
type input "31/01/1980"
type input "Raimunda Pereira da Costa"
type input "(87) 98831-4670"
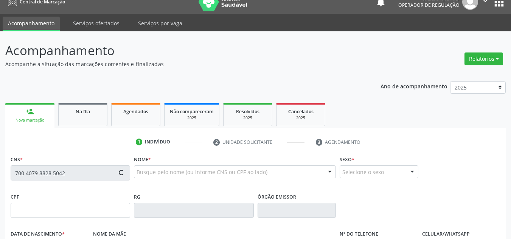
type input "S/N"
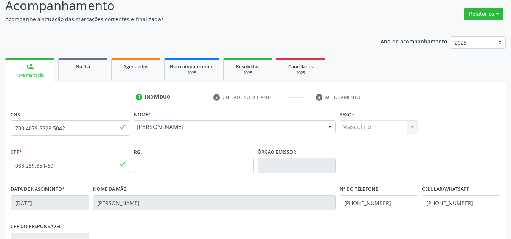
scroll to position [171, 0]
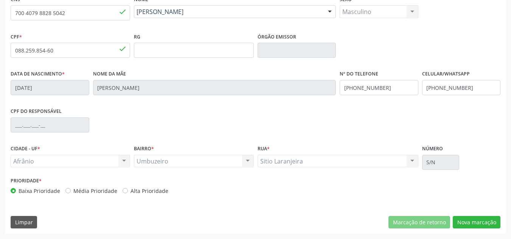
click at [99, 187] on label "Média Prioridade" at bounding box center [95, 191] width 44 height 8
click at [71, 187] on input "Média Prioridade" at bounding box center [67, 190] width 5 height 7
radio input "true"
click at [462, 226] on button "Nova marcação" at bounding box center [477, 222] width 48 height 13
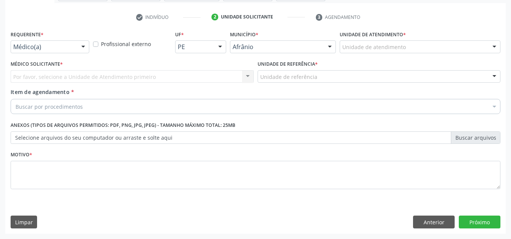
scroll to position [135, 0]
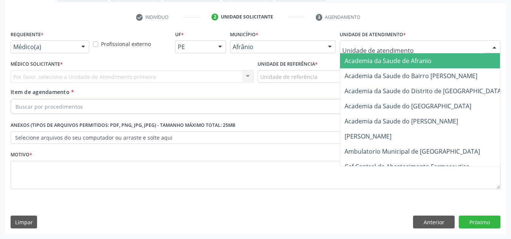
click at [464, 42] on div at bounding box center [420, 46] width 161 height 13
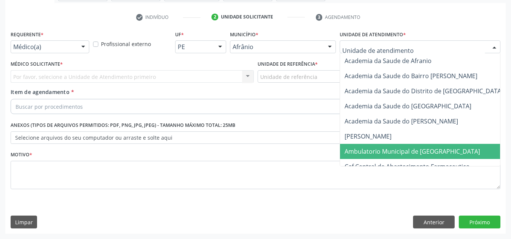
click at [446, 147] on span "Ambulatorio Municipal de [GEOGRAPHIC_DATA]" at bounding box center [432, 151] width 185 height 15
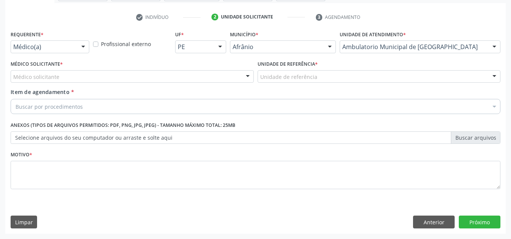
click at [168, 81] on div "Médico solicitante" at bounding box center [132, 76] width 243 height 13
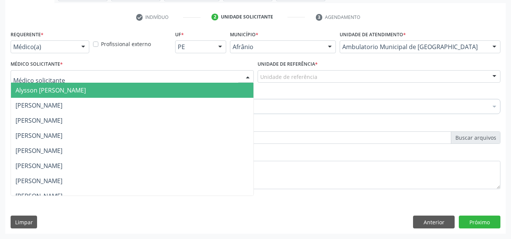
click at [169, 87] on span "Alysson [PERSON_NAME]" at bounding box center [132, 90] width 243 height 15
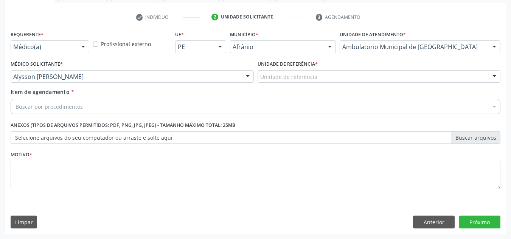
drag, startPoint x: 291, startPoint y: 76, endPoint x: 289, endPoint y: 97, distance: 21.2
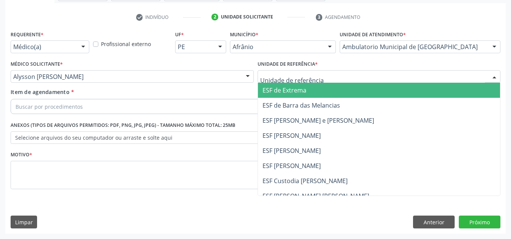
drag, startPoint x: 289, startPoint y: 138, endPoint x: 267, endPoint y: 121, distance: 27.8
click at [287, 137] on span "ESF [PERSON_NAME]" at bounding box center [292, 136] width 58 height 8
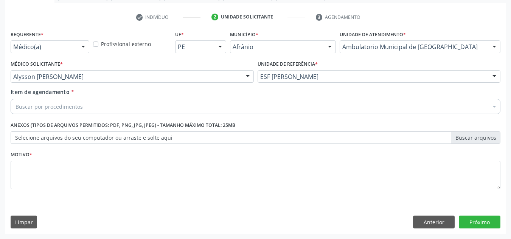
click at [246, 111] on div "Buscar por procedimentos" at bounding box center [256, 106] width 490 height 15
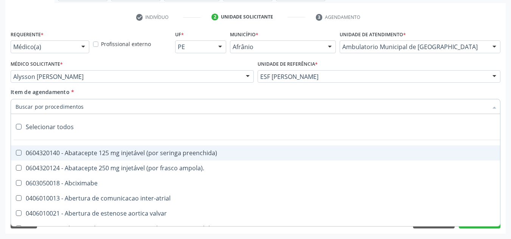
paste input "0301010072-225120"
type input "0301010072-225120"
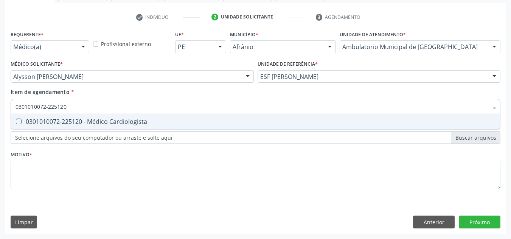
click at [123, 125] on div "0301010072-225120 - Médico Cardiologista" at bounding box center [256, 122] width 480 height 6
checkbox Cardiologista "true"
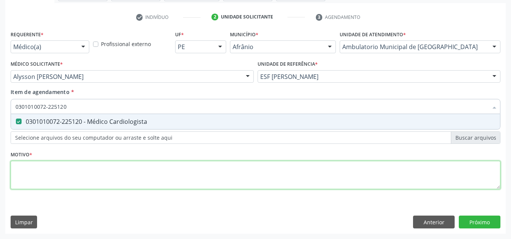
click at [174, 167] on div "Requerente * Médico(a) Médico(a) Enfermeiro(a) Paciente Nenhum resultado encont…" at bounding box center [256, 114] width 490 height 171
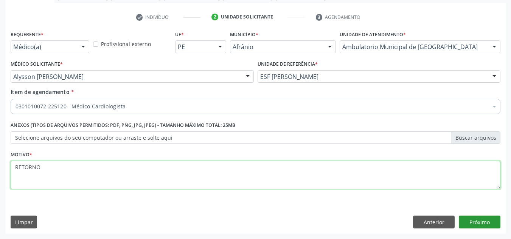
type textarea "RETORNO"
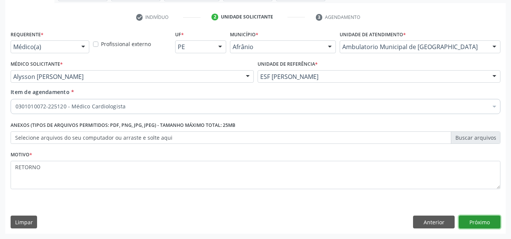
click at [490, 219] on button "Próximo" at bounding box center [480, 222] width 42 height 13
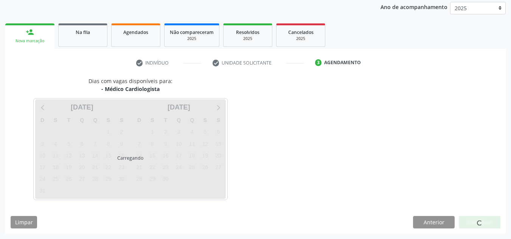
scroll to position [90, 0]
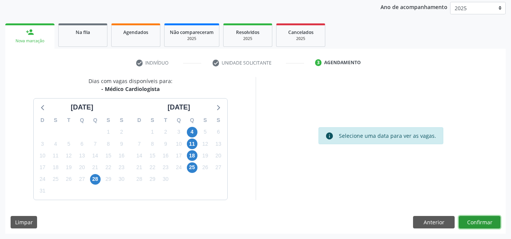
click at [484, 227] on button "Confirmar" at bounding box center [480, 222] width 42 height 13
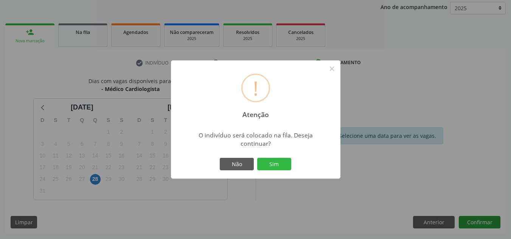
click at [257, 158] on button "Sim" at bounding box center [274, 164] width 34 height 13
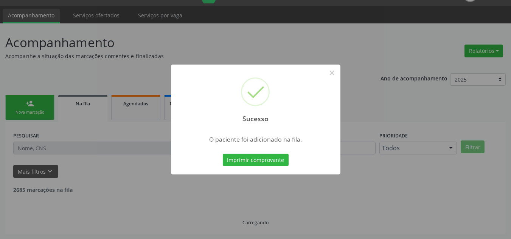
scroll to position [10, 0]
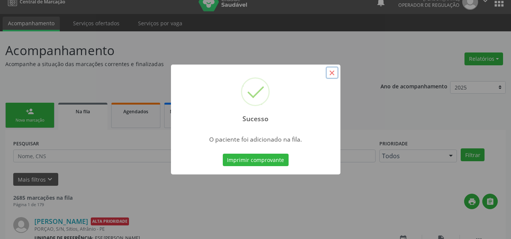
click at [336, 73] on button "×" at bounding box center [332, 73] width 13 height 13
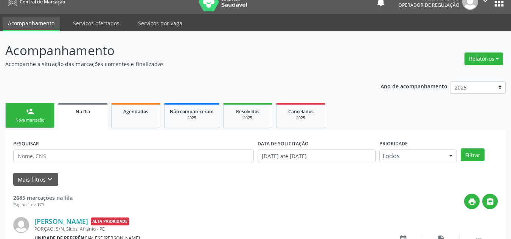
drag, startPoint x: 34, startPoint y: 123, endPoint x: 31, endPoint y: 114, distance: 9.8
click at [34, 123] on div "Nova marcação" at bounding box center [30, 121] width 38 height 6
click at [31, 114] on div "person_add" at bounding box center [30, 111] width 8 height 8
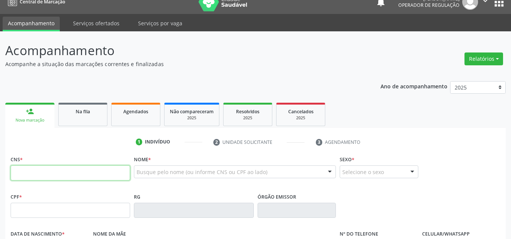
click at [45, 180] on input "text" at bounding box center [71, 173] width 120 height 15
type input "700 4049 6167 7443"
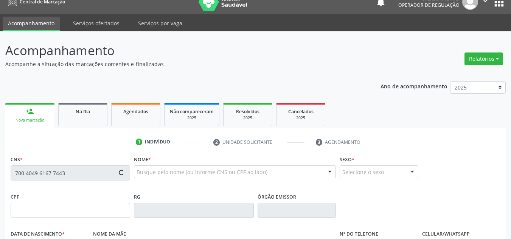
type input "036.627.894-00"
type input "03/01/1968"
type input "Maria da Silva Sousa"
type input "(87) 98823-6289"
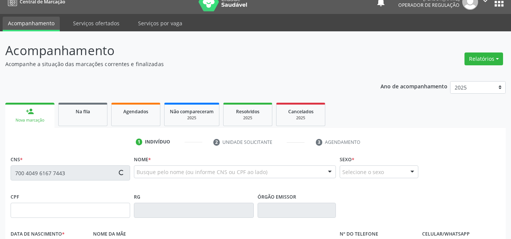
type input "S/N"
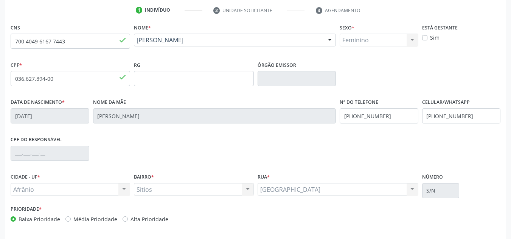
scroll to position [171, 0]
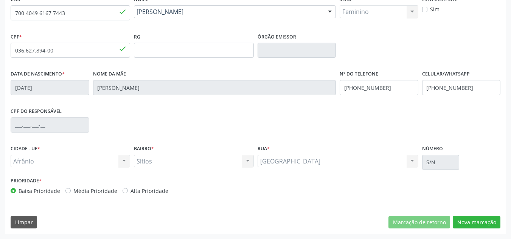
click at [73, 192] on label "Média Prioridade" at bounding box center [95, 191] width 44 height 8
click at [68, 192] on input "Média Prioridade" at bounding box center [67, 190] width 5 height 7
radio input "true"
click at [480, 218] on button "Nova marcação" at bounding box center [477, 222] width 48 height 13
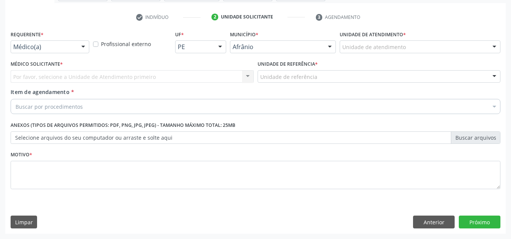
click at [448, 44] on div "Unidade de atendimento" at bounding box center [420, 46] width 161 height 13
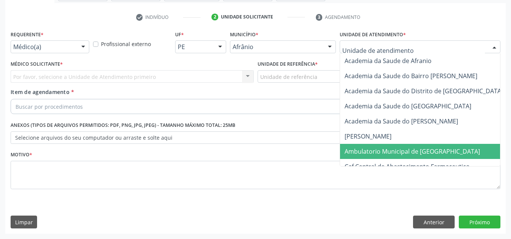
click at [413, 146] on span "Ambulatorio Municipal de [GEOGRAPHIC_DATA]" at bounding box center [432, 151] width 185 height 15
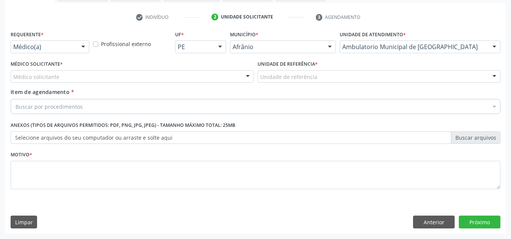
click at [195, 73] on div "Médico solicitante" at bounding box center [132, 76] width 243 height 13
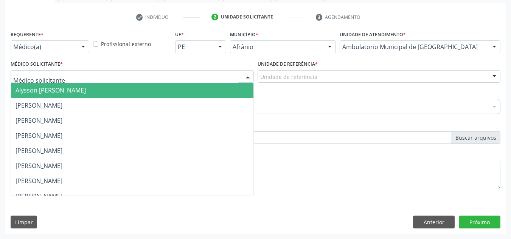
click at [189, 93] on span "Alysson [PERSON_NAME]" at bounding box center [132, 90] width 243 height 15
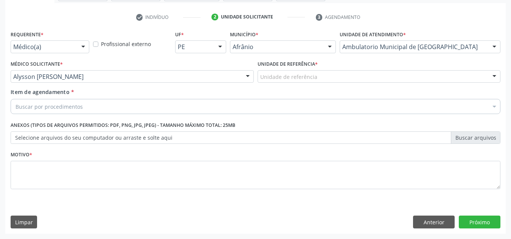
click at [300, 84] on div "Unidade de referência * Unidade de referência ESF de Extrema ESF de Barra das M…" at bounding box center [379, 74] width 247 height 30
click at [302, 83] on div "Unidade de referência * Unidade de referência ESF de Extrema ESF de Barra das M…" at bounding box center [379, 74] width 247 height 30
drag, startPoint x: 302, startPoint y: 75, endPoint x: 283, endPoint y: 127, distance: 56.0
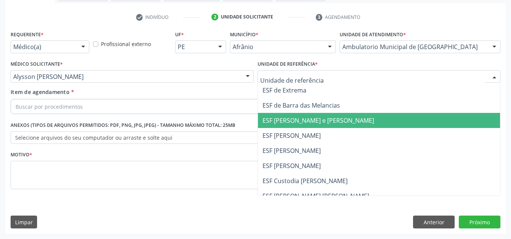
click at [278, 140] on span "ESF [PERSON_NAME]" at bounding box center [379, 135] width 243 height 15
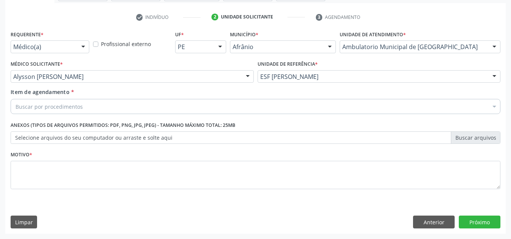
click at [263, 104] on div "Buscar por procedimentos" at bounding box center [256, 106] width 490 height 15
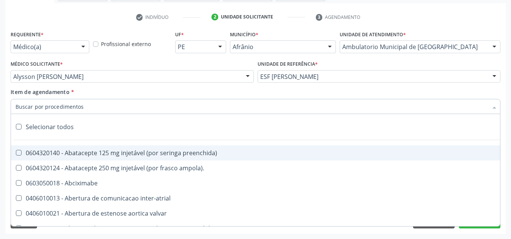
paste input "0301010072-225120"
type input "0301010072-225120"
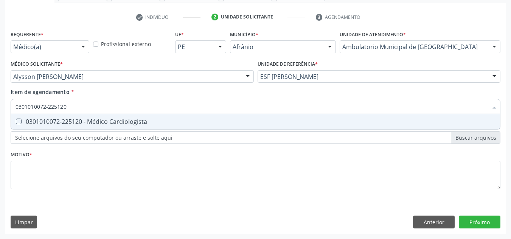
click at [231, 114] on span "0301010072-225120 - Médico Cardiologista" at bounding box center [255, 121] width 489 height 15
checkbox Cardiologista "true"
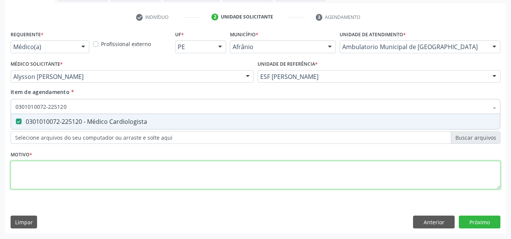
click at [201, 179] on div "Requerente * Médico(a) Médico(a) Enfermeiro(a) Paciente Nenhum resultado encont…" at bounding box center [256, 114] width 490 height 171
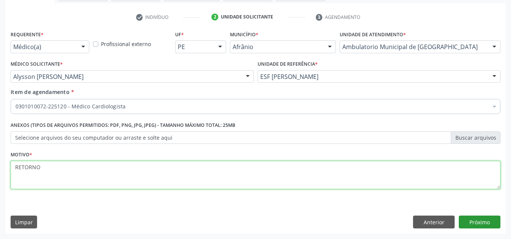
type textarea "RETORNO"
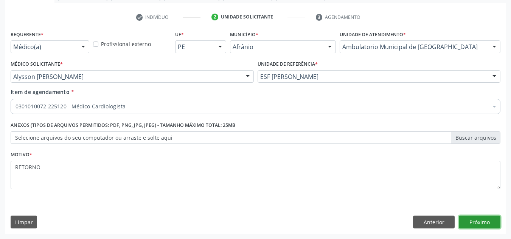
click at [487, 222] on button "Próximo" at bounding box center [480, 222] width 42 height 13
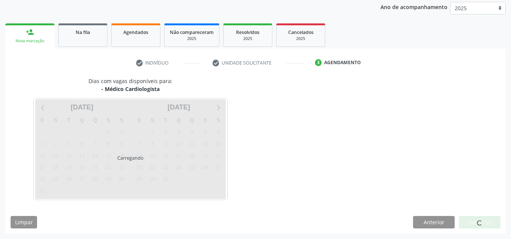
scroll to position [90, 0]
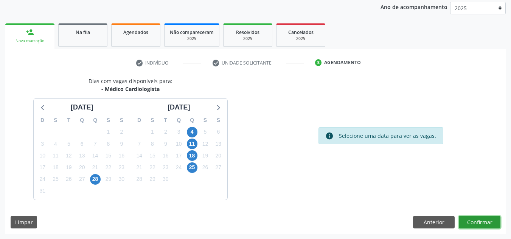
click at [487, 222] on button "Confirmar" at bounding box center [480, 222] width 42 height 13
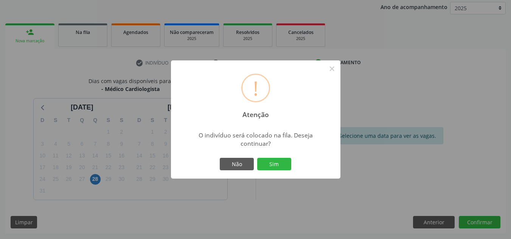
click at [281, 146] on div "O indivíduo será colocado na fila. Deseja continuar?" at bounding box center [256, 139] width 134 height 17
click at [230, 168] on button "Não" at bounding box center [237, 164] width 34 height 13
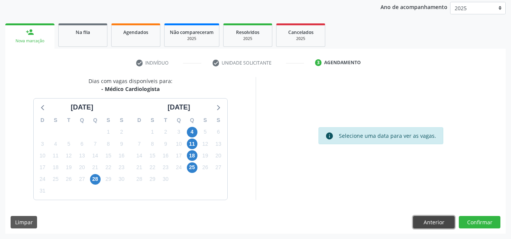
click at [449, 223] on button "Anterior" at bounding box center [434, 222] width 42 height 13
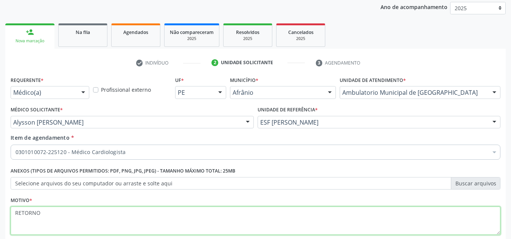
click at [448, 223] on textarea "RETORNO" at bounding box center [256, 221] width 490 height 29
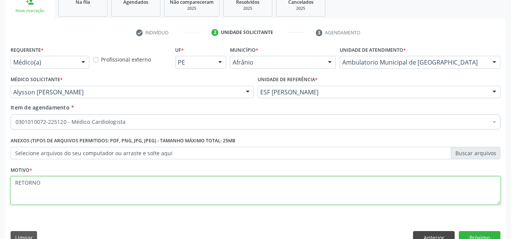
scroll to position [135, 0]
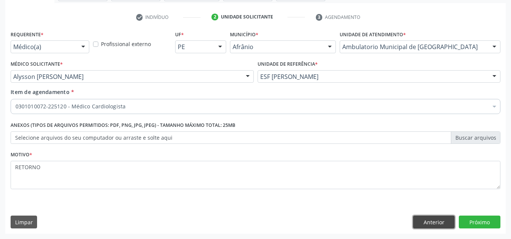
click at [426, 220] on button "Anterior" at bounding box center [434, 222] width 42 height 13
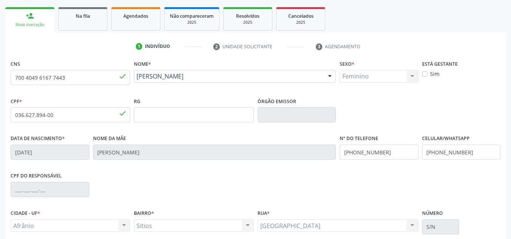
scroll to position [0, 0]
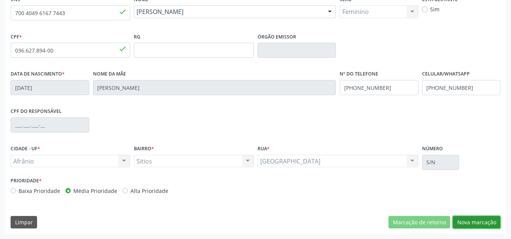
click at [487, 227] on button "Nova marcação" at bounding box center [477, 222] width 48 height 13
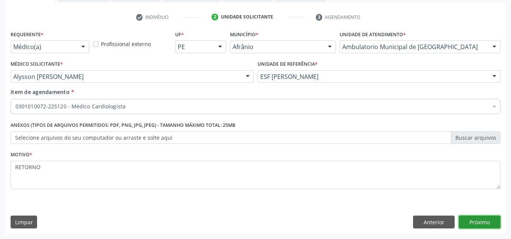
click at [487, 227] on button "Próximo" at bounding box center [480, 222] width 42 height 13
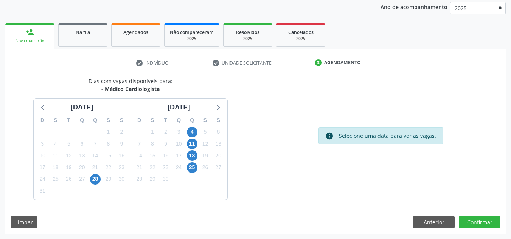
scroll to position [90, 0]
click at [487, 227] on button "Confirmar" at bounding box center [480, 222] width 42 height 13
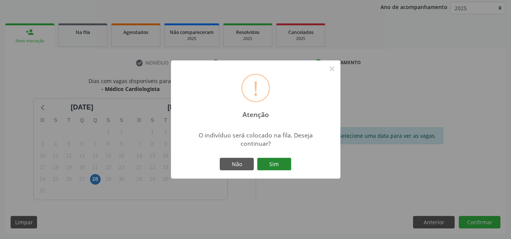
click at [270, 169] on button "Sim" at bounding box center [274, 164] width 34 height 13
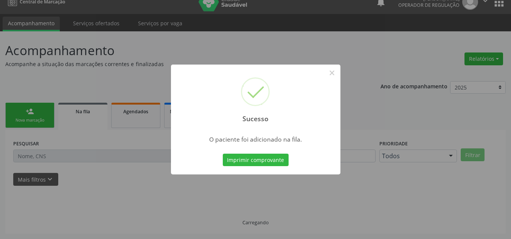
scroll to position [10, 0]
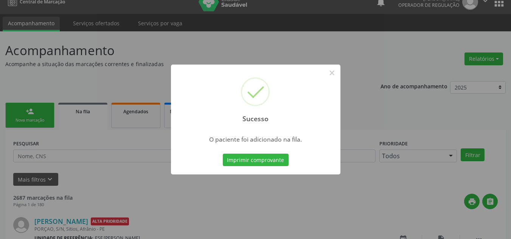
click at [63, 104] on div "Sucesso × O paciente foi adicionado na fila. Imprimir comprovante Cancel" at bounding box center [255, 119] width 511 height 239
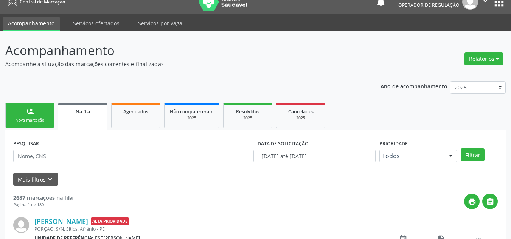
click at [27, 128] on link "person_add Nova marcação" at bounding box center [29, 115] width 49 height 25
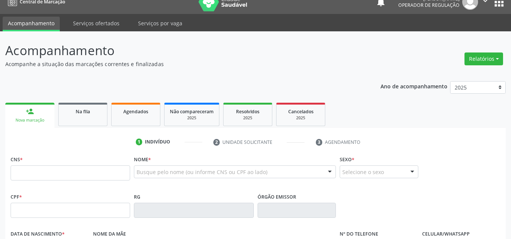
click at [27, 128] on link "person_add Nova marcação" at bounding box center [29, 115] width 49 height 25
click at [29, 173] on input "text" at bounding box center [71, 173] width 120 height 15
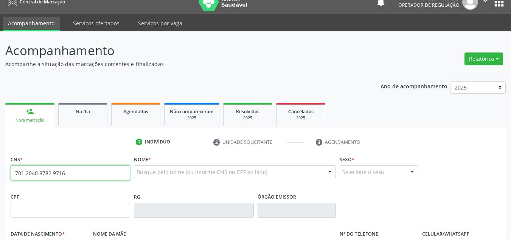
type input "701 2040 8782 9716"
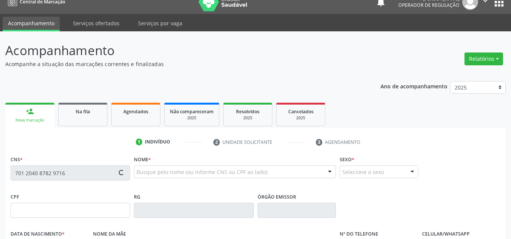
type input "050.173.874-63"
type input "06/02/1981"
type input "Anita Josefa Rodrigues"
type input "(87) 98845-4116"
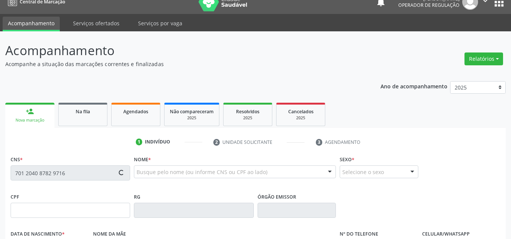
type input "S/N"
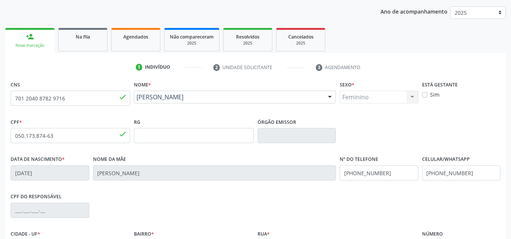
scroll to position [171, 0]
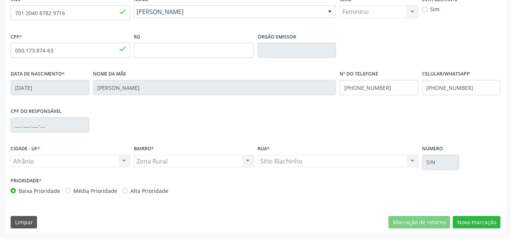
click at [101, 190] on label "Média Prioridade" at bounding box center [95, 191] width 44 height 8
click at [71, 190] on input "Média Prioridade" at bounding box center [67, 190] width 5 height 7
radio input "true"
click at [491, 221] on button "Nova marcação" at bounding box center [477, 222] width 48 height 13
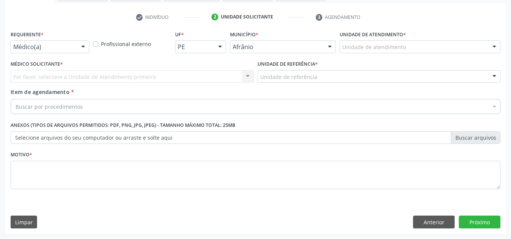
click at [473, 51] on div "Unidade de atendimento" at bounding box center [420, 46] width 161 height 13
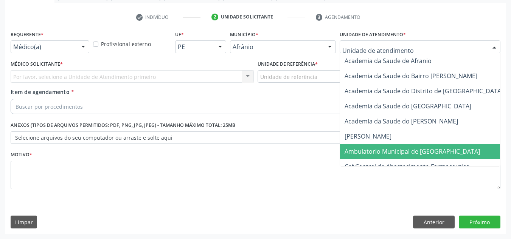
drag, startPoint x: 419, startPoint y: 157, endPoint x: 305, endPoint y: 123, distance: 118.9
click at [416, 155] on span "Ambulatorio Municipal de [GEOGRAPHIC_DATA]" at bounding box center [432, 151] width 185 height 15
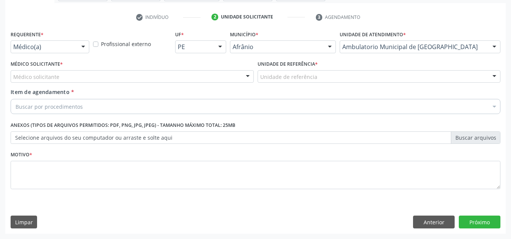
click at [207, 81] on div "Médico solicitante" at bounding box center [132, 76] width 243 height 13
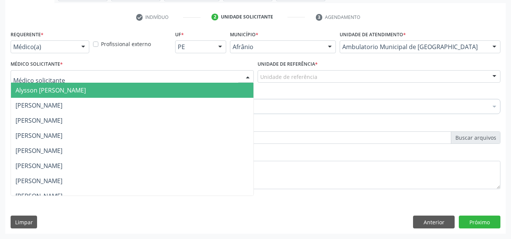
drag, startPoint x: 208, startPoint y: 82, endPoint x: 221, endPoint y: 81, distance: 12.9
click at [211, 82] on input "text" at bounding box center [125, 80] width 225 height 15
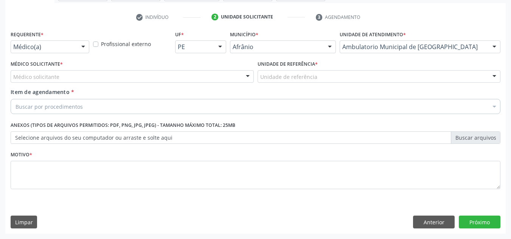
drag, startPoint x: 313, startPoint y: 93, endPoint x: 325, endPoint y: 83, distance: 15.0
click at [315, 92] on div "Item de agendamento * Buscar por procedimentos Selecionar todos 0604320140 - Ab…" at bounding box center [256, 100] width 490 height 24
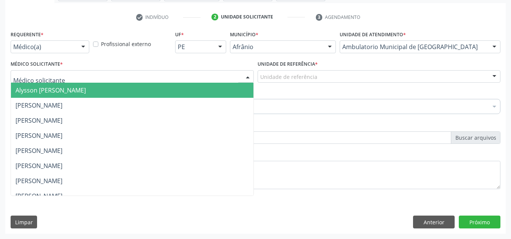
click at [217, 82] on div at bounding box center [132, 76] width 243 height 13
drag, startPoint x: 219, startPoint y: 95, endPoint x: 244, endPoint y: 85, distance: 26.5
click at [223, 92] on span "Alysson [PERSON_NAME]" at bounding box center [132, 90] width 243 height 15
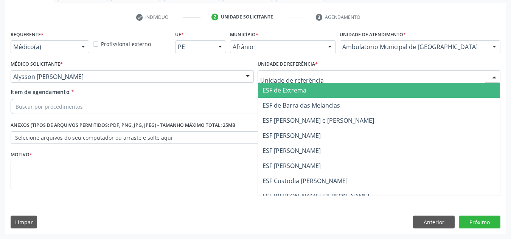
drag, startPoint x: 308, startPoint y: 75, endPoint x: 288, endPoint y: 113, distance: 42.6
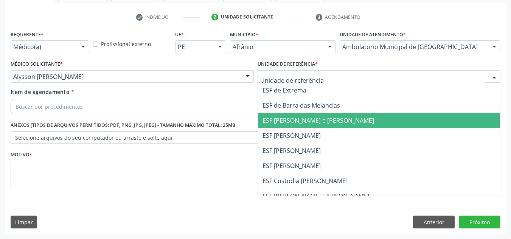
drag, startPoint x: 286, startPoint y: 114, endPoint x: 246, endPoint y: 98, distance: 43.3
click at [277, 110] on ul "ESF de Extrema ESF de Barra das Melancias ESF [PERSON_NAME] e [PERSON_NAME] ESF…" at bounding box center [379, 158] width 243 height 151
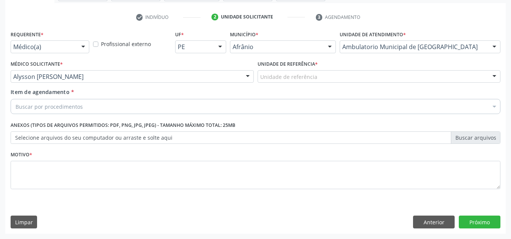
drag, startPoint x: 245, startPoint y: 97, endPoint x: 246, endPoint y: 106, distance: 9.1
click at [245, 100] on div "Item de agendamento * Buscar por procedimentos Selecionar todos 0604320140 - Ab…" at bounding box center [256, 100] width 490 height 24
drag, startPoint x: 342, startPoint y: 79, endPoint x: 310, endPoint y: 123, distance: 53.6
click at [342, 81] on div "Unidade de referência" at bounding box center [379, 76] width 243 height 13
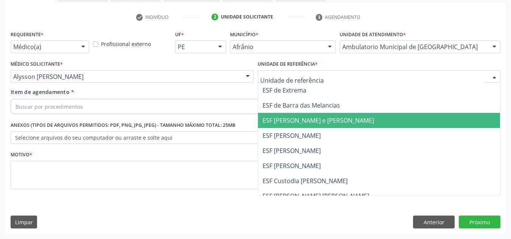
click at [309, 123] on span "ESF [PERSON_NAME] e [PERSON_NAME]" at bounding box center [319, 121] width 112 height 8
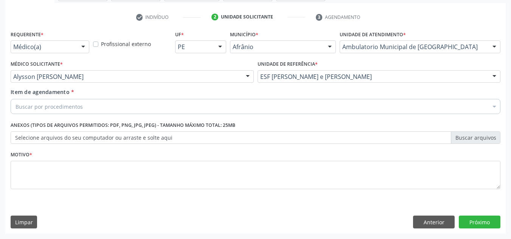
click at [260, 109] on div "Buscar por procedimentos" at bounding box center [256, 106] width 490 height 15
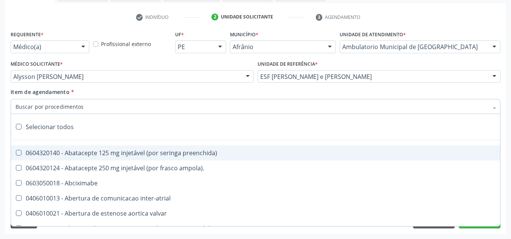
paste input "0301010072-225120"
type input "0301010072-225120"
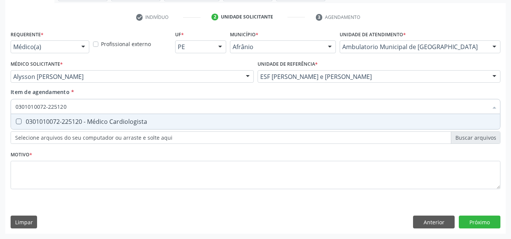
click at [188, 122] on div "0301010072-225120 - Médico Cardiologista" at bounding box center [256, 122] width 480 height 6
checkbox Cardiologista "true"
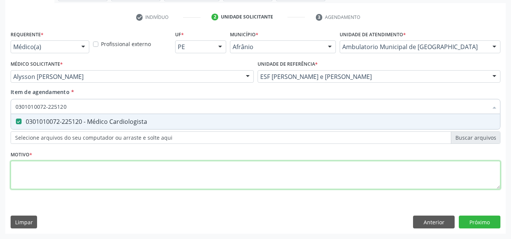
click at [160, 177] on div "Requerente * Médico(a) Médico(a) Enfermeiro(a) Paciente Nenhum resultado encont…" at bounding box center [256, 114] width 490 height 171
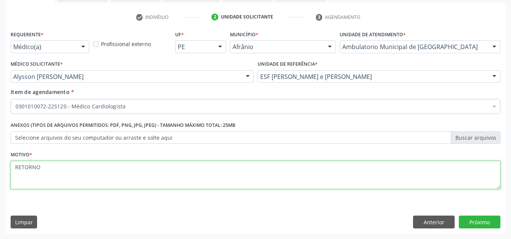
type textarea "RETORNO"
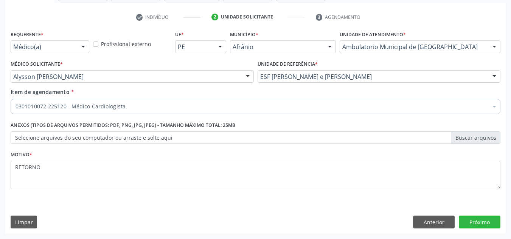
click at [471, 207] on div "Requerente * Médico(a) Médico(a) Enfermeiro(a) Paciente Nenhum resultado encont…" at bounding box center [255, 131] width 501 height 205
click at [476, 215] on div "Requerente * Médico(a) Médico(a) Enfermeiro(a) Paciente Nenhum resultado encont…" at bounding box center [255, 131] width 501 height 205
drag, startPoint x: 476, startPoint y: 215, endPoint x: 473, endPoint y: 218, distance: 4.0
click at [475, 216] on div "Requerente * Médico(a) Médico(a) Enfermeiro(a) Paciente Nenhum resultado encont…" at bounding box center [255, 131] width 501 height 205
click at [472, 219] on button "Próximo" at bounding box center [480, 222] width 42 height 13
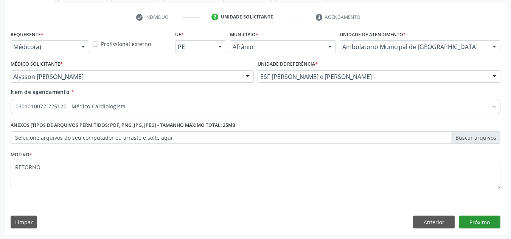
scroll to position [90, 0]
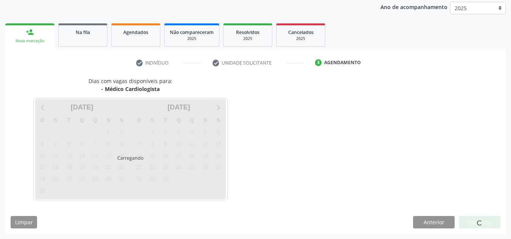
click at [471, 220] on div at bounding box center [480, 222] width 42 height 13
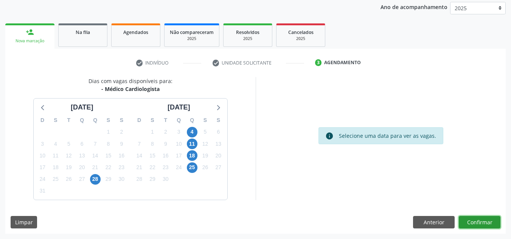
click at [471, 220] on button "Confirmar" at bounding box center [480, 222] width 42 height 13
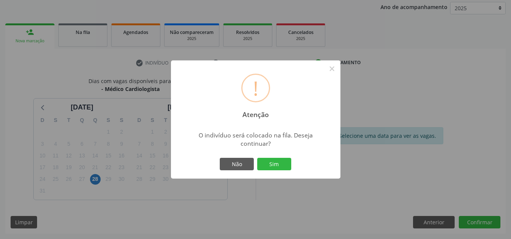
click at [257, 158] on button "Sim" at bounding box center [274, 164] width 34 height 13
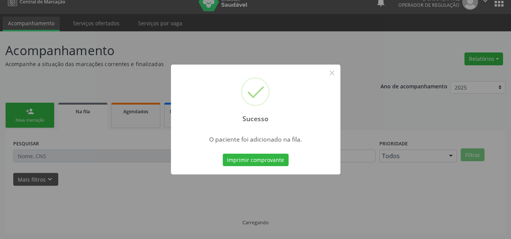
scroll to position [10, 0]
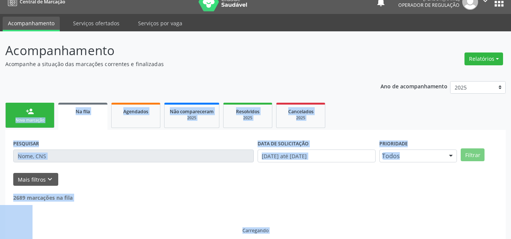
click at [41, 111] on link "person_add Nova marcação" at bounding box center [29, 115] width 49 height 25
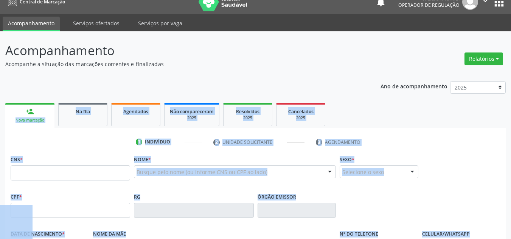
click at [39, 123] on div "Nova marcação" at bounding box center [30, 121] width 39 height 6
click at [50, 182] on fieldset "CNS *" at bounding box center [71, 170] width 120 height 32
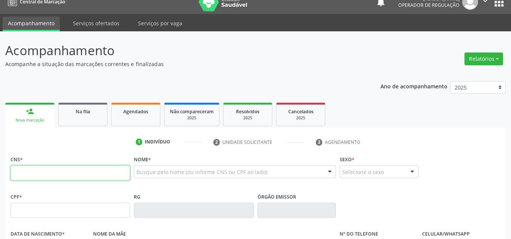
click at [56, 178] on input "text" at bounding box center [71, 173] width 120 height 15
type input "708 1025 1462 1231"
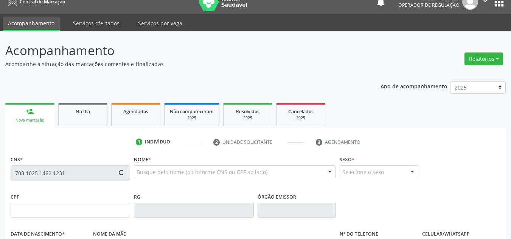
type input "272.139.864-49"
type input "19/01/1950"
type input "Francisca Raimunda de Santana"
type input "(87) 98134-9262"
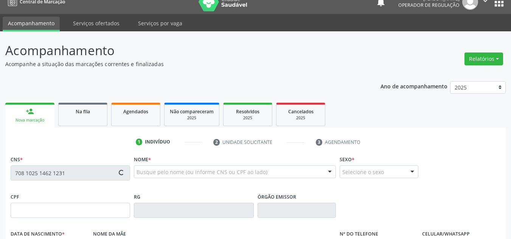
type input "S/N"
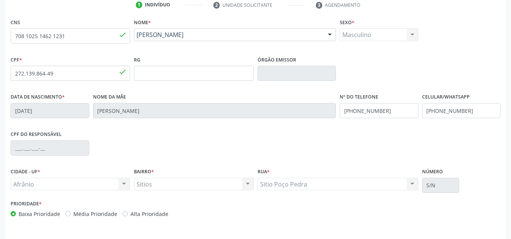
scroll to position [171, 0]
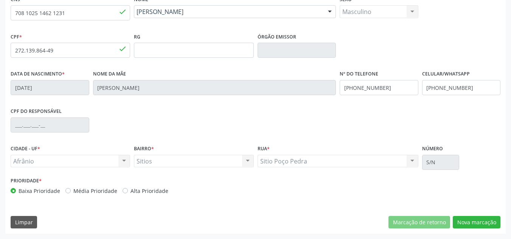
click at [102, 196] on div "Prioridade * Baixa Prioridade Média Prioridade Alta Prioridade" at bounding box center [132, 188] width 247 height 25
click at [106, 196] on div "Prioridade * Baixa Prioridade Média Prioridade Alta Prioridade" at bounding box center [132, 188] width 247 height 25
click at [109, 193] on label "Média Prioridade" at bounding box center [95, 191] width 44 height 8
click at [71, 193] on input "Média Prioridade" at bounding box center [67, 190] width 5 height 7
radio input "true"
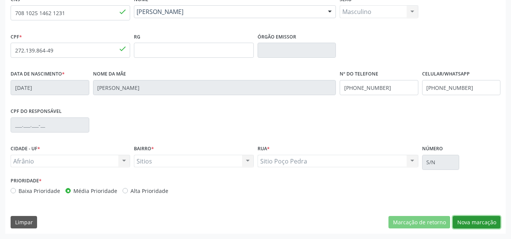
click at [456, 223] on button "Nova marcação" at bounding box center [477, 222] width 48 height 13
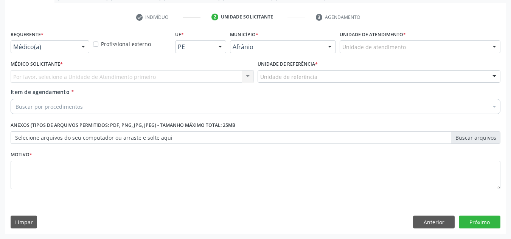
scroll to position [135, 0]
click at [392, 51] on div "Unidade de atendimento" at bounding box center [420, 46] width 161 height 13
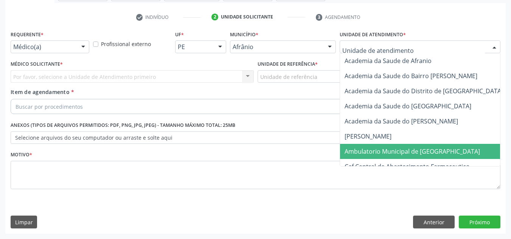
click at [388, 148] on span "Ambulatorio Municipal de [GEOGRAPHIC_DATA]" at bounding box center [412, 152] width 135 height 8
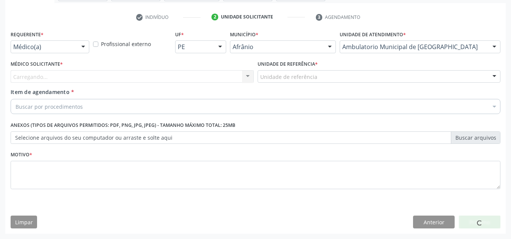
click at [211, 77] on div "Carregando... Nenhum resultado encontrado para: " " Não há nenhuma opção para s…" at bounding box center [132, 76] width 243 height 13
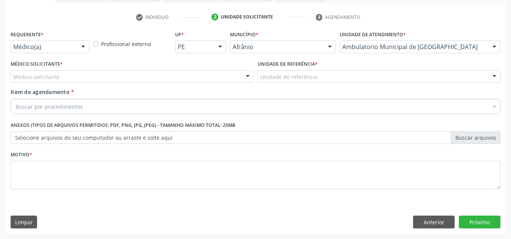
click at [211, 78] on div "Médico solicitante" at bounding box center [132, 76] width 243 height 13
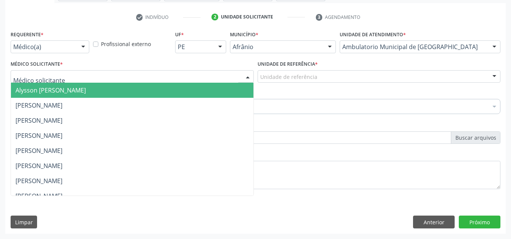
drag, startPoint x: 208, startPoint y: 82, endPoint x: 290, endPoint y: 92, distance: 82.0
click at [208, 82] on input "text" at bounding box center [125, 80] width 225 height 15
drag, startPoint x: 290, startPoint y: 92, endPoint x: 307, endPoint y: 76, distance: 23.5
click at [293, 92] on div "Item de agendamento * Buscar por procedimentos Selecionar todos 0604320140 - Ab…" at bounding box center [256, 100] width 490 height 24
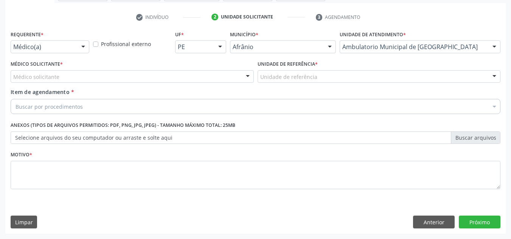
drag, startPoint x: 307, startPoint y: 76, endPoint x: 296, endPoint y: 79, distance: 11.6
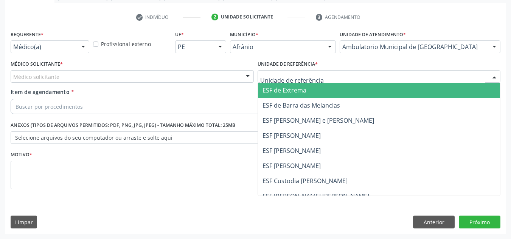
drag, startPoint x: 276, startPoint y: 94, endPoint x: 258, endPoint y: 97, distance: 18.5
click at [274, 95] on span "ESF de Extrema" at bounding box center [379, 90] width 243 height 15
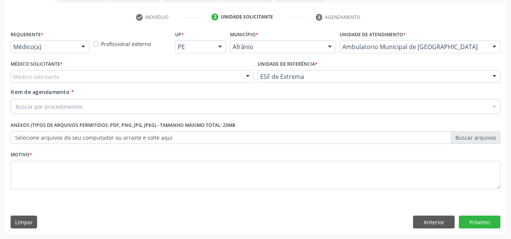
click at [222, 85] on div "Médico Solicitante * Médico solicitante [PERSON_NAME] [PERSON_NAME] [PERSON_NAM…" at bounding box center [132, 74] width 247 height 30
drag, startPoint x: 227, startPoint y: 83, endPoint x: 228, endPoint y: 93, distance: 9.9
click at [228, 83] on div "Médico solicitante [PERSON_NAME] [PERSON_NAME] [PERSON_NAME] Reis [PERSON_NAME]…" at bounding box center [132, 76] width 243 height 13
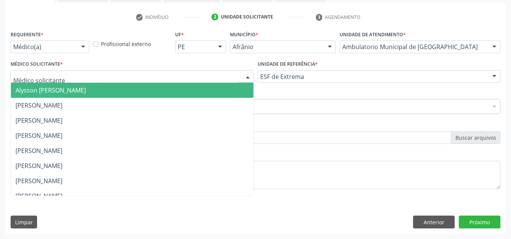
click at [228, 93] on span "Alysson [PERSON_NAME]" at bounding box center [132, 90] width 243 height 15
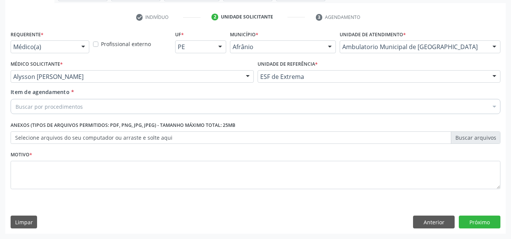
drag, startPoint x: 227, startPoint y: 97, endPoint x: 225, endPoint y: 106, distance: 8.9
click at [226, 104] on div "Item de agendamento * Buscar por procedimentos Selecionar todos 0604320140 - Ab…" at bounding box center [256, 100] width 490 height 24
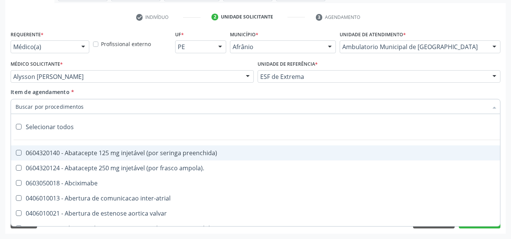
click at [225, 107] on div at bounding box center [256, 106] width 490 height 15
paste input "0301010072-225120"
type input "0301010072-225120"
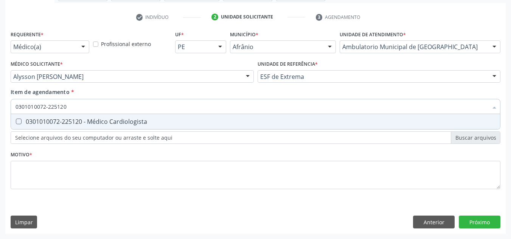
click at [138, 117] on span "0301010072-225120 - Médico Cardiologista" at bounding box center [255, 121] width 489 height 15
checkbox Cardiologista "true"
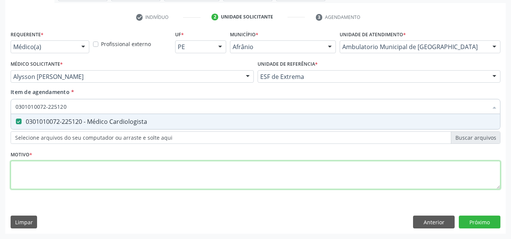
click at [136, 180] on div "Requerente * Médico(a) Médico(a) Enfermeiro(a) Paciente Nenhum resultado encont…" at bounding box center [256, 114] width 490 height 171
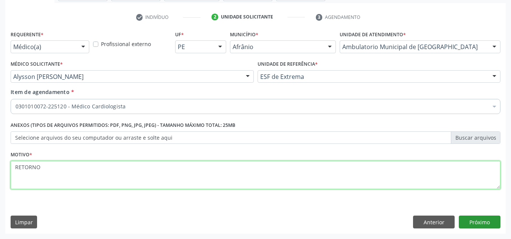
type textarea "RETORNO"
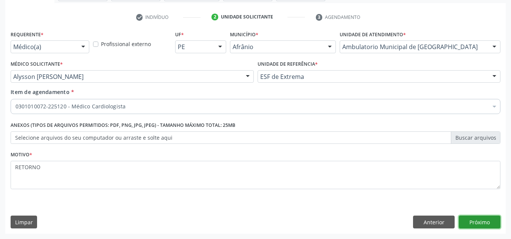
click at [473, 224] on button "Próximo" at bounding box center [480, 222] width 42 height 13
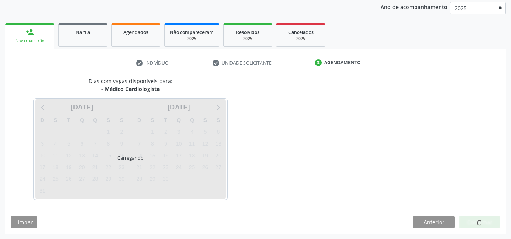
click at [473, 224] on div at bounding box center [480, 222] width 42 height 13
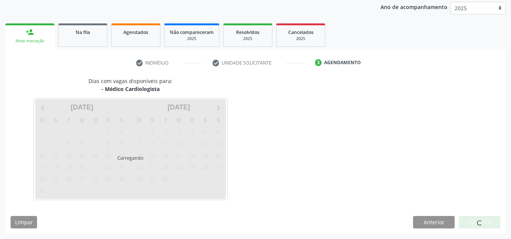
click at [473, 224] on div at bounding box center [480, 222] width 42 height 13
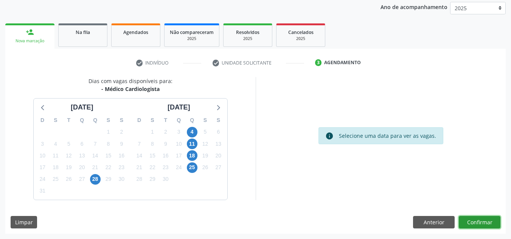
click at [473, 224] on button "Confirmar" at bounding box center [480, 222] width 42 height 13
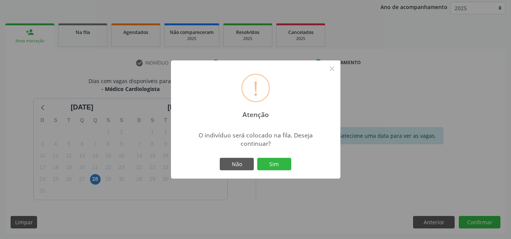
click at [257, 158] on button "Sim" at bounding box center [274, 164] width 34 height 13
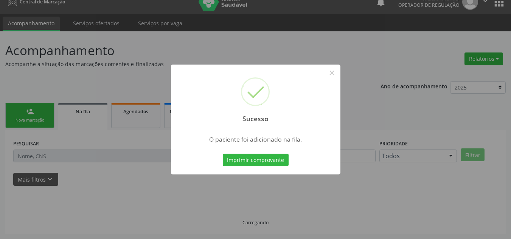
scroll to position [10, 0]
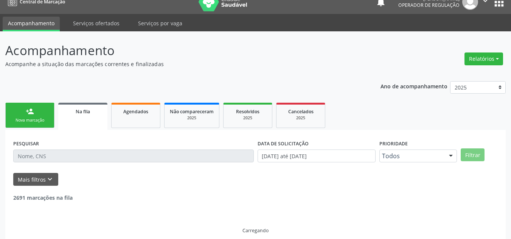
click at [19, 104] on link "person_add Nova marcação" at bounding box center [29, 115] width 49 height 25
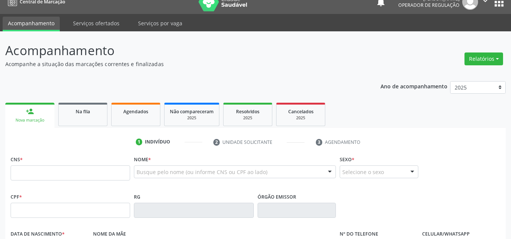
drag, startPoint x: 72, startPoint y: 196, endPoint x: 83, endPoint y: 176, distance: 22.3
click at [83, 175] on input "text" at bounding box center [71, 173] width 120 height 15
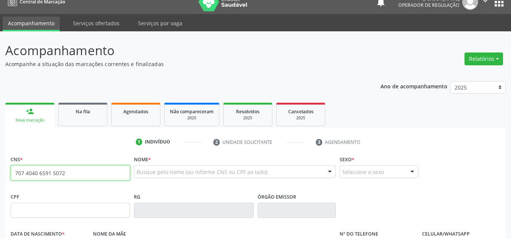
type input "707 4040 6591 5072"
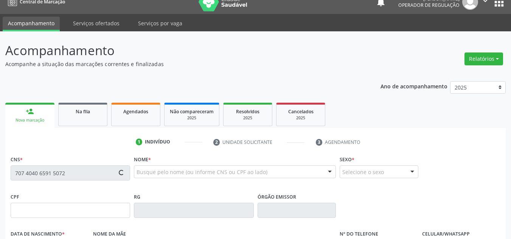
type input "749.087.074-72"
type input "24/07/1954"
type input "Catarina Raimunda Ramos"
type input "(87) 98839-4886"
type input "264"
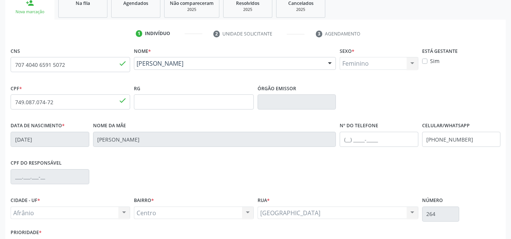
scroll to position [171, 0]
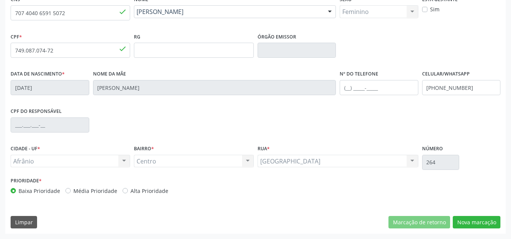
click at [103, 192] on label "Média Prioridade" at bounding box center [95, 191] width 44 height 8
click at [71, 192] on input "Média Prioridade" at bounding box center [67, 190] width 5 height 7
radio input "true"
click at [491, 215] on div "CNS 707 4040 6591 5072 done Nome * Maria de Fatima de Sousa Maria de Fatima de …" at bounding box center [255, 114] width 501 height 241
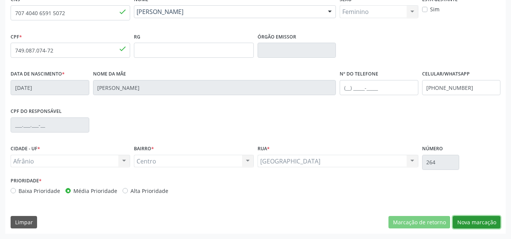
click at [489, 217] on button "Nova marcação" at bounding box center [477, 222] width 48 height 13
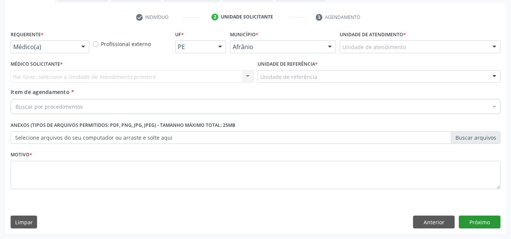
scroll to position [135, 0]
drag, startPoint x: 490, startPoint y: 43, endPoint x: 480, endPoint y: 64, distance: 23.4
click at [490, 43] on div at bounding box center [494, 47] width 11 height 13
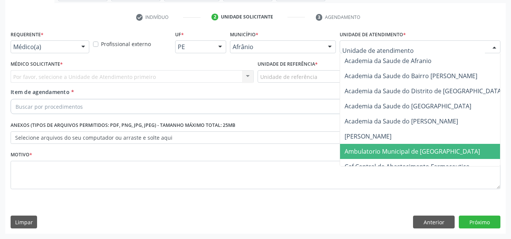
click at [422, 152] on span "Ambulatorio Municipal de [GEOGRAPHIC_DATA]" at bounding box center [412, 152] width 135 height 8
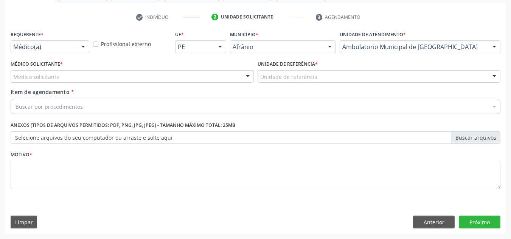
click at [135, 81] on div "Médico solicitante" at bounding box center [132, 76] width 243 height 13
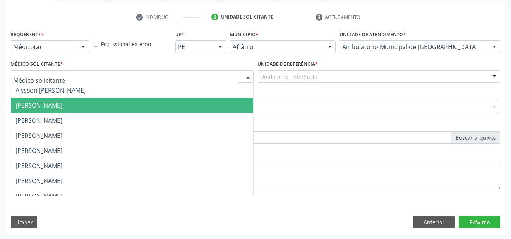
click at [127, 100] on span "[PERSON_NAME]" at bounding box center [132, 105] width 243 height 15
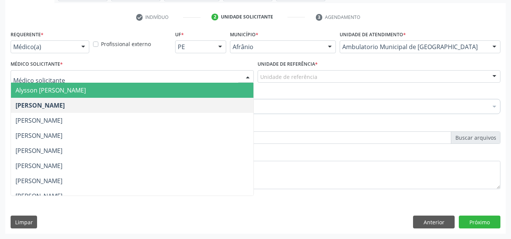
drag, startPoint x: 144, startPoint y: 72, endPoint x: 142, endPoint y: 88, distance: 16.0
click at [144, 74] on div at bounding box center [132, 76] width 243 height 13
drag, startPoint x: 142, startPoint y: 88, endPoint x: 341, endPoint y: 78, distance: 198.9
click at [156, 84] on span "Alysson [PERSON_NAME]" at bounding box center [132, 90] width 243 height 15
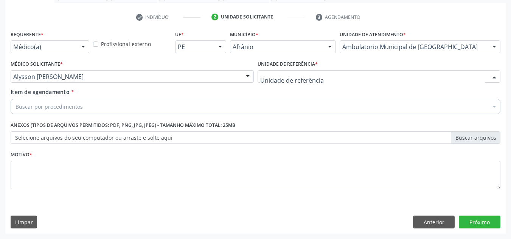
click at [344, 78] on div at bounding box center [379, 76] width 243 height 13
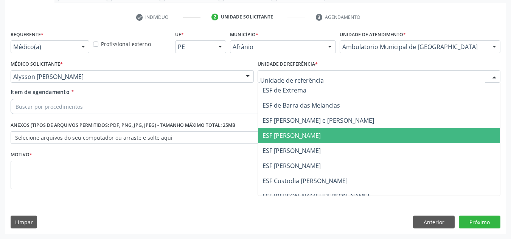
drag, startPoint x: 326, startPoint y: 131, endPoint x: 276, endPoint y: 103, distance: 57.6
click at [324, 132] on span "ESF [PERSON_NAME]" at bounding box center [379, 135] width 243 height 15
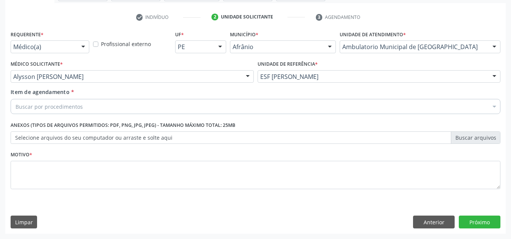
click at [275, 103] on div "Buscar por procedimentos" at bounding box center [256, 106] width 490 height 15
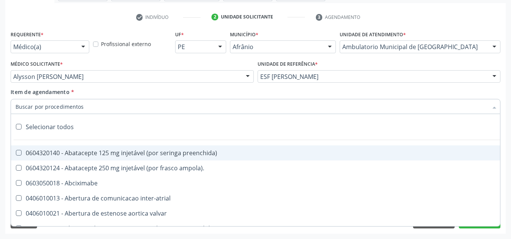
paste input "0301010072-225120"
type input "0301010072-225120"
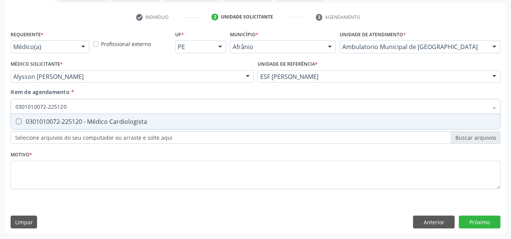
click at [233, 120] on div "0301010072-225120 - Médico Cardiologista" at bounding box center [256, 122] width 480 height 6
checkbox Cardiologista "true"
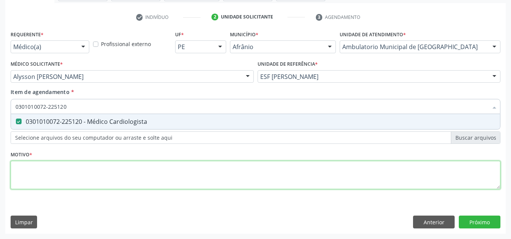
click at [220, 169] on div "Requerente * Médico(a) Médico(a) Enfermeiro(a) Paciente Nenhum resultado encont…" at bounding box center [256, 114] width 490 height 171
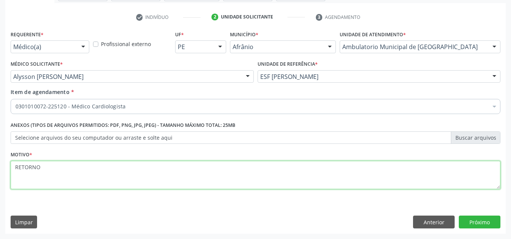
type textarea "RETORNO"
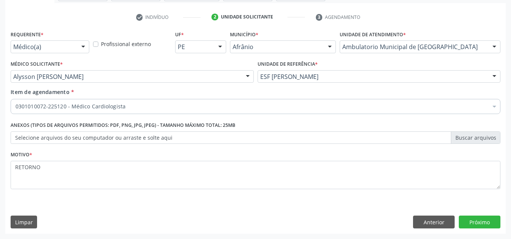
click at [482, 232] on div "Requerente * Médico(a) Médico(a) Enfermeiro(a) Paciente Nenhum resultado encont…" at bounding box center [255, 131] width 501 height 205
click at [484, 223] on button "Próximo" at bounding box center [480, 222] width 42 height 13
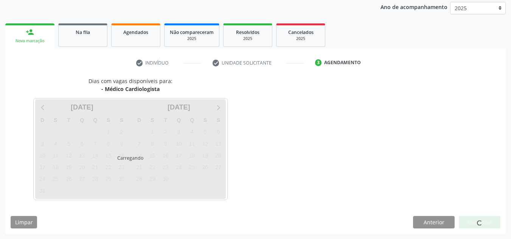
scroll to position [90, 0]
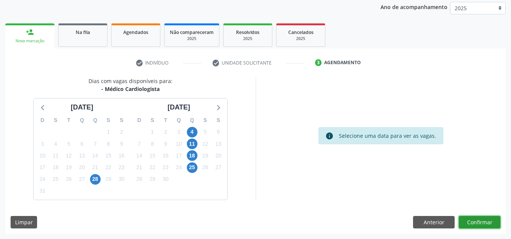
click at [486, 218] on button "Confirmar" at bounding box center [480, 222] width 42 height 13
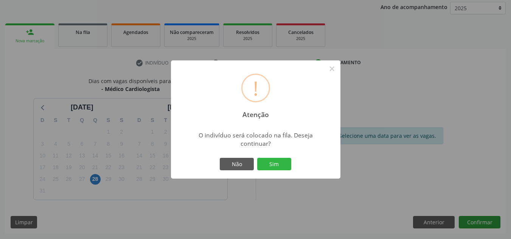
click at [257, 158] on button "Sim" at bounding box center [274, 164] width 34 height 13
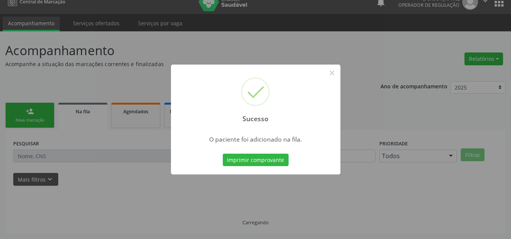
scroll to position [10, 0]
